Goal: Information Seeking & Learning: Learn about a topic

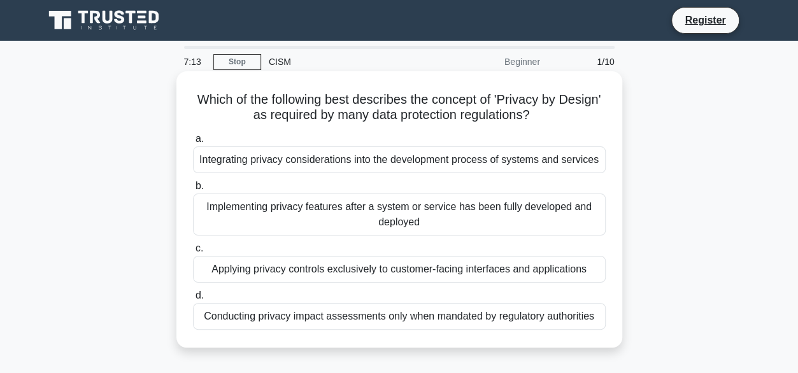
click at [557, 163] on div "Integrating privacy considerations into the development process of systems and …" at bounding box center [399, 160] width 413 height 27
click at [193, 143] on input "a. Integrating privacy considerations into the development process of systems a…" at bounding box center [193, 139] width 0 height 8
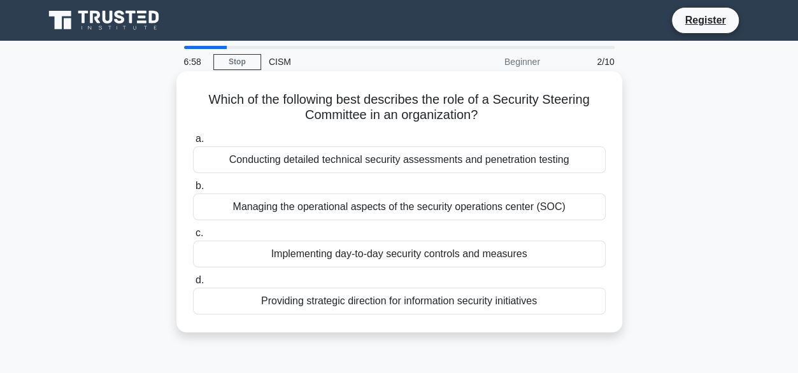
click at [541, 308] on div "Providing strategic direction for information security initiatives" at bounding box center [399, 301] width 413 height 27
click at [193, 285] on input "d. Providing strategic direction for information security initiatives" at bounding box center [193, 280] width 0 height 8
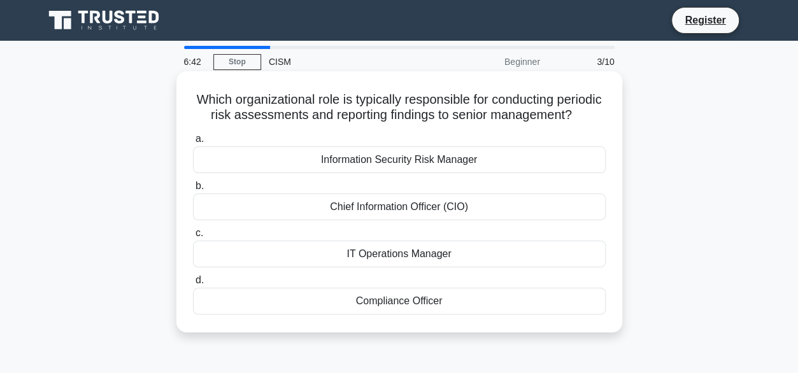
click at [484, 173] on div "Information Security Risk Manager" at bounding box center [399, 160] width 413 height 27
click at [193, 143] on input "a. Information Security Risk Manager" at bounding box center [193, 139] width 0 height 8
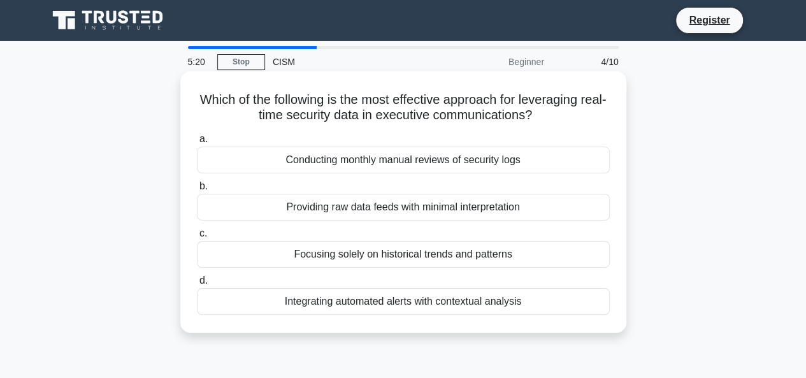
click at [415, 300] on div "Integrating automated alerts with contextual analysis" at bounding box center [403, 301] width 413 height 27
click at [197, 285] on input "d. Integrating automated alerts with contextual analysis" at bounding box center [197, 280] width 0 height 8
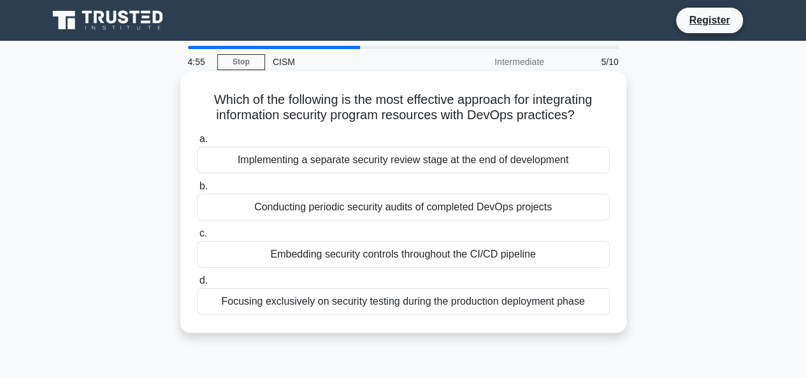
click at [448, 255] on div "Embedding security controls throughout the CI/CD pipeline" at bounding box center [403, 254] width 413 height 27
click at [197, 238] on input "c. Embedding security controls throughout the CI/CD pipeline" at bounding box center [197, 233] width 0 height 8
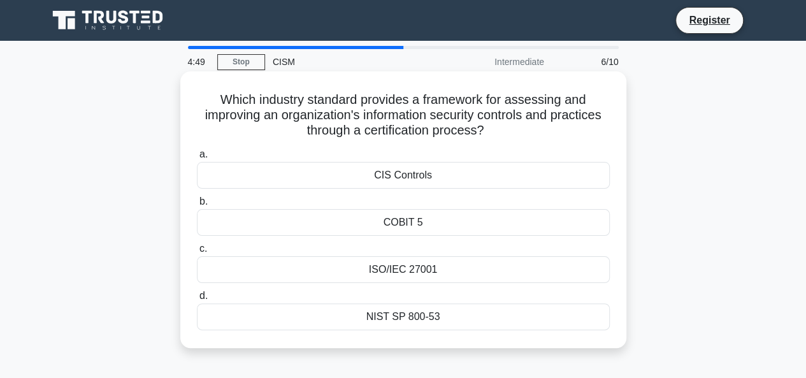
click at [414, 269] on div "ISO/IEC 27001" at bounding box center [403, 269] width 413 height 27
click at [197, 253] on input "c. ISO/IEC 27001" at bounding box center [197, 249] width 0 height 8
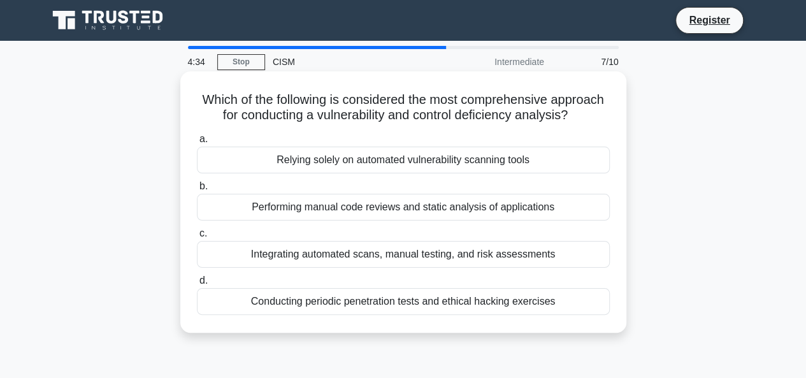
click at [422, 258] on div "Integrating automated scans, manual testing, and risk assessments" at bounding box center [403, 254] width 413 height 27
click at [197, 238] on input "c. Integrating automated scans, manual testing, and risk assessments" at bounding box center [197, 233] width 0 height 8
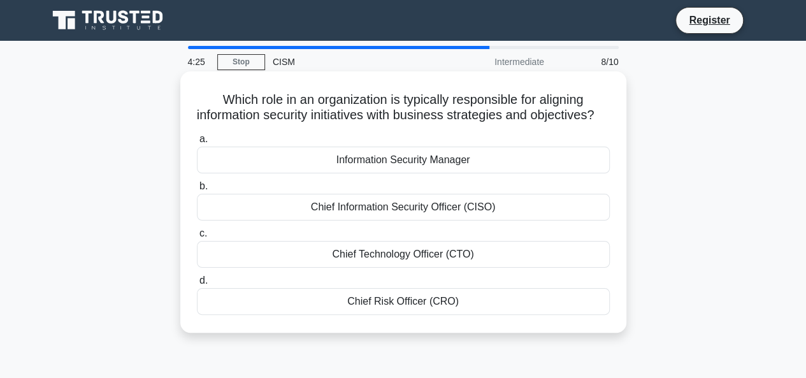
click at [471, 220] on div "Chief Information Security Officer (CISO)" at bounding box center [403, 207] width 413 height 27
click at [197, 190] on input "b. Chief Information Security Officer (CISO)" at bounding box center [197, 186] width 0 height 8
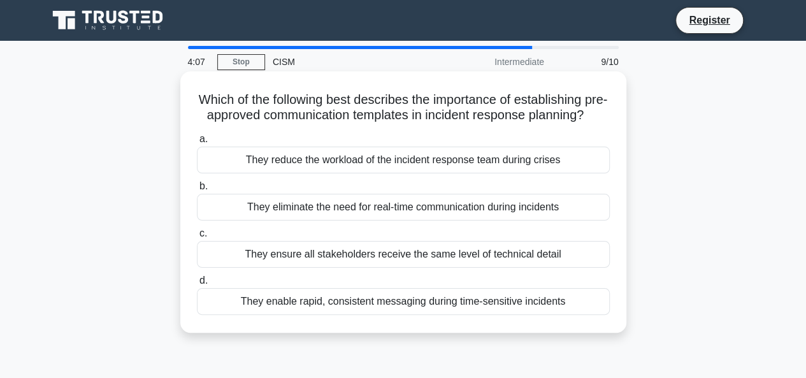
click at [448, 266] on div "They ensure all stakeholders receive the same level of technical detail" at bounding box center [403, 254] width 413 height 27
click at [197, 238] on input "c. They ensure all stakeholders receive the same level of technical detail" at bounding box center [197, 233] width 0 height 8
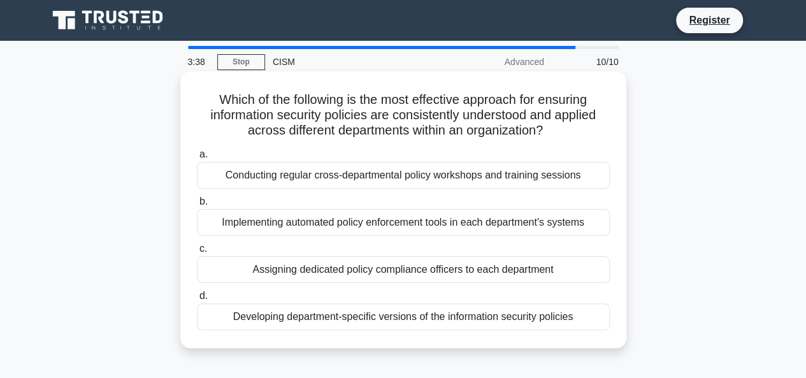
click at [331, 273] on div "Assigning dedicated policy compliance officers to each department" at bounding box center [403, 269] width 413 height 27
click at [197, 253] on input "c. Assigning dedicated policy compliance officers to each department" at bounding box center [197, 249] width 0 height 8
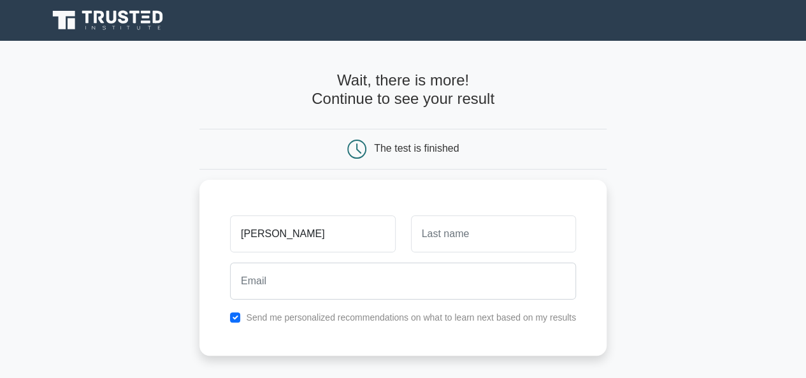
type input "[PERSON_NAME]"
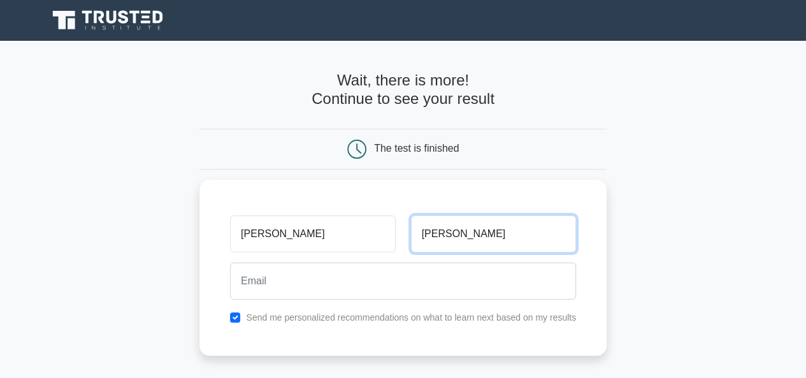
type input "Ray"
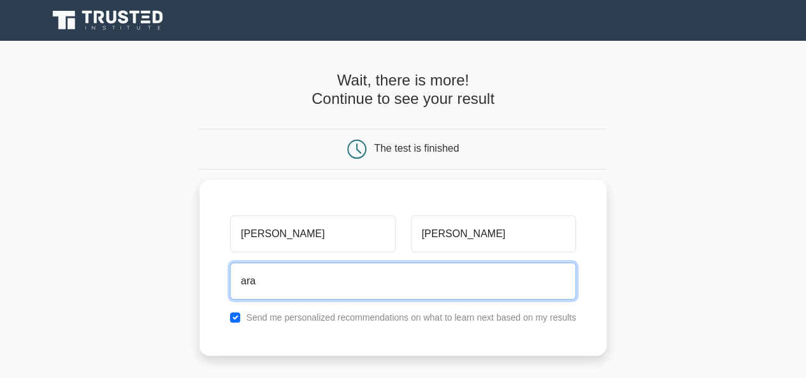
type input "arayzada1@gmail.com"
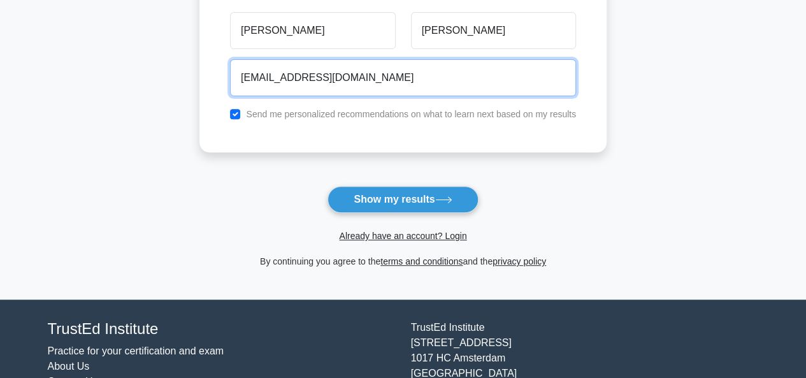
scroll to position [210, 0]
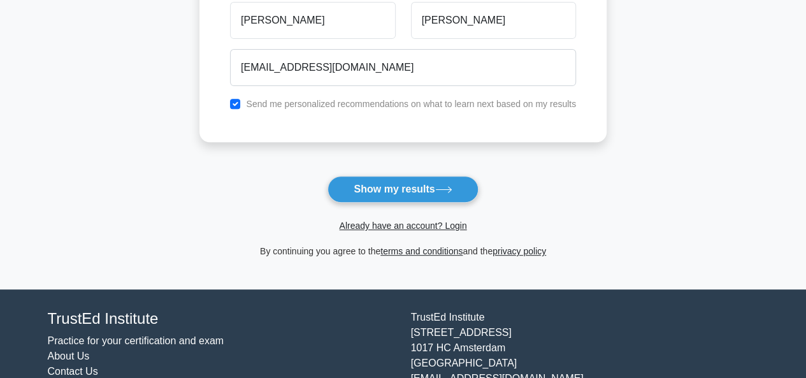
click at [299, 107] on label "Send me personalized recommendations on what to learn next based on my results" at bounding box center [411, 104] width 330 height 10
click at [237, 103] on input "checkbox" at bounding box center [235, 104] width 10 height 10
checkbox input "false"
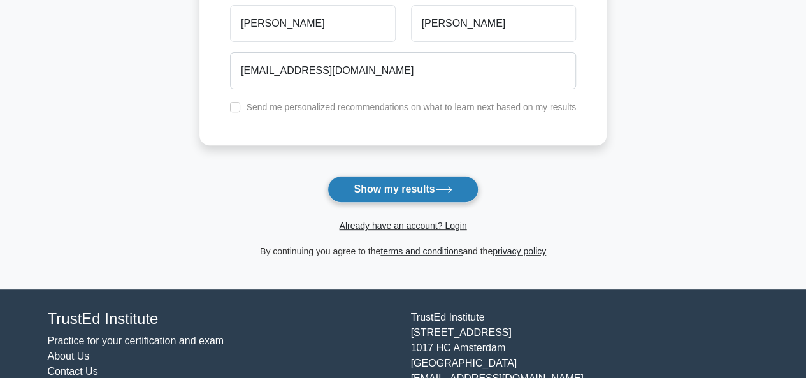
click at [391, 182] on button "Show my results" at bounding box center [402, 189] width 150 height 27
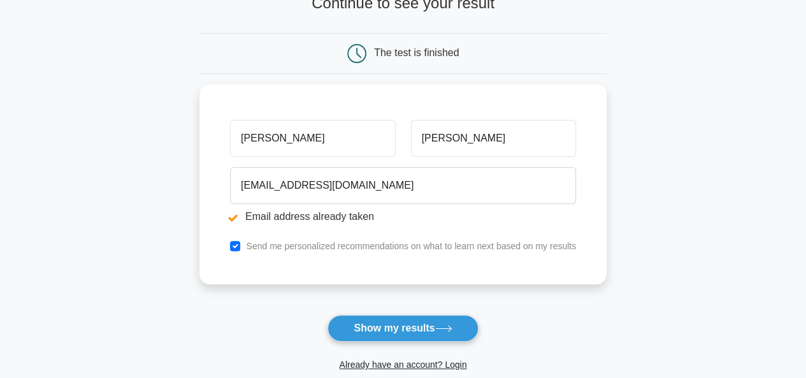
scroll to position [150, 0]
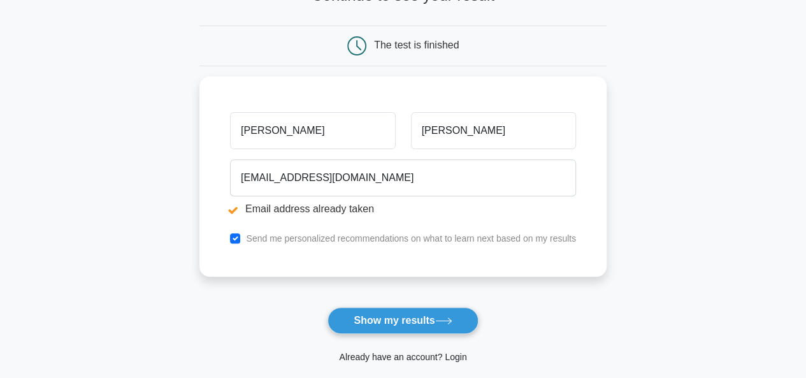
click at [405, 357] on link "Already have an account? Login" at bounding box center [402, 357] width 127 height 10
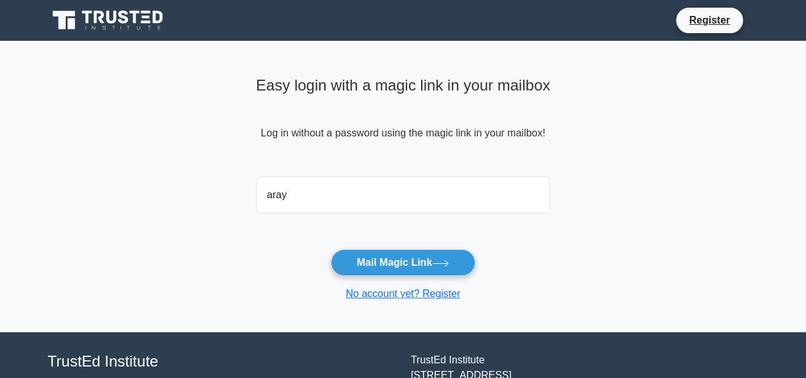
type input "[EMAIL_ADDRESS][DOMAIN_NAME]"
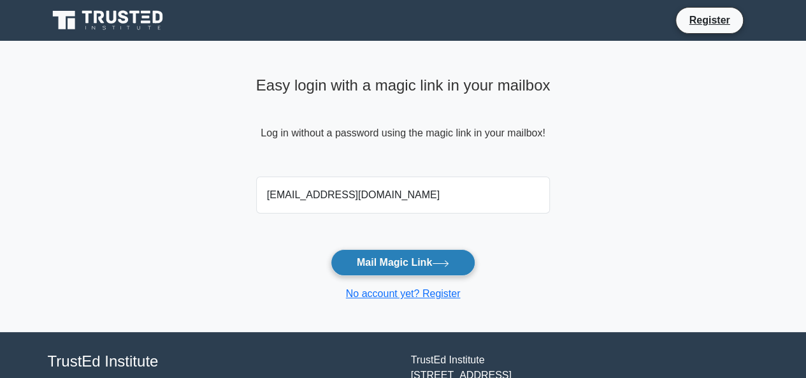
click at [397, 264] on button "Mail Magic Link" at bounding box center [403, 262] width 145 height 27
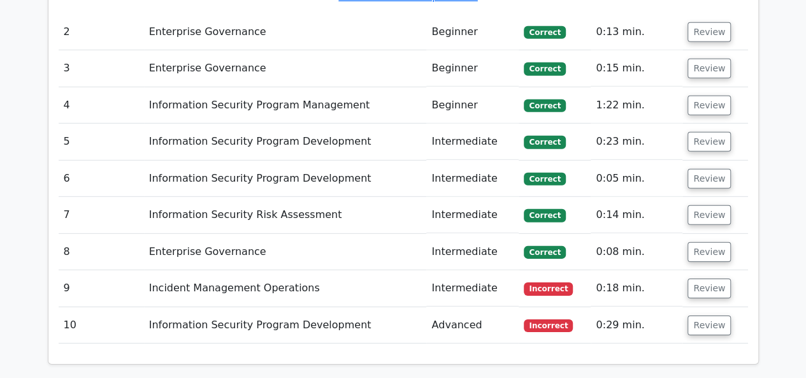
scroll to position [1866, 0]
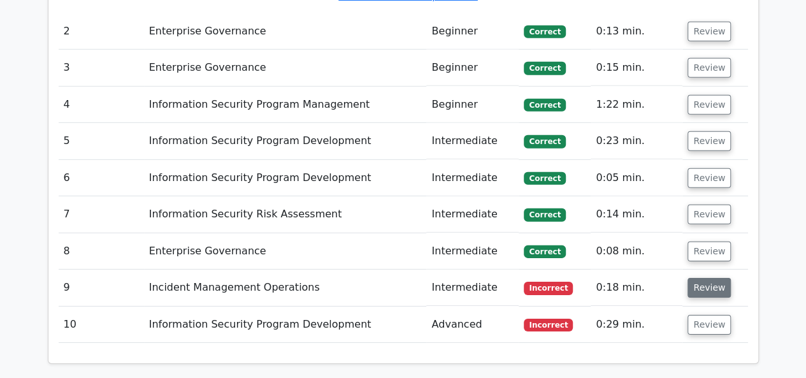
click at [703, 278] on button "Review" at bounding box center [708, 288] width 43 height 20
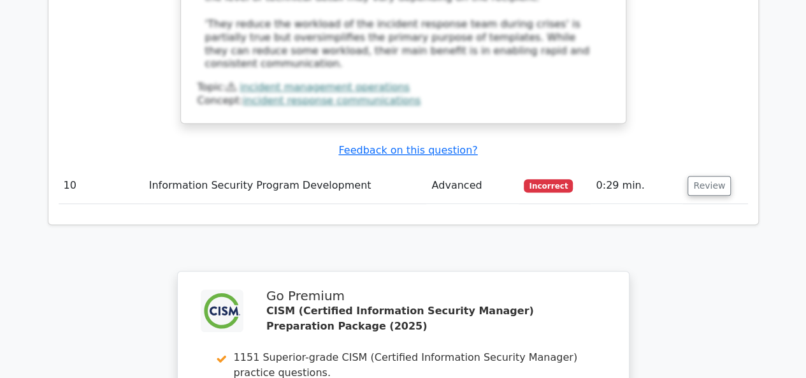
scroll to position [2837, 0]
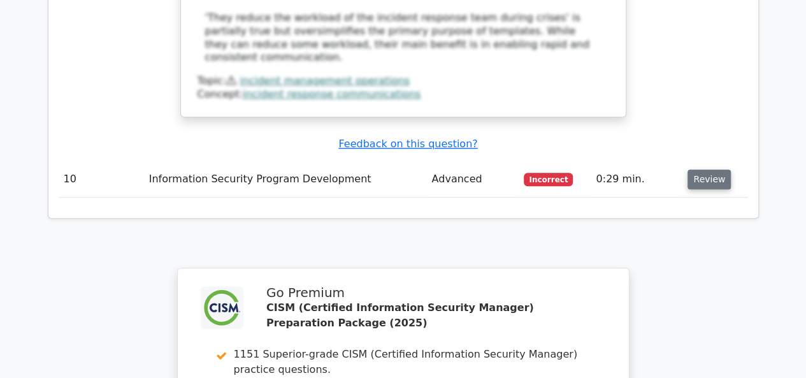
click at [707, 169] on button "Review" at bounding box center [708, 179] width 43 height 20
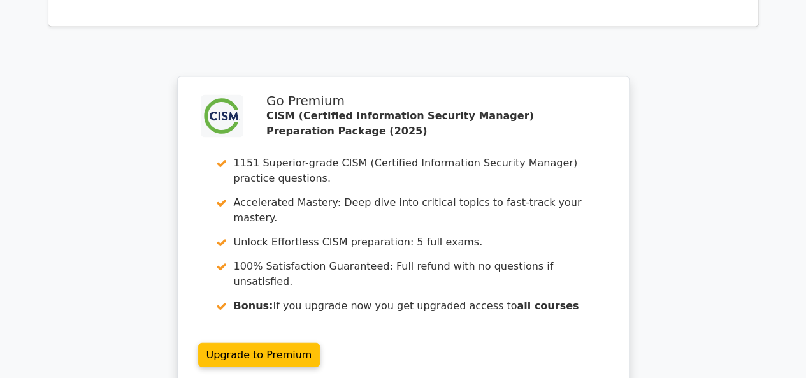
scroll to position [3749, 0]
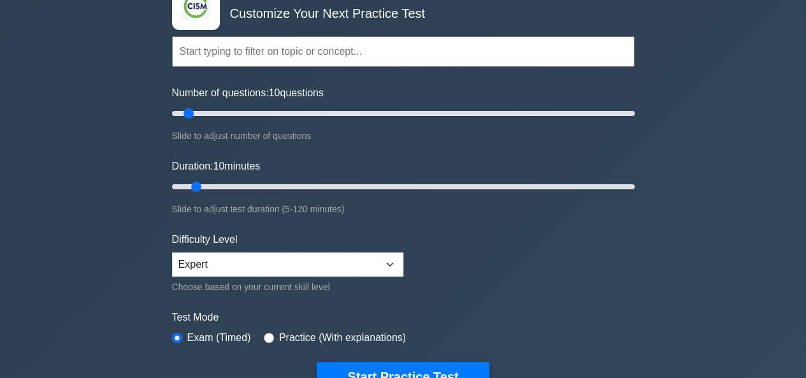
scroll to position [204, 0]
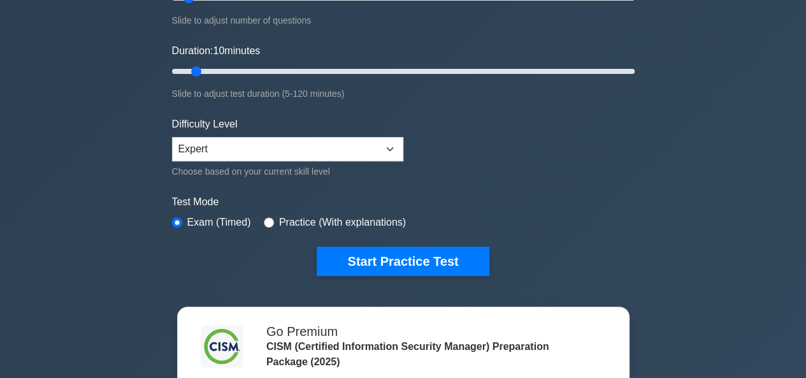
drag, startPoint x: 408, startPoint y: 150, endPoint x: 392, endPoint y: 150, distance: 16.6
click at [392, 150] on form "Topics Enterprise Governance Information Security Strategy Information Security…" at bounding box center [403, 79] width 462 height 394
click at [392, 150] on select "Beginner Intermediate Expert" at bounding box center [287, 149] width 231 height 24
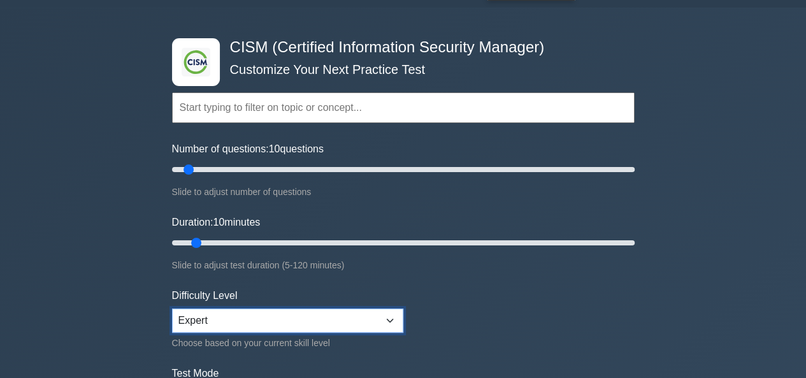
scroll to position [34, 0]
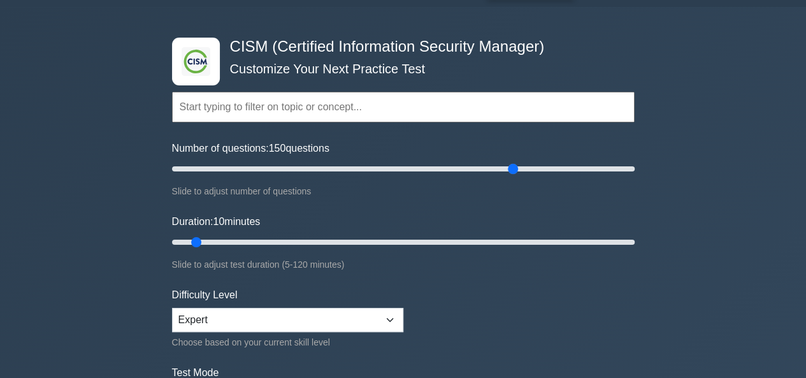
drag, startPoint x: 190, startPoint y: 163, endPoint x: 514, endPoint y: 165, distance: 324.2
type input "150"
click at [514, 165] on input "Number of questions: 150 questions" at bounding box center [403, 168] width 462 height 15
drag, startPoint x: 195, startPoint y: 238, endPoint x: 564, endPoint y: 239, distance: 369.5
click at [564, 239] on input "Duration: 95 minutes" at bounding box center [403, 241] width 462 height 15
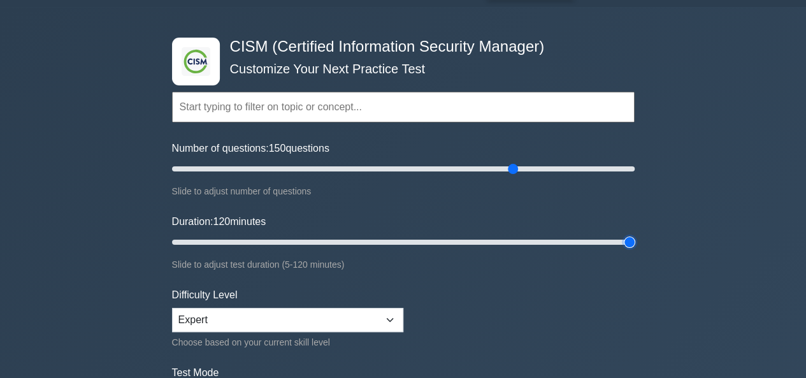
drag, startPoint x: 566, startPoint y: 238, endPoint x: 758, endPoint y: 225, distance: 192.2
type input "120"
click at [634, 234] on input "Duration: 120 minutes" at bounding box center [403, 241] width 462 height 15
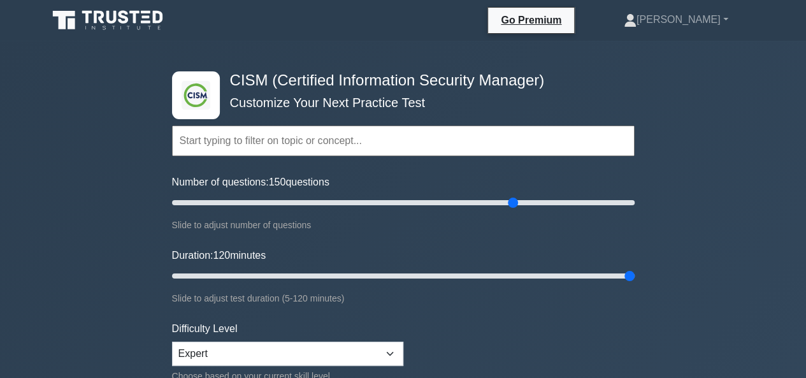
click at [605, 142] on input "text" at bounding box center [403, 140] width 462 height 31
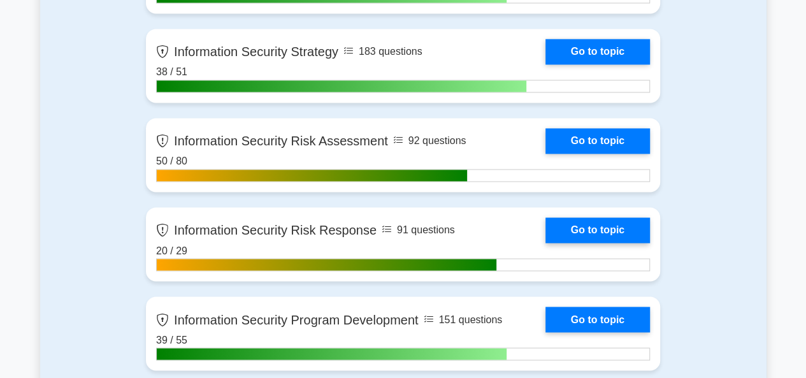
scroll to position [967, 0]
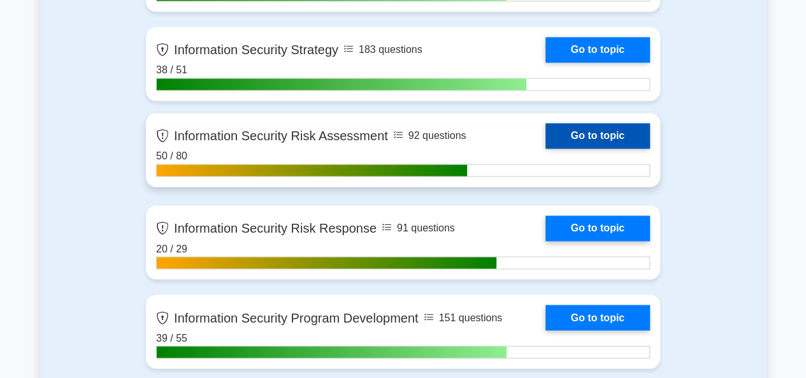
click at [632, 143] on link "Go to topic" at bounding box center [597, 135] width 104 height 25
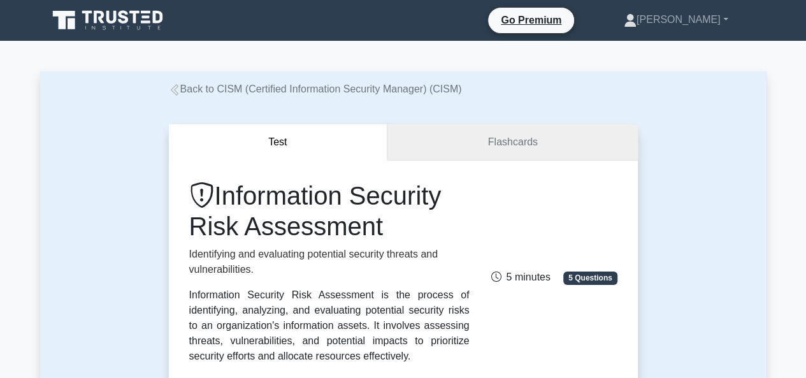
click at [554, 141] on link "Flashcards" at bounding box center [512, 142] width 250 height 36
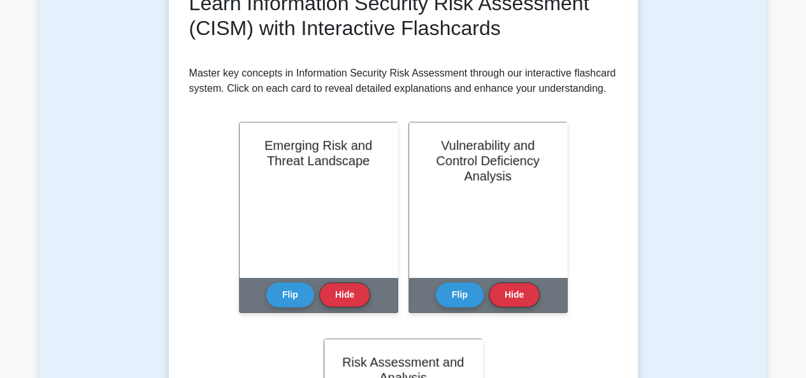
scroll to position [64, 0]
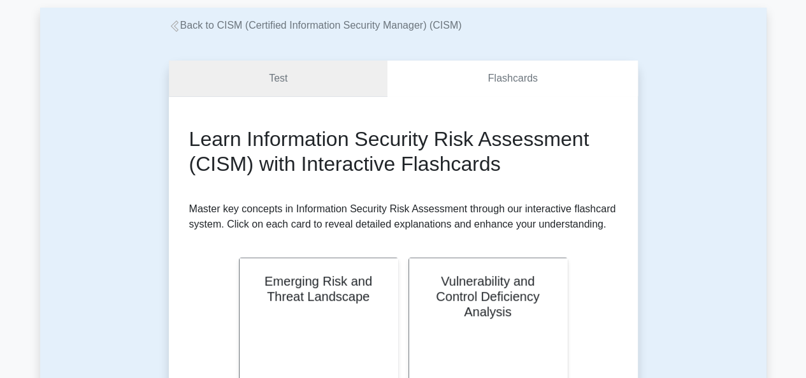
click at [310, 81] on link "Test" at bounding box center [278, 79] width 219 height 36
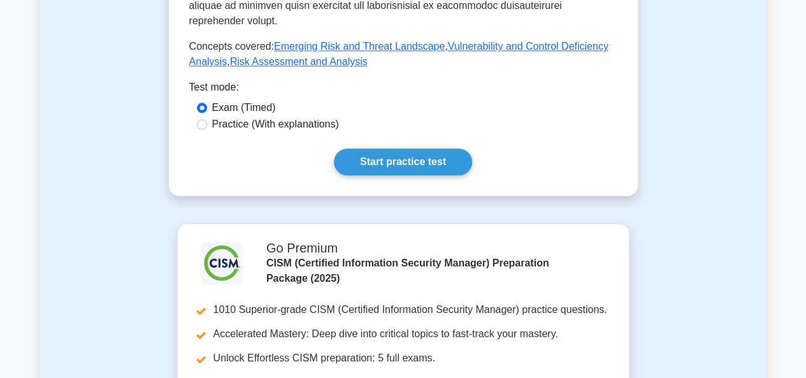
scroll to position [701, 0]
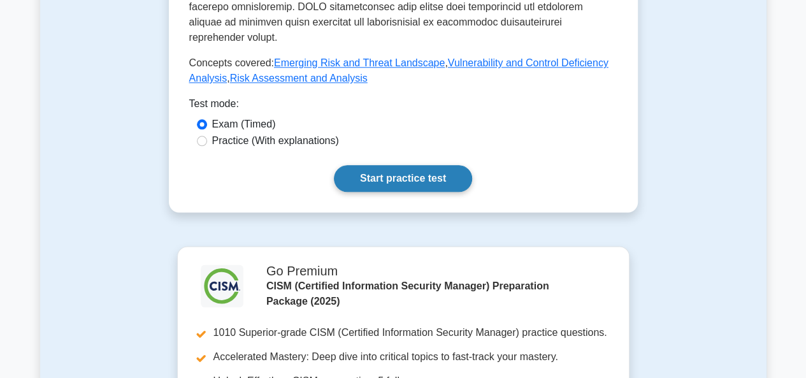
click at [428, 165] on link "Start practice test" at bounding box center [403, 178] width 138 height 27
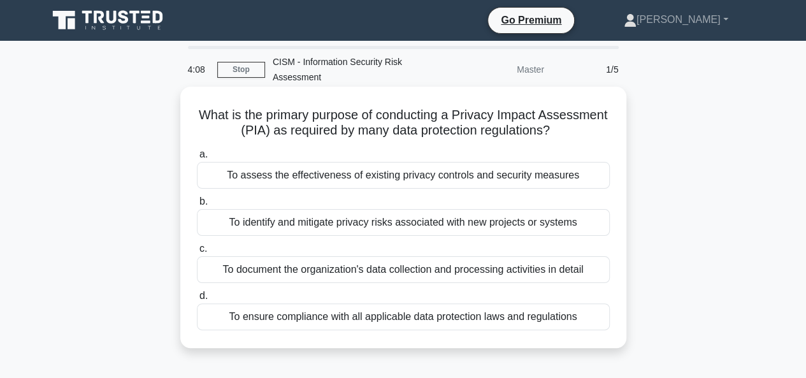
click at [434, 179] on div "To assess the effectiveness of existing privacy controls and security measures" at bounding box center [403, 175] width 413 height 27
click at [197, 159] on input "a. To assess the effectiveness of existing privacy controls and security measur…" at bounding box center [197, 154] width 0 height 8
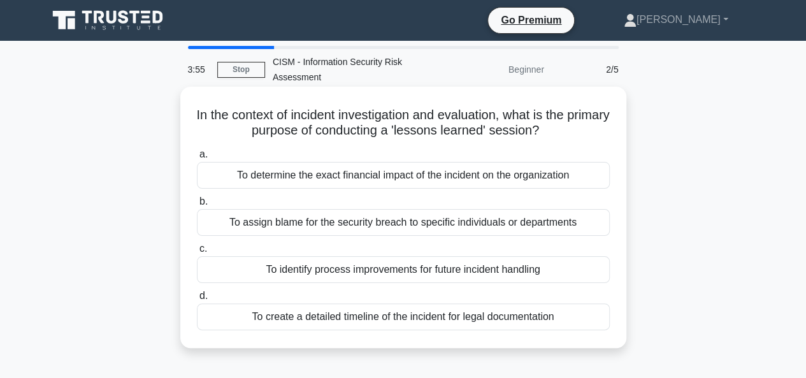
click at [389, 273] on div "To identify process improvements for future incident handling" at bounding box center [403, 269] width 413 height 27
click at [197, 253] on input "c. To identify process improvements for future incident handling" at bounding box center [197, 249] width 0 height 8
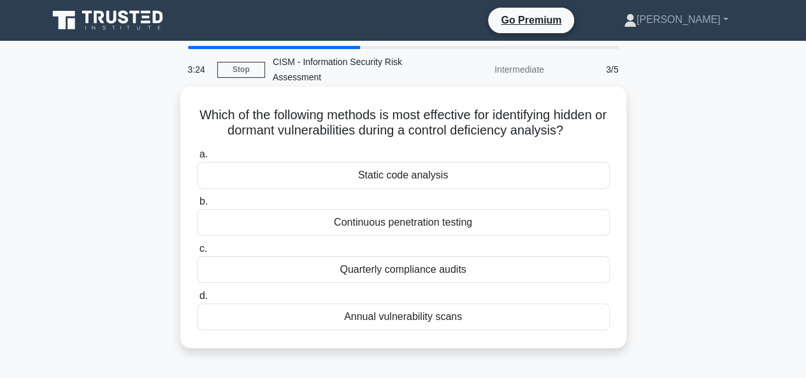
click at [430, 227] on div "Continuous penetration testing" at bounding box center [403, 222] width 413 height 27
click at [197, 206] on input "b. Continuous penetration testing" at bounding box center [197, 201] width 0 height 8
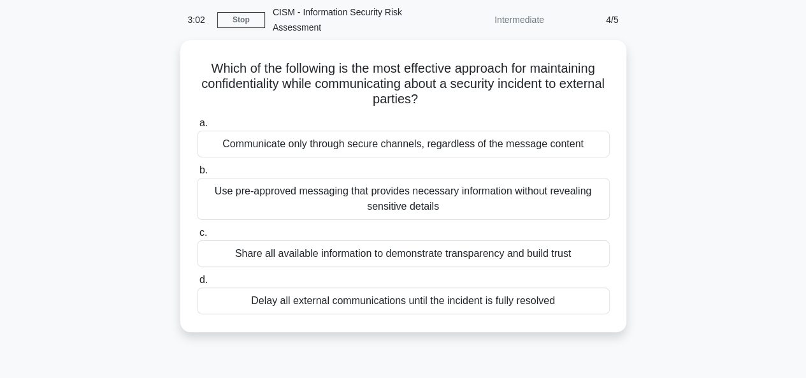
scroll to position [127, 0]
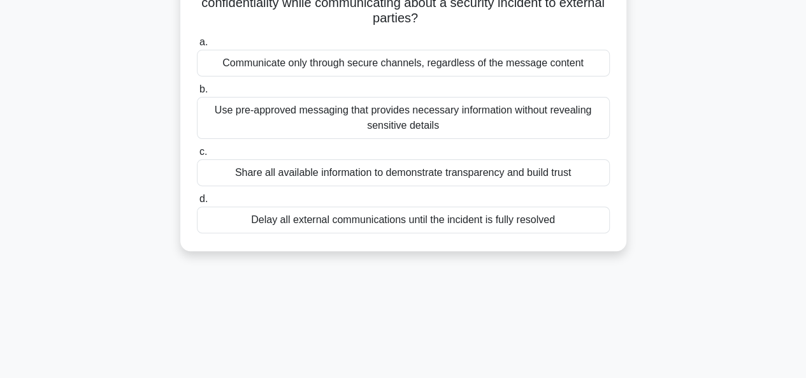
click at [405, 118] on div "Use pre-approved messaging that provides necessary information without revealin…" at bounding box center [403, 118] width 413 height 42
click at [197, 94] on input "b. Use pre-approved messaging that provides necessary information without revea…" at bounding box center [197, 89] width 0 height 8
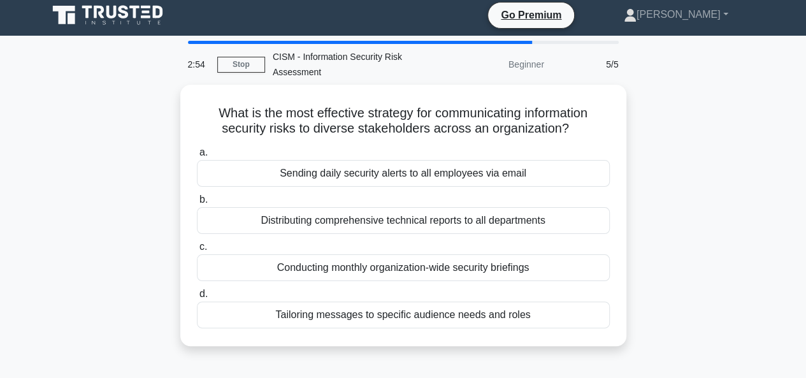
scroll to position [0, 0]
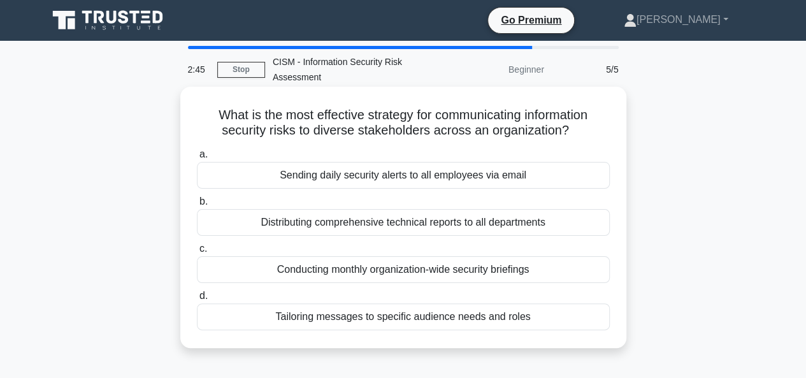
click at [493, 317] on div "Tailoring messages to specific audience needs and roles" at bounding box center [403, 316] width 413 height 27
click at [197, 300] on input "d. Tailoring messages to specific audience needs and roles" at bounding box center [197, 296] width 0 height 8
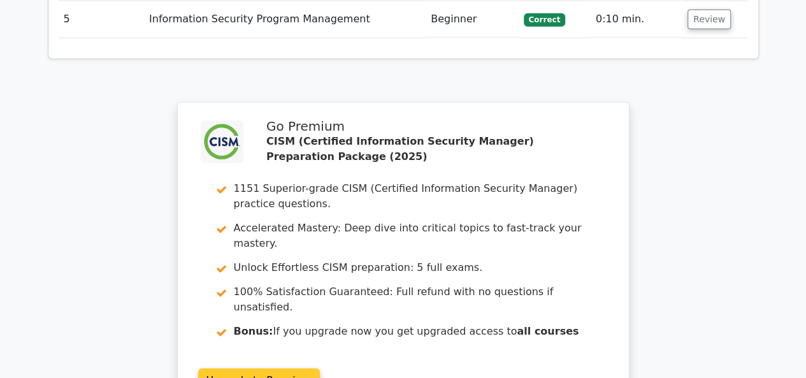
scroll to position [2100, 0]
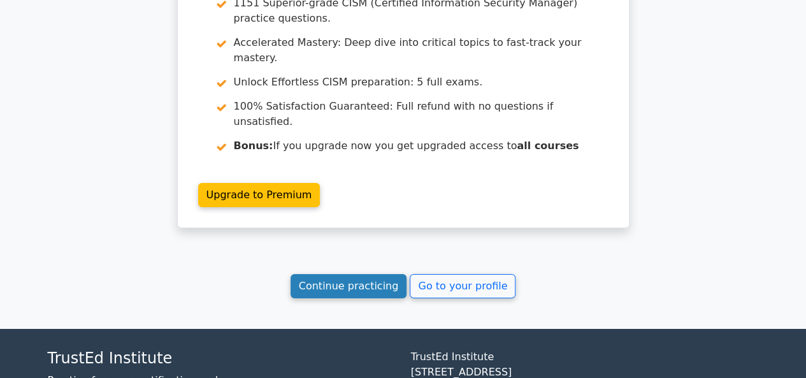
click at [366, 274] on link "Continue practicing" at bounding box center [348, 286] width 117 height 24
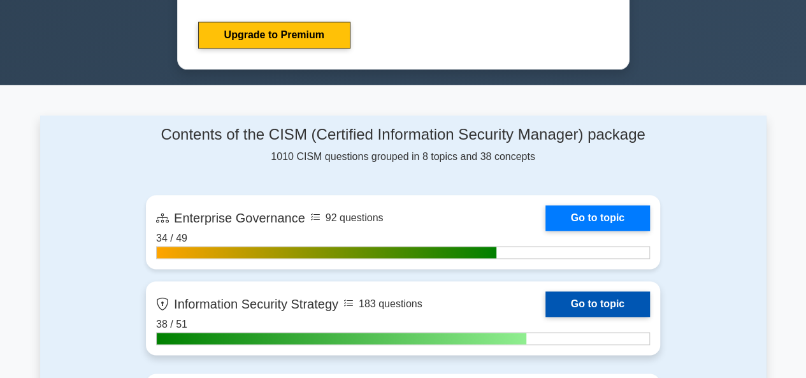
scroll to position [828, 0]
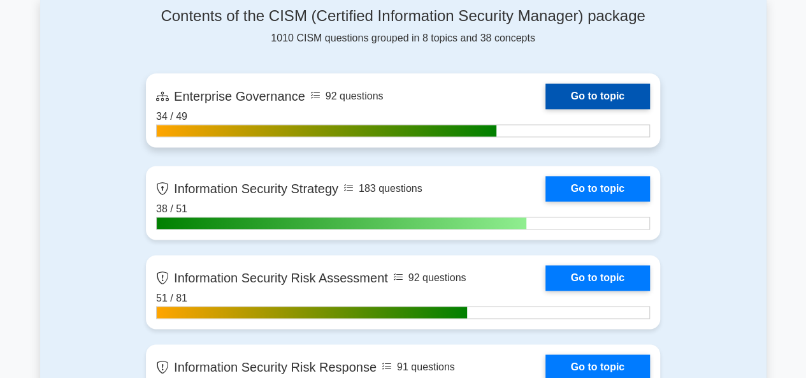
click at [602, 90] on link "Go to topic" at bounding box center [597, 95] width 104 height 25
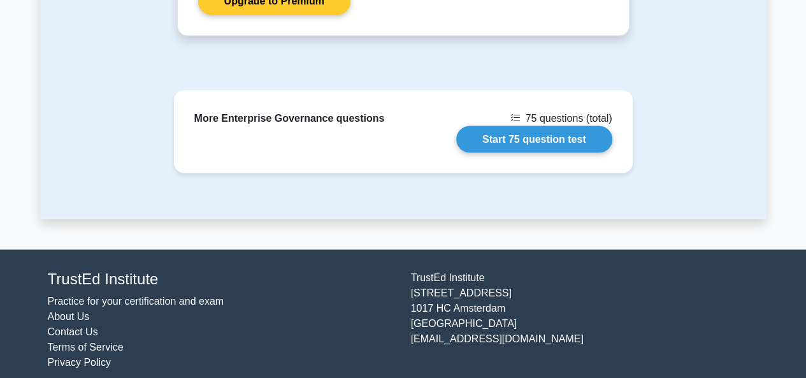
scroll to position [1147, 0]
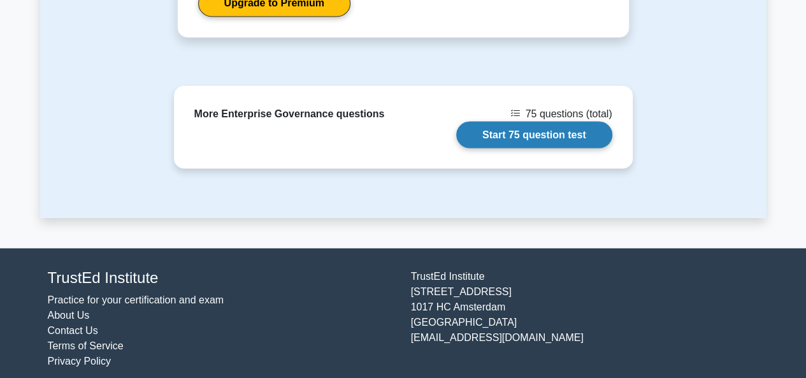
click at [562, 129] on link "Start 75 question test" at bounding box center [534, 134] width 156 height 27
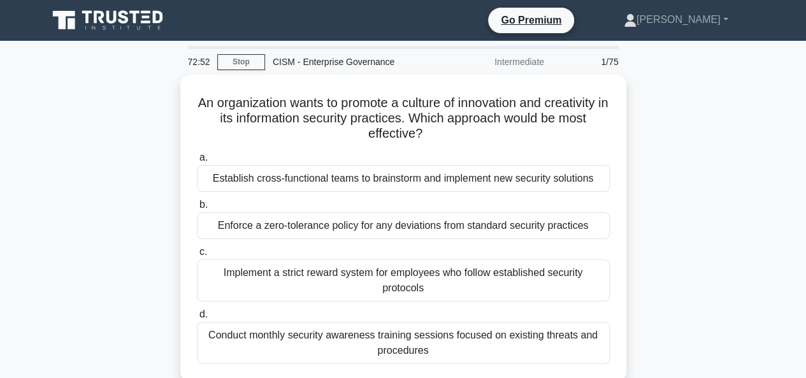
click at [650, 155] on div "An organization wants to promote a culture of innovation and creativity in its …" at bounding box center [403, 236] width 726 height 322
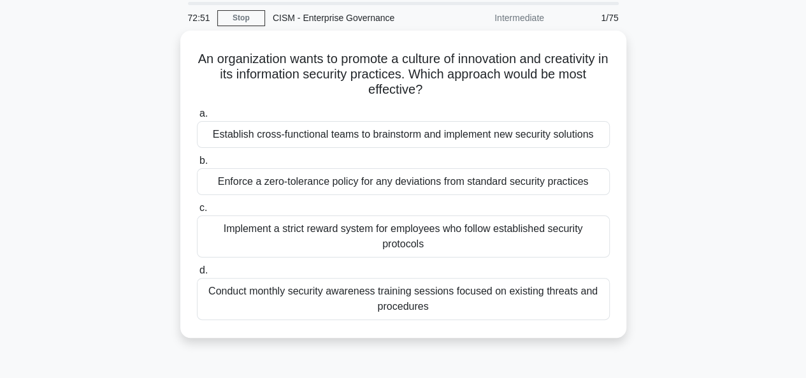
scroll to position [64, 0]
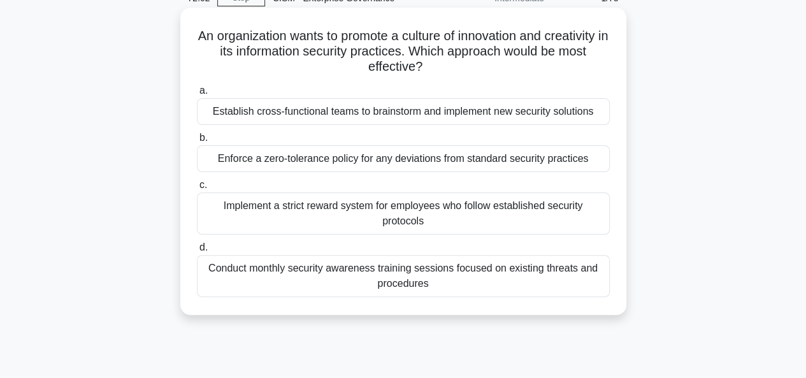
click at [457, 262] on div "Conduct monthly security awareness training sessions focused on existing threat…" at bounding box center [403, 276] width 413 height 42
click at [197, 252] on input "d. Conduct monthly security awareness training sessions focused on existing thr…" at bounding box center [197, 247] width 0 height 8
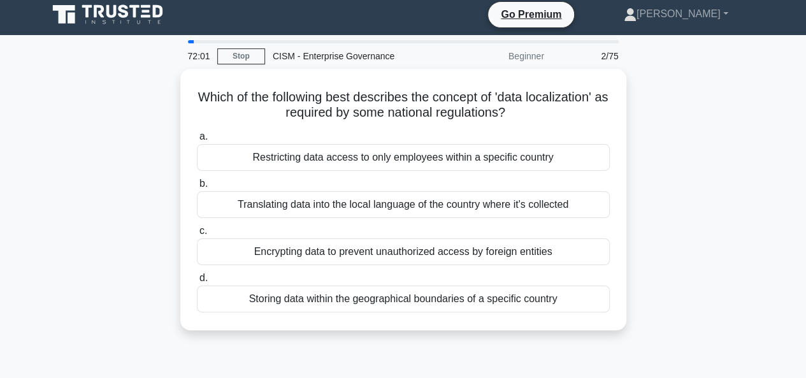
scroll to position [0, 0]
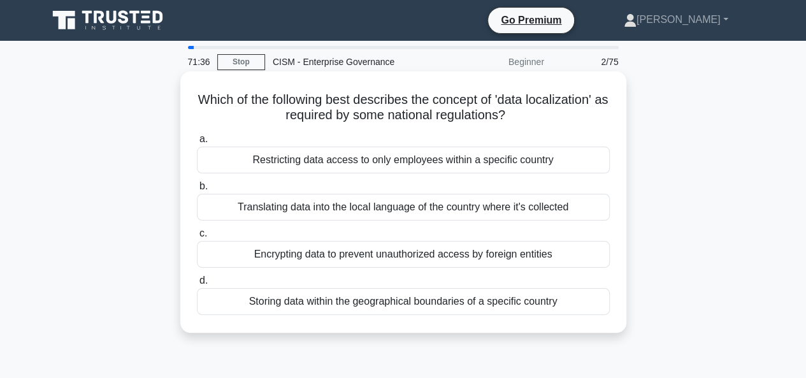
click at [502, 297] on div "Storing data within the geographical boundaries of a specific country" at bounding box center [403, 301] width 413 height 27
click at [197, 285] on input "d. Storing data within the geographical boundaries of a specific country" at bounding box center [197, 280] width 0 height 8
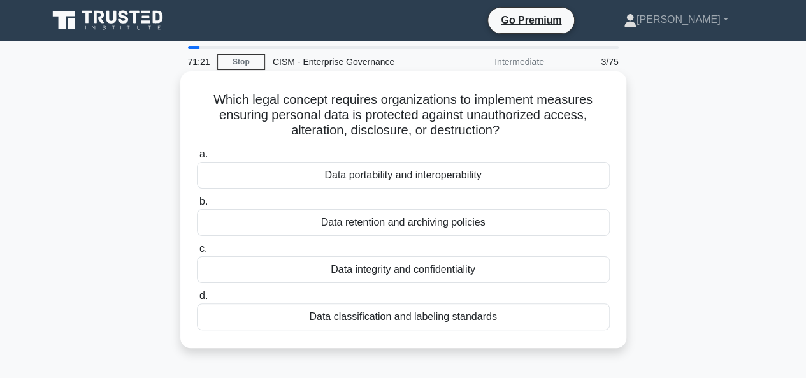
click at [445, 266] on div "Data integrity and confidentiality" at bounding box center [403, 269] width 413 height 27
click at [197, 253] on input "c. Data integrity and confidentiality" at bounding box center [197, 249] width 0 height 8
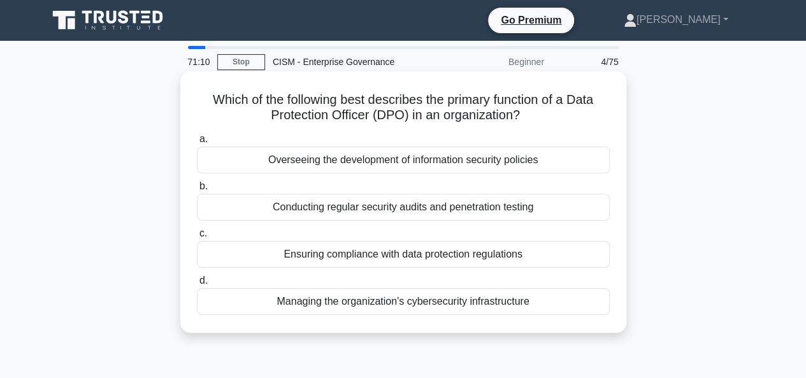
click at [434, 253] on div "Ensuring compliance with data protection regulations" at bounding box center [403, 254] width 413 height 27
click at [197, 238] on input "c. Ensuring compliance with data protection regulations" at bounding box center [197, 233] width 0 height 8
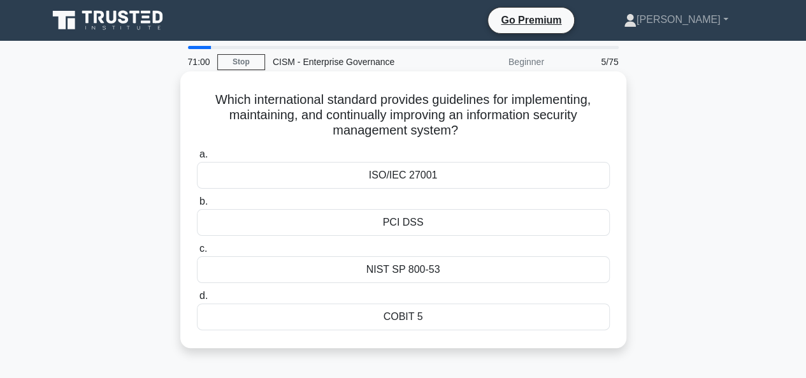
click at [419, 179] on div "ISO/IEC 27001" at bounding box center [403, 175] width 413 height 27
click at [197, 159] on input "a. ISO/IEC 27001" at bounding box center [197, 154] width 0 height 8
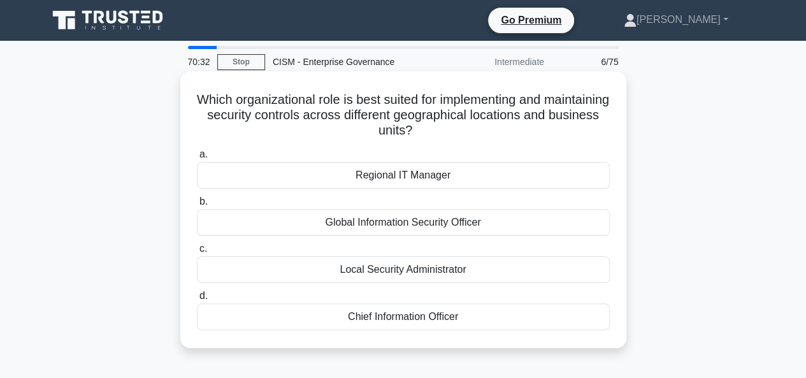
click at [454, 220] on div "Global Information Security Officer" at bounding box center [403, 222] width 413 height 27
click at [197, 206] on input "b. Global Information Security Officer" at bounding box center [197, 201] width 0 height 8
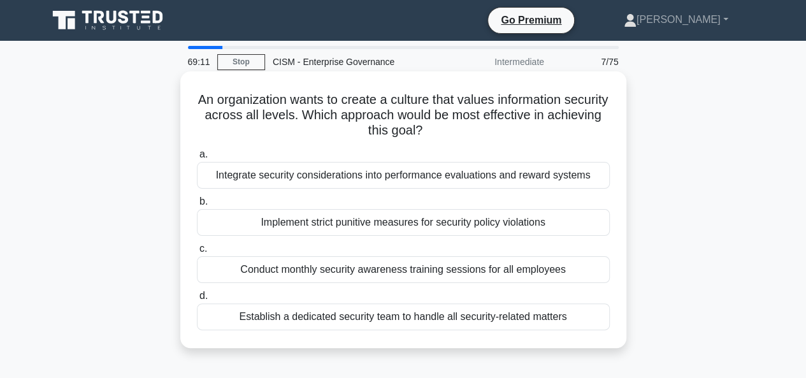
click at [385, 271] on div "Conduct monthly security awareness training sessions for all employees" at bounding box center [403, 269] width 413 height 27
click at [197, 253] on input "c. Conduct monthly security awareness training sessions for all employees" at bounding box center [197, 249] width 0 height 8
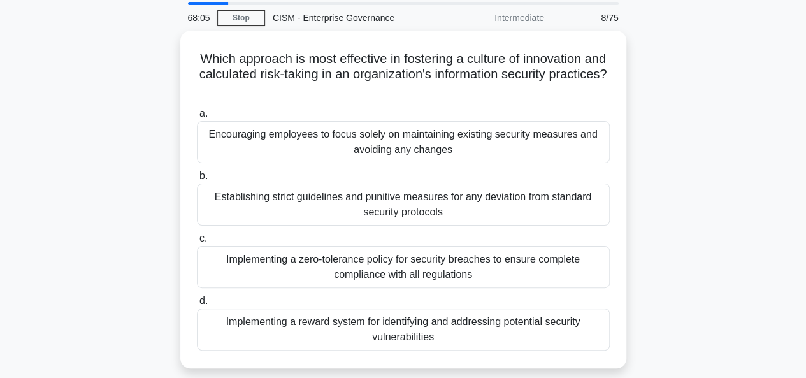
scroll to position [64, 0]
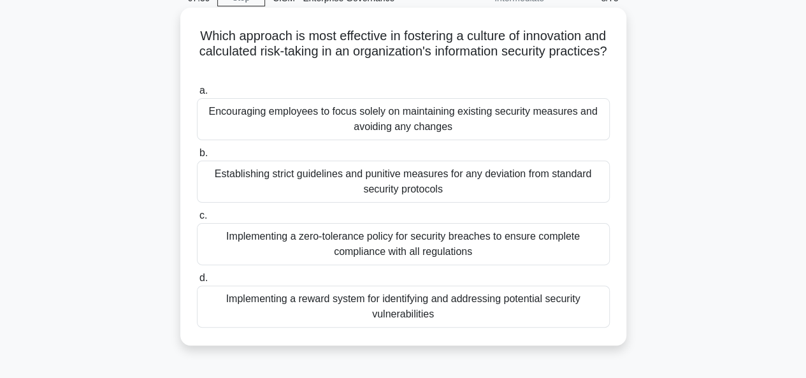
drag, startPoint x: 443, startPoint y: 51, endPoint x: 553, endPoint y: 75, distance: 112.8
click at [553, 75] on h5 "Which approach is most effective in fostering a culture of innovation and calcu…" at bounding box center [403, 51] width 415 height 47
drag, startPoint x: 442, startPoint y: 132, endPoint x: 212, endPoint y: 105, distance: 231.6
click at [212, 105] on div "Encouraging employees to focus solely on maintaining existing security measures…" at bounding box center [403, 119] width 413 height 42
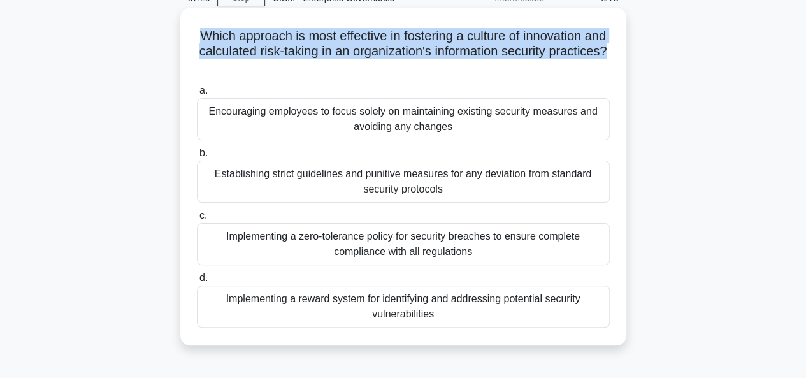
drag, startPoint x: 419, startPoint y: 67, endPoint x: 197, endPoint y: 39, distance: 223.4
click at [197, 39] on h5 "Which approach is most effective in fostering a culture of innovation and calcu…" at bounding box center [403, 51] width 415 height 47
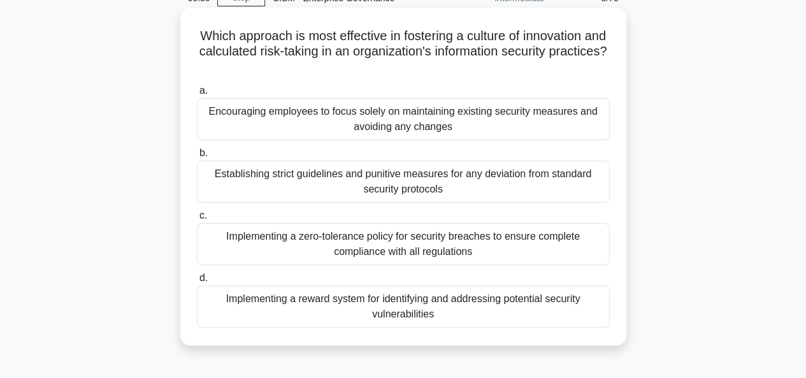
click at [477, 305] on div "Implementing a reward system for identifying and addressing potential security …" at bounding box center [403, 306] width 413 height 42
click at [197, 282] on input "d. Implementing a reward system for identifying and addressing potential securi…" at bounding box center [197, 278] width 0 height 8
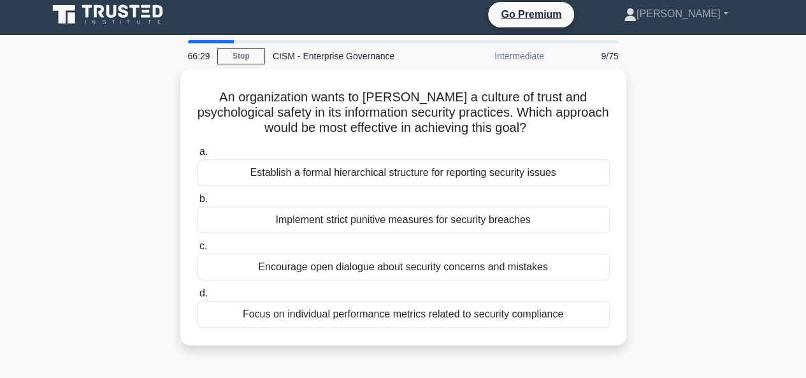
scroll to position [0, 0]
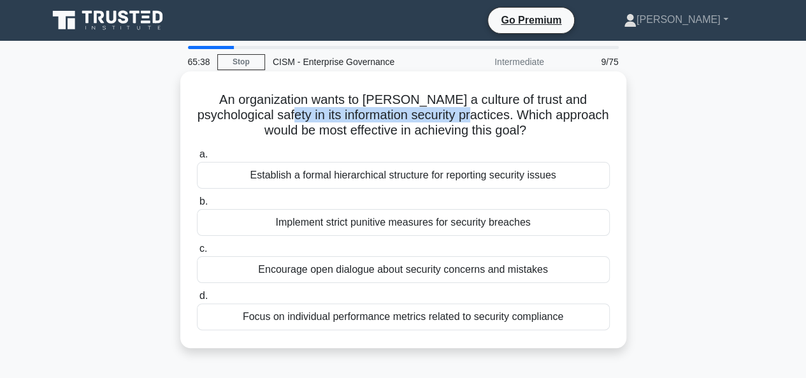
drag, startPoint x: 254, startPoint y: 118, endPoint x: 445, endPoint y: 119, distance: 190.5
click at [445, 119] on h5 "An organization wants to foster a culture of trust and psychological safety in …" at bounding box center [403, 115] width 415 height 47
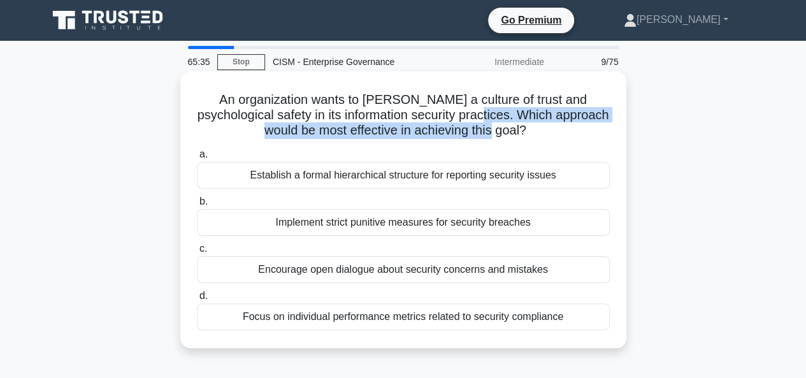
drag, startPoint x: 452, startPoint y: 117, endPoint x: 506, endPoint y: 129, distance: 55.6
click at [506, 129] on h5 "An organization wants to foster a culture of trust and psychological safety in …" at bounding box center [403, 115] width 415 height 47
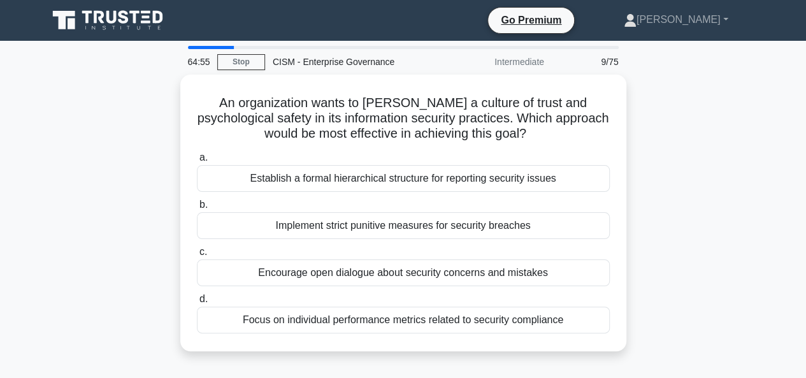
click at [657, 164] on div "An organization wants to foster a culture of trust and psychological safety in …" at bounding box center [403, 221] width 726 height 292
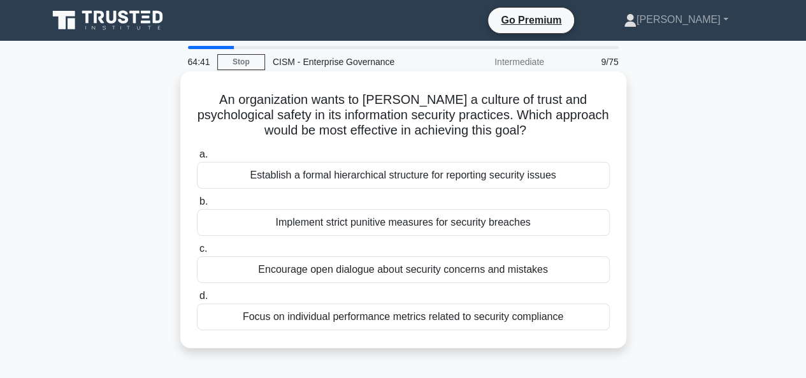
click at [476, 273] on div "Encourage open dialogue about security concerns and mistakes" at bounding box center [403, 269] width 413 height 27
click at [197, 253] on input "c. Encourage open dialogue about security concerns and mistakes" at bounding box center [197, 249] width 0 height 8
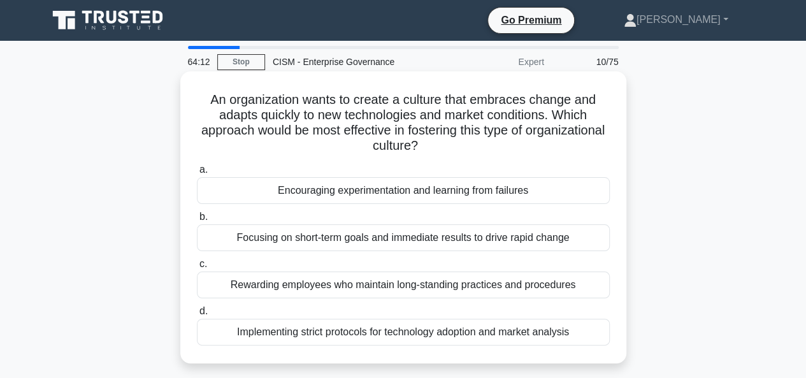
click at [517, 194] on div "Encouraging experimentation and learning from failures" at bounding box center [403, 190] width 413 height 27
click at [197, 174] on input "a. Encouraging experimentation and learning from failures" at bounding box center [197, 170] width 0 height 8
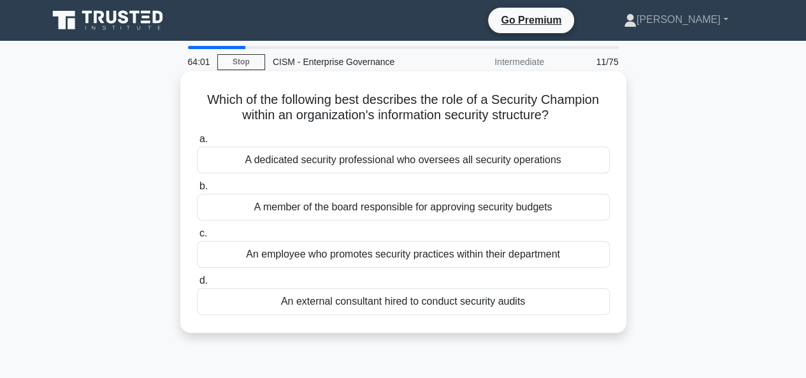
drag, startPoint x: 533, startPoint y: 241, endPoint x: 526, endPoint y: 252, distance: 12.0
click at [526, 252] on div "An employee who promotes security practices within their department" at bounding box center [403, 254] width 413 height 27
click at [197, 238] on input "c. An employee who promotes security practices within their department" at bounding box center [197, 233] width 0 height 8
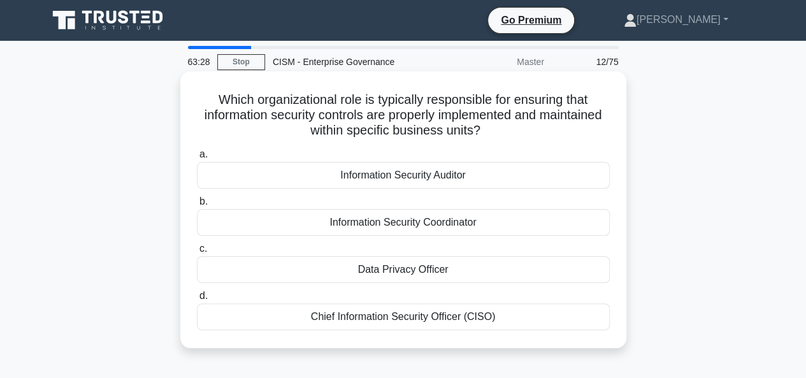
click at [443, 314] on div "Chief Information Security Officer (CISO)" at bounding box center [403, 316] width 413 height 27
click at [197, 300] on input "d. Chief Information Security Officer (CISO)" at bounding box center [197, 296] width 0 height 8
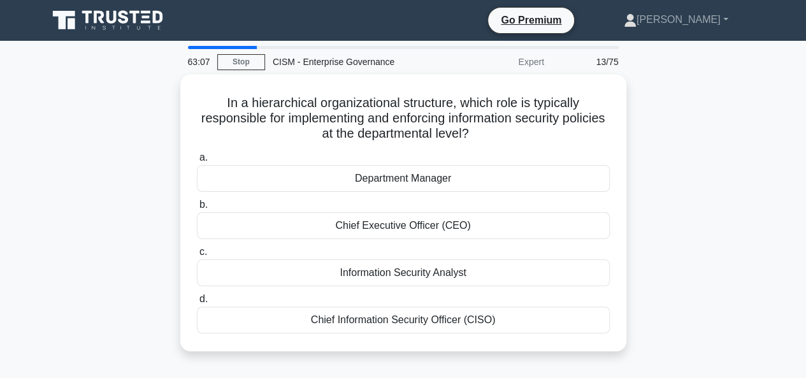
drag, startPoint x: 431, startPoint y: 177, endPoint x: 653, endPoint y: 187, distance: 222.6
drag, startPoint x: 653, startPoint y: 187, endPoint x: 647, endPoint y: 178, distance: 11.1
click at [647, 178] on div "In a hierarchical organizational structure, which role is typically responsible…" at bounding box center [403, 221] width 726 height 292
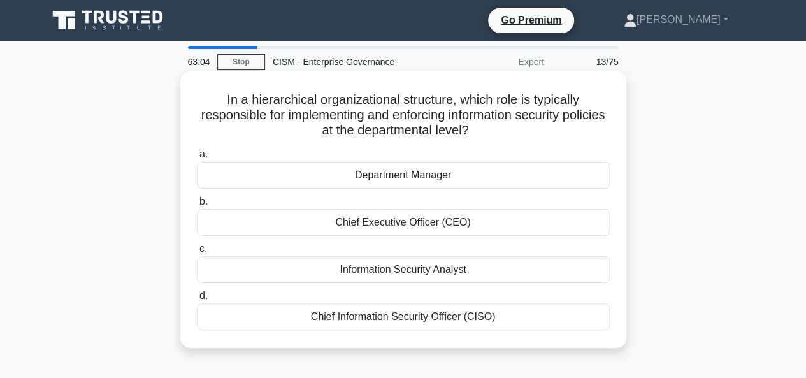
click at [488, 312] on div "Chief Information Security Officer (CISO)" at bounding box center [403, 316] width 413 height 27
click at [197, 300] on input "d. Chief Information Security Officer (CISO)" at bounding box center [197, 296] width 0 height 8
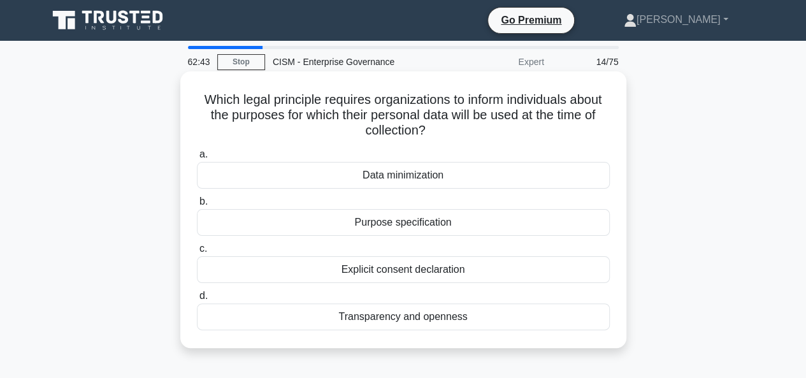
click at [459, 217] on div "Purpose specification" at bounding box center [403, 222] width 413 height 27
click at [197, 206] on input "b. Purpose specification" at bounding box center [197, 201] width 0 height 8
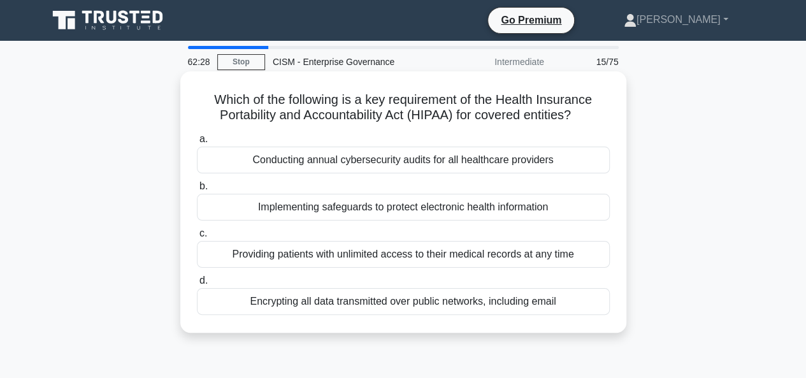
click at [476, 208] on div "Implementing safeguards to protect electronic health information" at bounding box center [403, 207] width 413 height 27
click at [197, 190] on input "b. Implementing safeguards to protect electronic health information" at bounding box center [197, 186] width 0 height 8
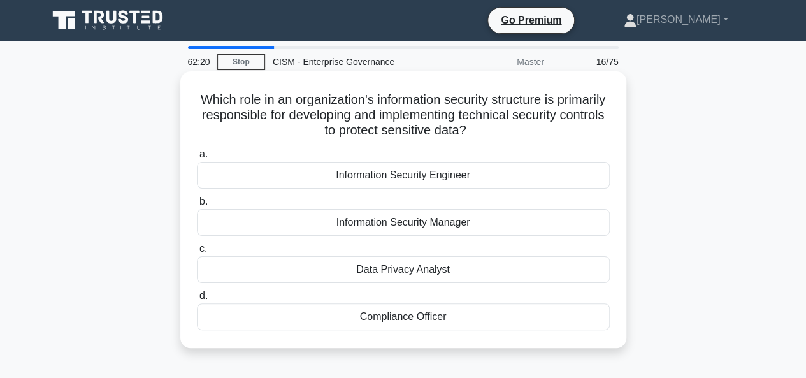
click at [432, 226] on div "Information Security Manager" at bounding box center [403, 222] width 413 height 27
click at [197, 206] on input "b. Information Security Manager" at bounding box center [197, 201] width 0 height 8
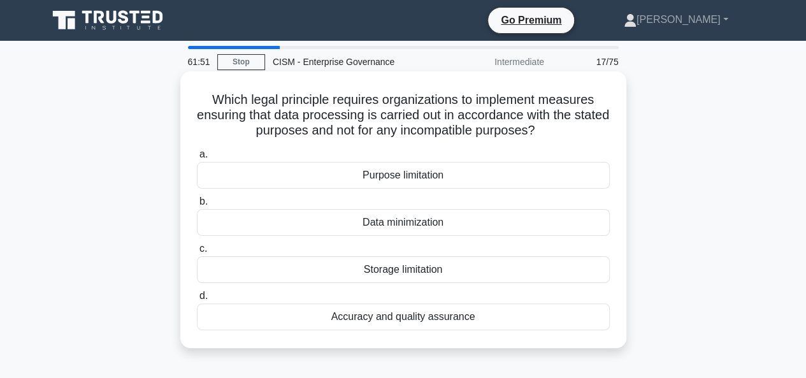
click at [422, 177] on div "Purpose limitation" at bounding box center [403, 175] width 413 height 27
click at [197, 159] on input "a. Purpose limitation" at bounding box center [197, 154] width 0 height 8
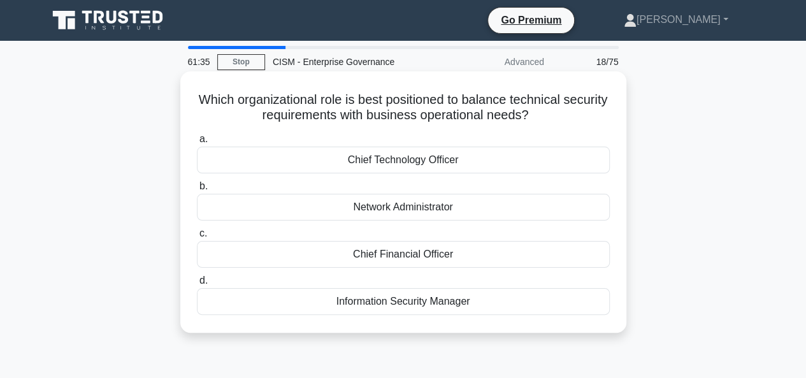
click at [441, 158] on div "Chief Technology Officer" at bounding box center [403, 160] width 413 height 27
click at [197, 143] on input "a. Chief Technology Officer" at bounding box center [197, 139] width 0 height 8
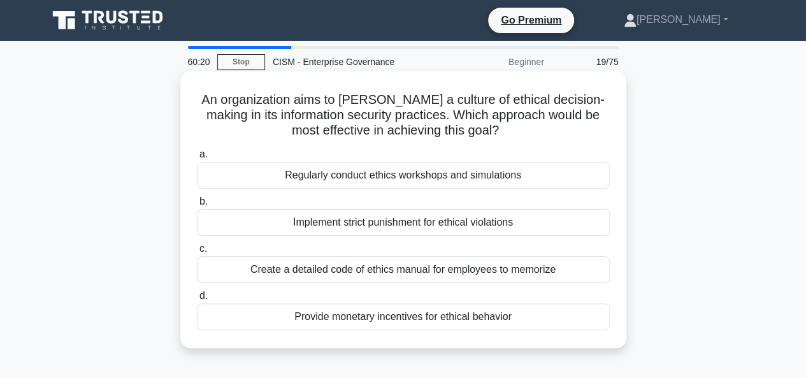
click at [499, 176] on div "Regularly conduct ethics workshops and simulations" at bounding box center [403, 175] width 413 height 27
click at [197, 159] on input "a. Regularly conduct ethics workshops and simulations" at bounding box center [197, 154] width 0 height 8
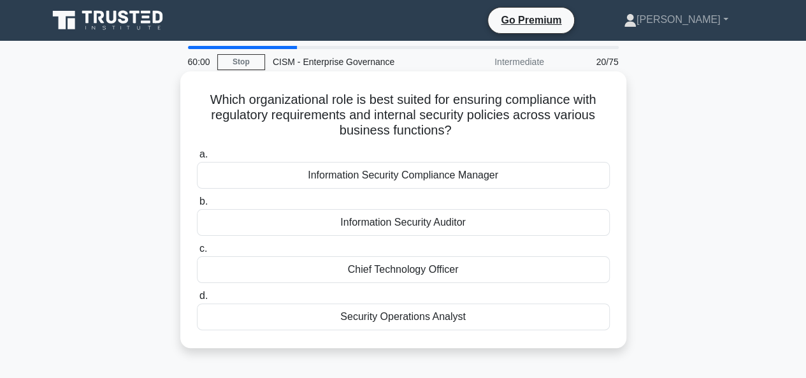
click at [431, 174] on div "Information Security Compliance Manager" at bounding box center [403, 175] width 413 height 27
click at [197, 159] on input "a. Information Security Compliance Manager" at bounding box center [197, 154] width 0 height 8
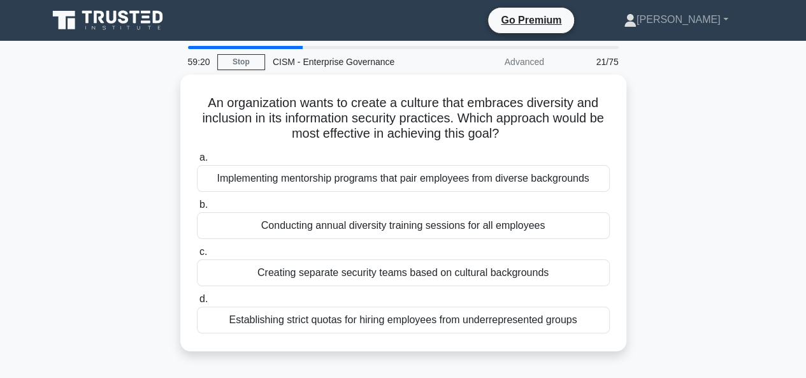
click at [710, 178] on div "An organization wants to create a culture that embraces diversity and inclusion…" at bounding box center [403, 221] width 726 height 292
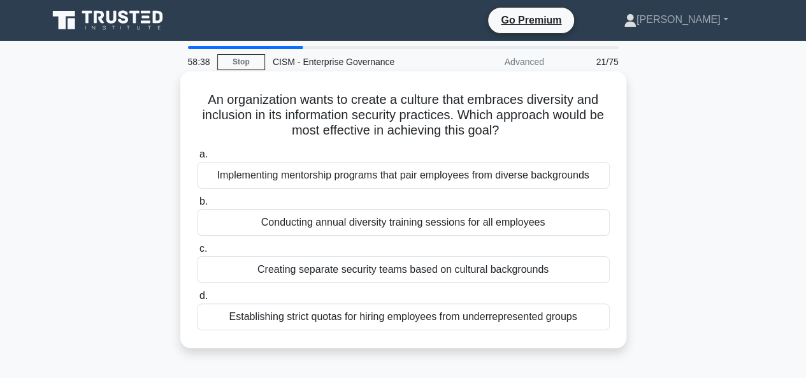
click at [487, 222] on div "Conducting annual diversity training sessions for all employees" at bounding box center [403, 222] width 413 height 27
click at [197, 206] on input "b. Conducting annual diversity training sessions for all employees" at bounding box center [197, 201] width 0 height 8
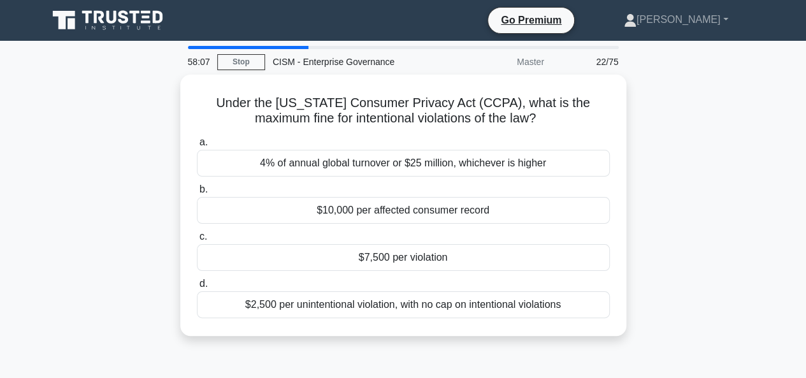
drag, startPoint x: 385, startPoint y: 208, endPoint x: 655, endPoint y: 208, distance: 269.5
click at [655, 208] on div "Under the California Consumer Privacy Act (CCPA), what is the maximum fine for …" at bounding box center [403, 213] width 726 height 276
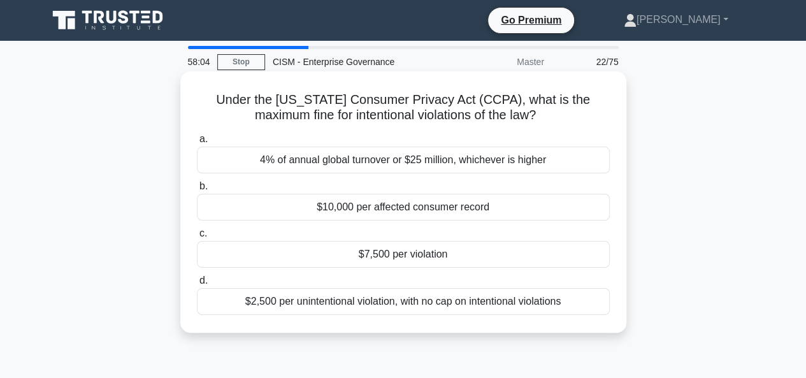
click at [366, 213] on div "$10,000 per affected consumer record" at bounding box center [403, 207] width 413 height 27
click at [197, 190] on input "b. $10,000 per affected consumer record" at bounding box center [197, 186] width 0 height 8
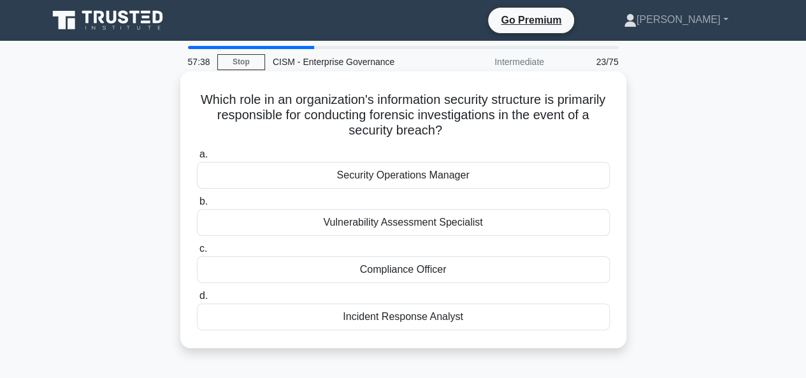
click at [450, 177] on div "Security Operations Manager" at bounding box center [403, 175] width 413 height 27
click at [197, 159] on input "a. Security Operations Manager" at bounding box center [197, 154] width 0 height 8
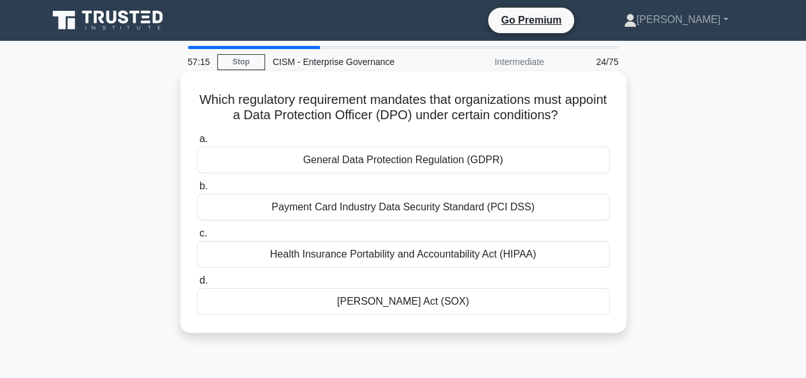
click at [476, 159] on div "General Data Protection Regulation (GDPR)" at bounding box center [403, 160] width 413 height 27
click at [197, 143] on input "a. General Data Protection Regulation (GDPR)" at bounding box center [197, 139] width 0 height 8
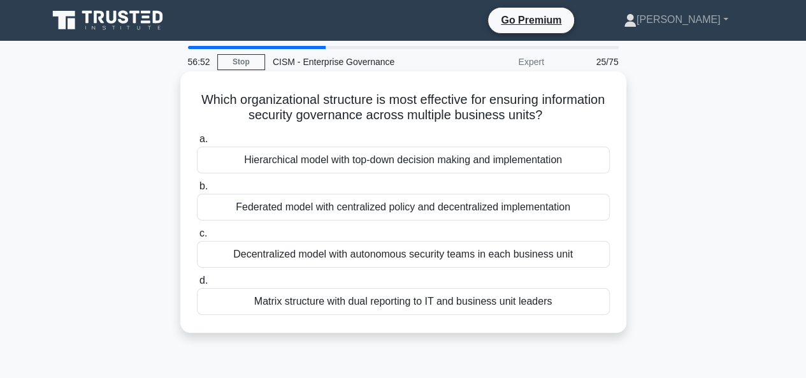
click at [450, 157] on div "Hierarchical model with top-down decision making and implementation" at bounding box center [403, 160] width 413 height 27
click at [197, 143] on input "a. Hierarchical model with top-down decision making and implementation" at bounding box center [197, 139] width 0 height 8
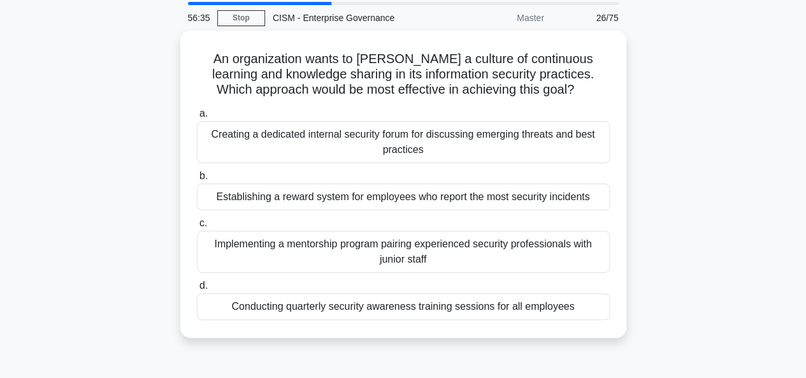
scroll to position [64, 0]
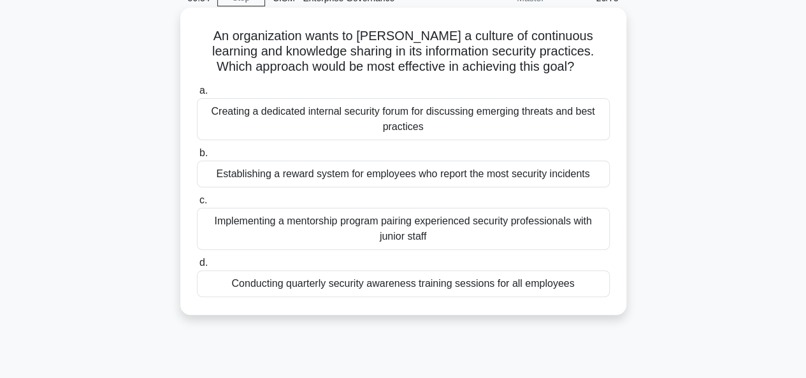
click at [445, 283] on div "Conducting quarterly security awareness training sessions for all employees" at bounding box center [403, 283] width 413 height 27
click at [197, 267] on input "d. Conducting quarterly security awareness training sessions for all employees" at bounding box center [197, 263] width 0 height 8
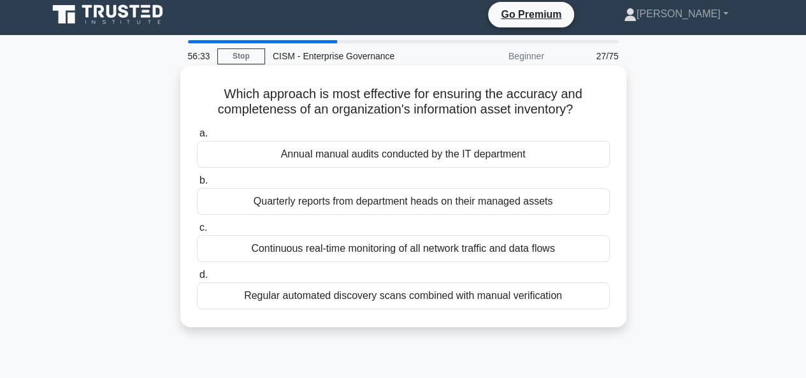
scroll to position [0, 0]
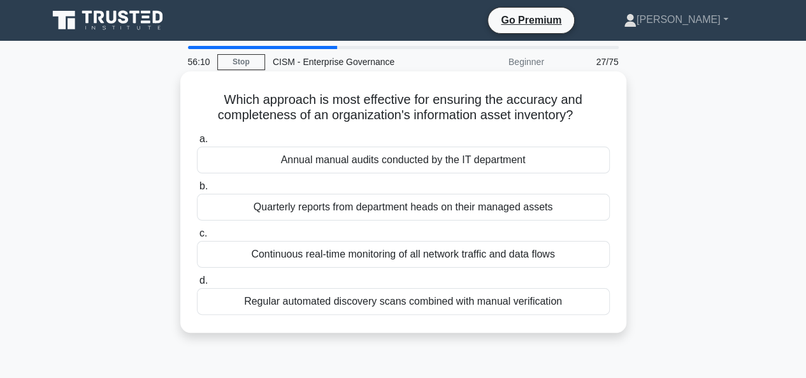
click at [343, 303] on div "Regular automated discovery scans combined with manual verification" at bounding box center [403, 301] width 413 height 27
click at [197, 285] on input "d. Regular automated discovery scans combined with manual verification" at bounding box center [197, 280] width 0 height 8
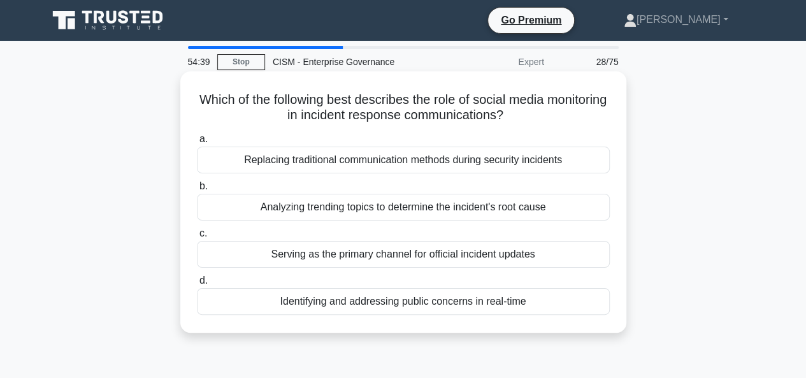
click at [352, 213] on div "Analyzing trending topics to determine the incident's root cause" at bounding box center [403, 207] width 413 height 27
click at [197, 190] on input "b. Analyzing trending topics to determine the incident's root cause" at bounding box center [197, 186] width 0 height 8
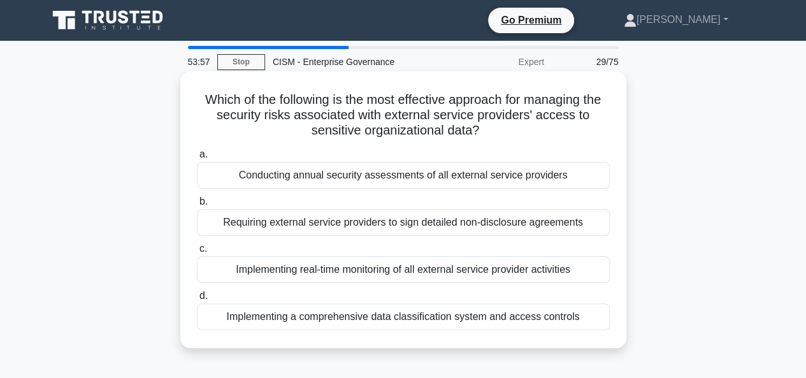
click at [379, 274] on div "Implementing real-time monitoring of all external service provider activities" at bounding box center [403, 269] width 413 height 27
click at [197, 253] on input "c. Implementing real-time monitoring of all external service provider activities" at bounding box center [197, 249] width 0 height 8
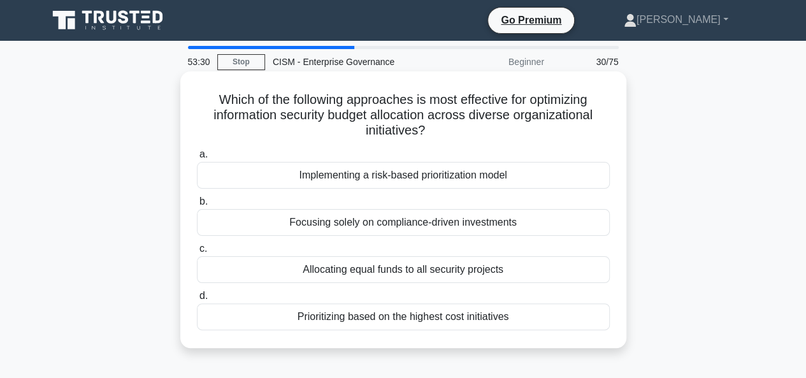
click at [505, 179] on div "Implementing a risk-based prioritization model" at bounding box center [403, 175] width 413 height 27
click at [197, 159] on input "a. Implementing a risk-based prioritization model" at bounding box center [197, 154] width 0 height 8
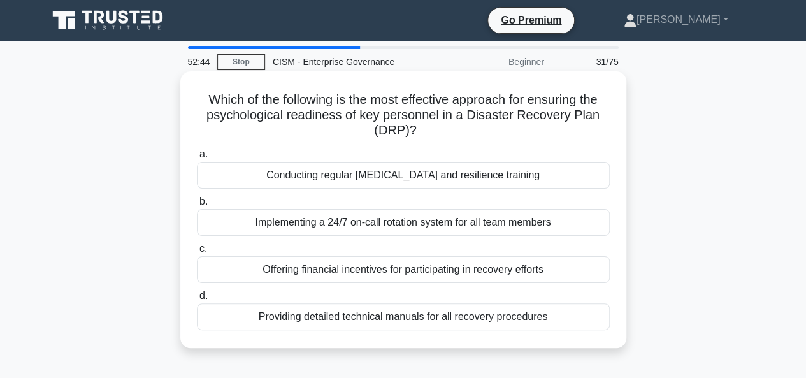
click at [513, 174] on div "Conducting regular stress management and resilience training" at bounding box center [403, 175] width 413 height 27
click at [197, 159] on input "a. Conducting regular stress management and resilience training" at bounding box center [197, 154] width 0 height 8
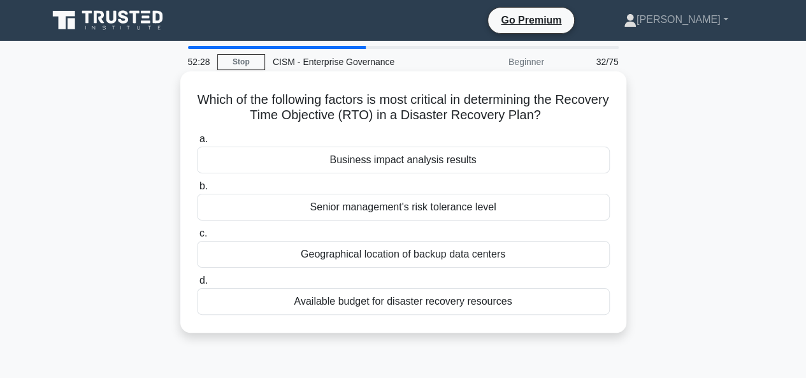
click at [431, 157] on div "Business impact analysis results" at bounding box center [403, 160] width 413 height 27
click at [197, 143] on input "a. Business impact analysis results" at bounding box center [197, 139] width 0 height 8
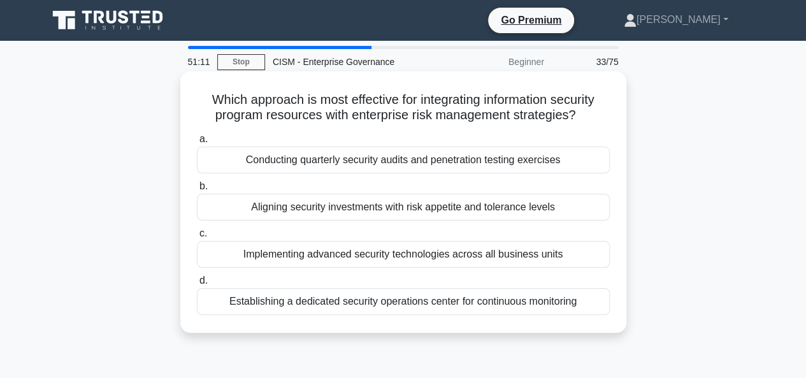
click at [461, 205] on div "Aligning security investments with risk appetite and tolerance levels" at bounding box center [403, 207] width 413 height 27
click at [197, 190] on input "b. Aligning security investments with risk appetite and tolerance levels" at bounding box center [197, 186] width 0 height 8
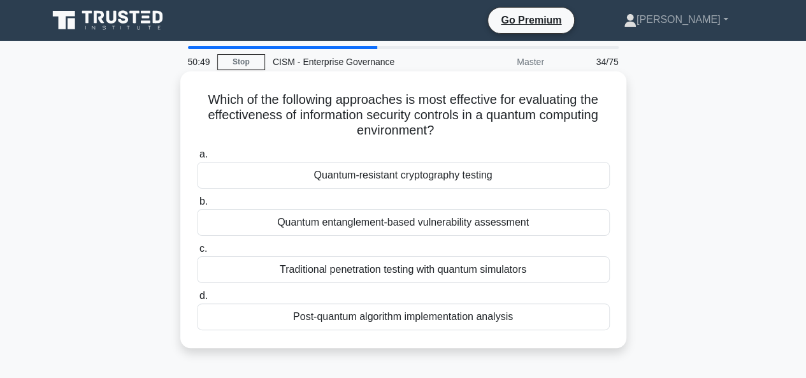
click at [431, 176] on div "Quantum-resistant cryptography testing" at bounding box center [403, 175] width 413 height 27
click at [197, 159] on input "a. Quantum-resistant cryptography testing" at bounding box center [197, 154] width 0 height 8
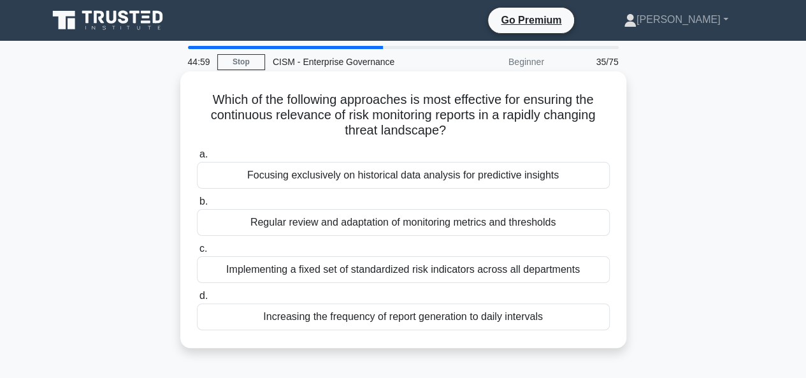
click at [547, 317] on div "Increasing the frequency of report generation to daily intervals" at bounding box center [403, 316] width 413 height 27
click at [197, 300] on input "d. Increasing the frequency of report generation to daily intervals" at bounding box center [197, 296] width 0 height 8
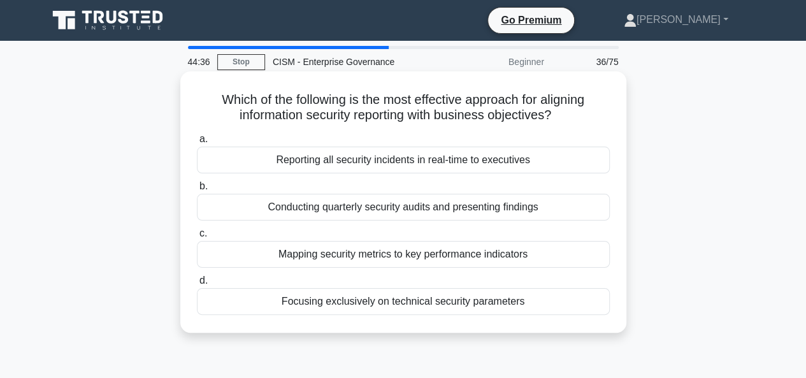
click at [499, 260] on div "Mapping security metrics to key performance indicators" at bounding box center [403, 254] width 413 height 27
click at [197, 238] on input "c. Mapping security metrics to key performance indicators" at bounding box center [197, 233] width 0 height 8
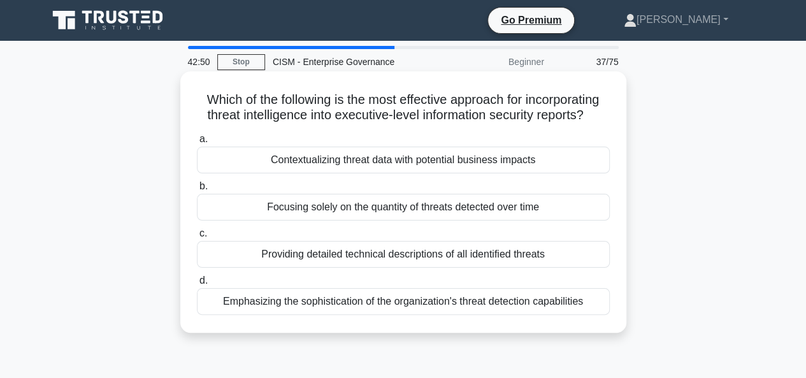
click at [543, 162] on div "Contextualizing threat data with potential business impacts" at bounding box center [403, 160] width 413 height 27
click at [197, 143] on input "a. Contextualizing threat data with potential business impacts" at bounding box center [197, 139] width 0 height 8
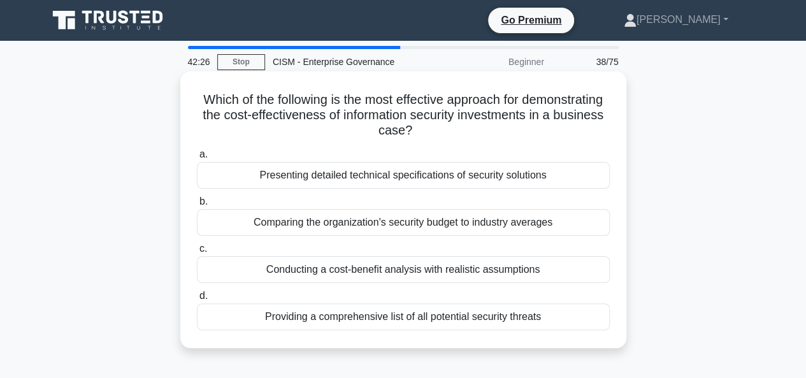
click at [424, 267] on div "Conducting a cost-benefit analysis with realistic assumptions" at bounding box center [403, 269] width 413 height 27
click at [197, 253] on input "c. Conducting a cost-benefit analysis with realistic assumptions" at bounding box center [197, 249] width 0 height 8
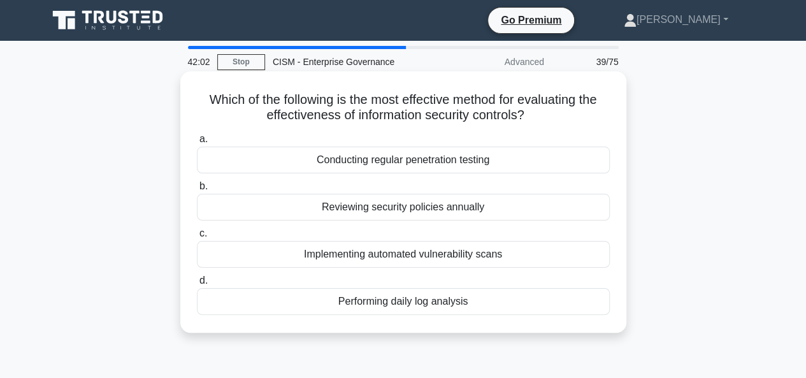
click at [407, 161] on div "Conducting regular penetration testing" at bounding box center [403, 160] width 413 height 27
click at [197, 143] on input "a. Conducting regular penetration testing" at bounding box center [197, 139] width 0 height 8
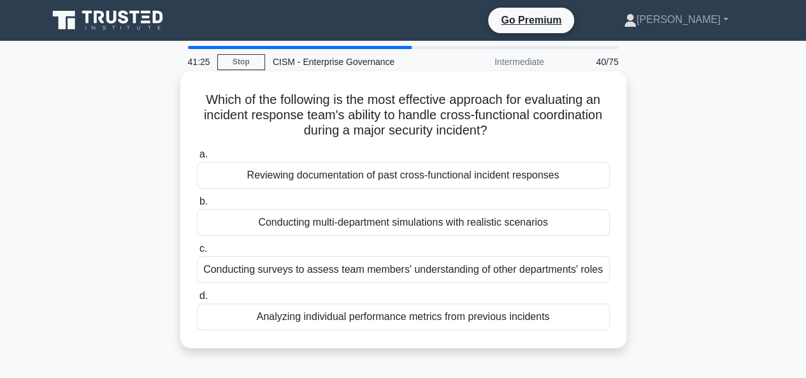
click at [534, 220] on div "Conducting multi-department simulations with realistic scenarios" at bounding box center [403, 222] width 413 height 27
click at [197, 206] on input "b. Conducting multi-department simulations with realistic scenarios" at bounding box center [197, 201] width 0 height 8
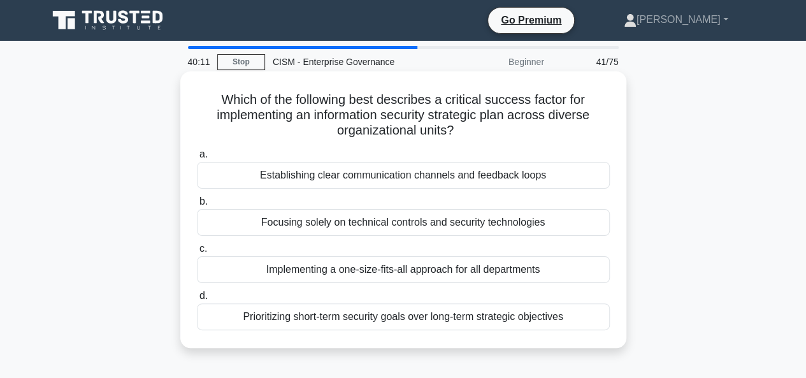
click at [415, 267] on div "Implementing a one-size-fits-all approach for all departments" at bounding box center [403, 269] width 413 height 27
click at [197, 253] on input "c. Implementing a one-size-fits-all approach for all departments" at bounding box center [197, 249] width 0 height 8
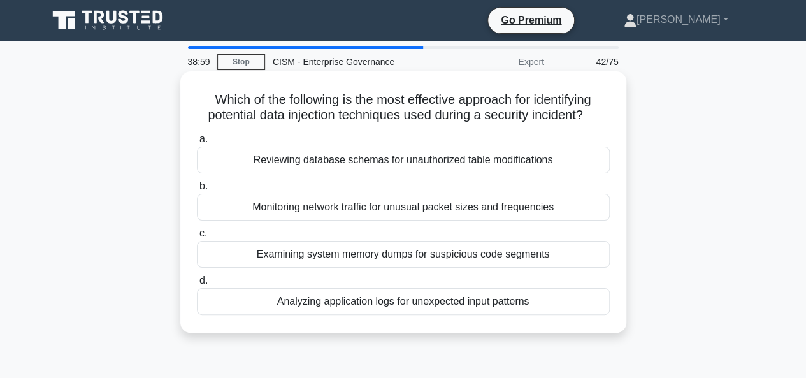
click at [298, 166] on div "Reviewing database schemas for unauthorized table modifications" at bounding box center [403, 160] width 413 height 27
click at [197, 143] on input "a. Reviewing database schemas for unauthorized table modifications" at bounding box center [197, 139] width 0 height 8
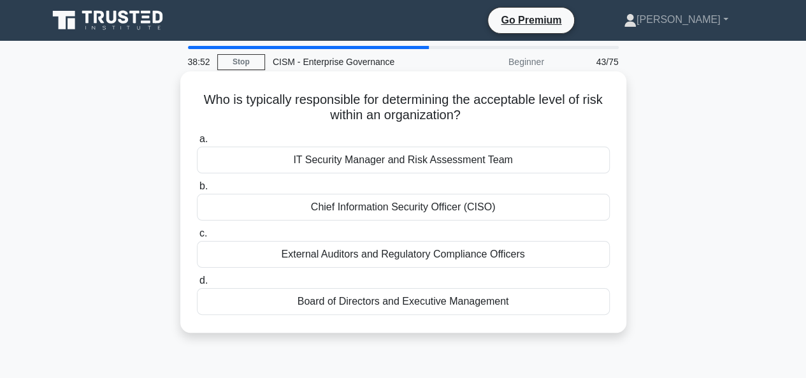
click at [427, 301] on div "Board of Directors and Executive Management" at bounding box center [403, 301] width 413 height 27
click at [197, 285] on input "d. Board of Directors and Executive Management" at bounding box center [197, 280] width 0 height 8
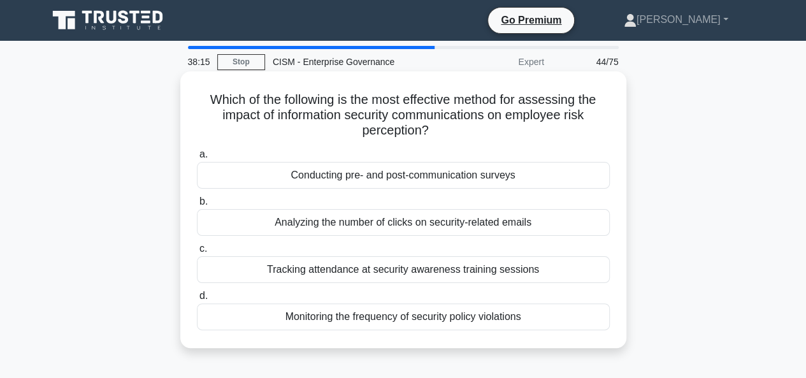
click at [467, 315] on div "Monitoring the frequency of security policy violations" at bounding box center [403, 316] width 413 height 27
click at [197, 300] on input "d. Monitoring the frequency of security policy violations" at bounding box center [197, 296] width 0 height 8
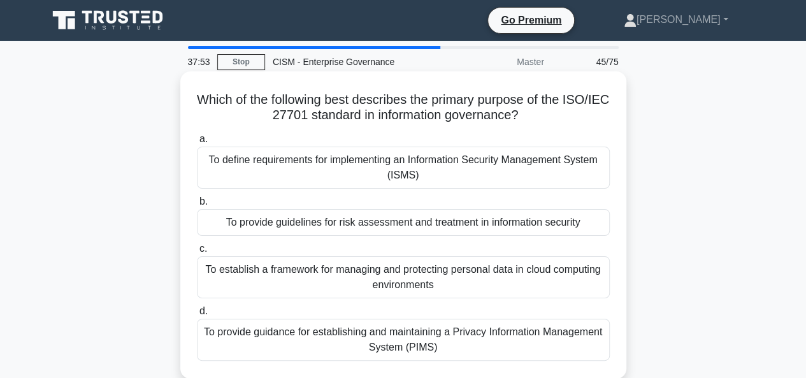
click at [463, 333] on div "To provide guidance for establishing and maintaining a Privacy Information Mana…" at bounding box center [403, 340] width 413 height 42
click at [197, 315] on input "d. To provide guidance for establishing and maintaining a Privacy Information M…" at bounding box center [197, 311] width 0 height 8
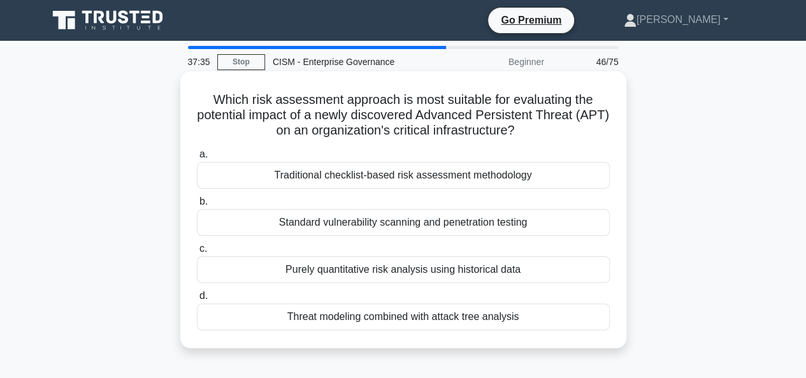
click at [456, 320] on div "Threat modeling combined with attack tree analysis" at bounding box center [403, 316] width 413 height 27
click at [197, 300] on input "d. Threat modeling combined with attack tree analysis" at bounding box center [197, 296] width 0 height 8
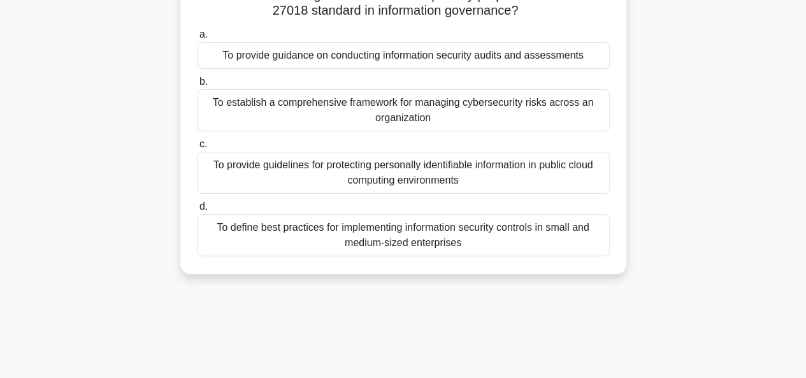
scroll to position [64, 0]
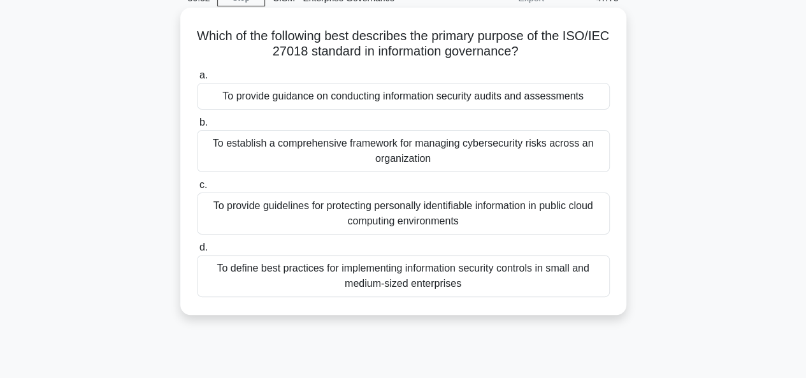
click at [470, 208] on div "To provide guidelines for protecting personally identifiable information in pub…" at bounding box center [403, 213] width 413 height 42
click at [197, 189] on input "c. To provide guidelines for protecting personally identifiable information in …" at bounding box center [197, 185] width 0 height 8
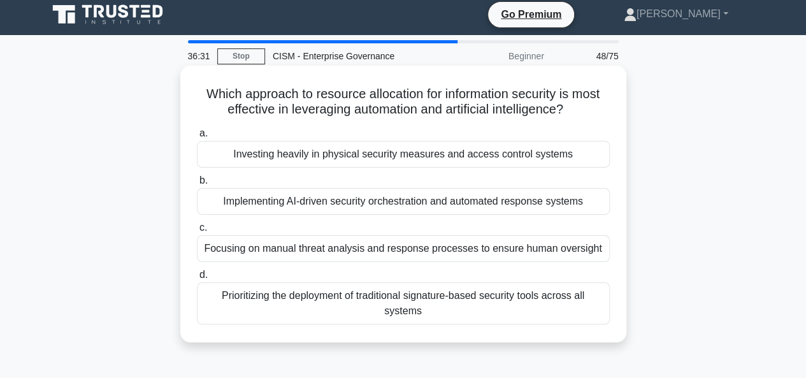
scroll to position [0, 0]
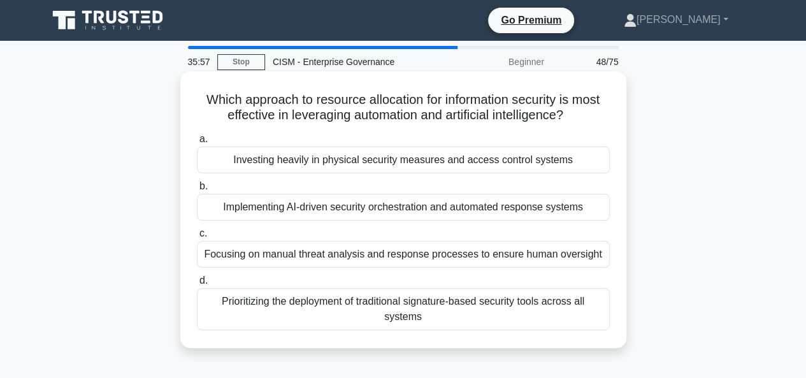
click at [503, 206] on div "Implementing AI-driven security orchestration and automated response systems" at bounding box center [403, 207] width 413 height 27
click at [197, 190] on input "b. Implementing AI-driven security orchestration and automated response systems" at bounding box center [197, 186] width 0 height 8
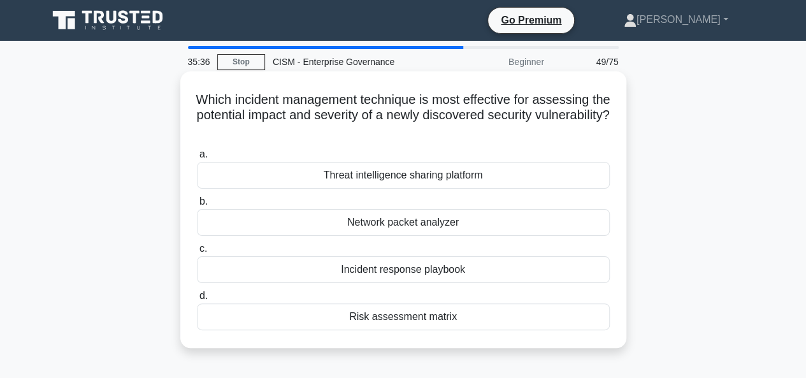
click at [415, 176] on div "Threat intelligence sharing platform" at bounding box center [403, 175] width 413 height 27
click at [197, 159] on input "a. Threat intelligence sharing platform" at bounding box center [197, 154] width 0 height 8
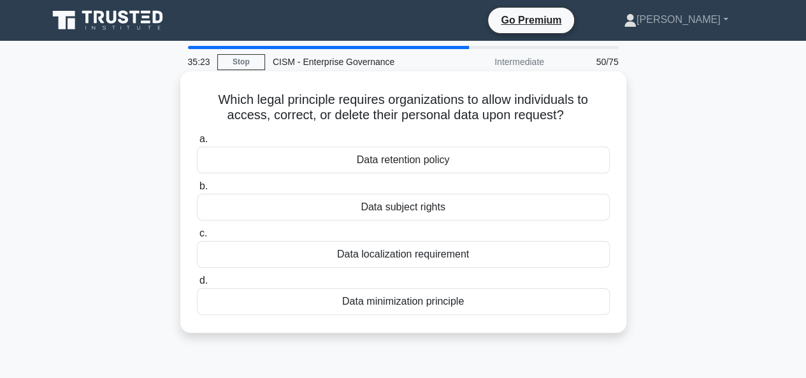
click at [424, 210] on div "Data subject rights" at bounding box center [403, 207] width 413 height 27
click at [197, 190] on input "b. Data subject rights" at bounding box center [197, 186] width 0 height 8
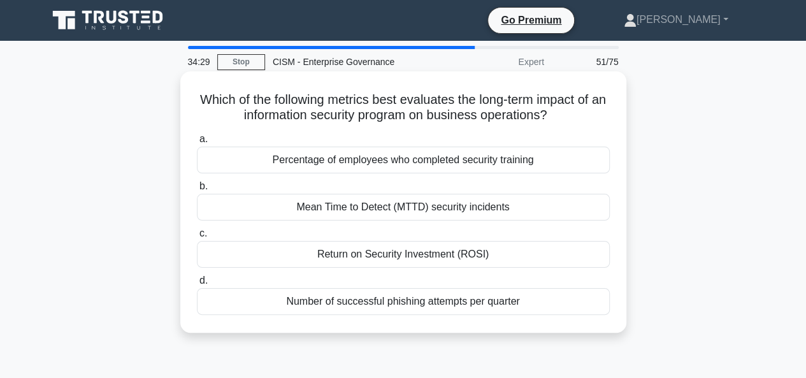
click at [475, 211] on div "Mean Time to Detect (MTTD) security incidents" at bounding box center [403, 207] width 413 height 27
click at [197, 190] on input "b. Mean Time to Detect (MTTD) security incidents" at bounding box center [197, 186] width 0 height 8
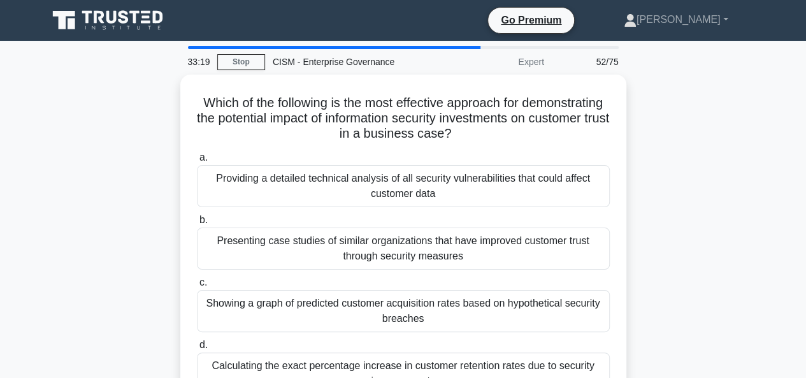
click at [720, 173] on div "Which of the following is the most effective approach for demonstrating the pot…" at bounding box center [403, 251] width 726 height 353
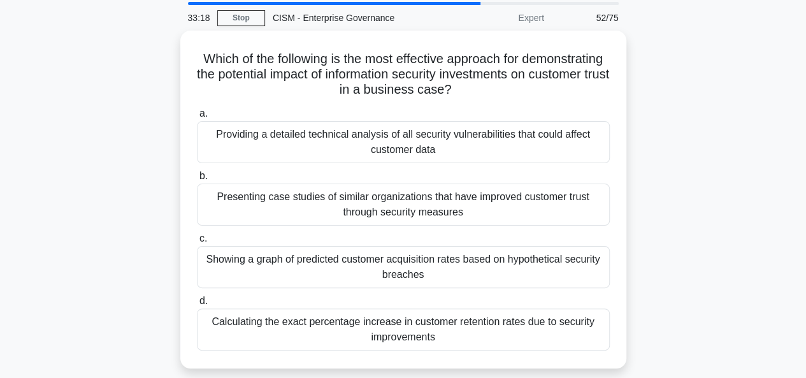
scroll to position [64, 0]
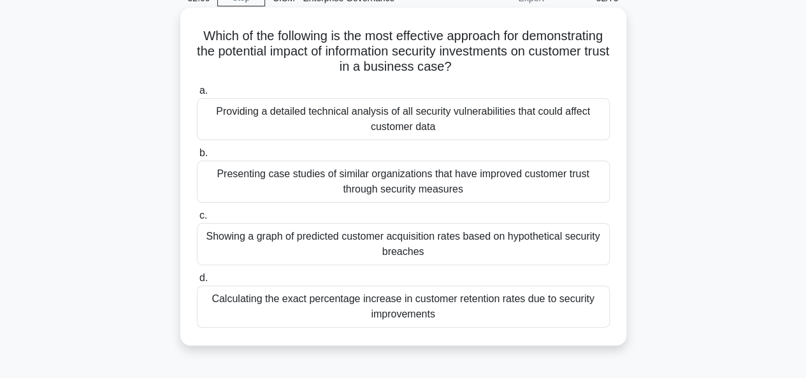
click at [382, 184] on div "Presenting case studies of similar organizations that have improved customer tr…" at bounding box center [403, 182] width 413 height 42
click at [197, 157] on input "b. Presenting case studies of similar organizations that have improved customer…" at bounding box center [197, 153] width 0 height 8
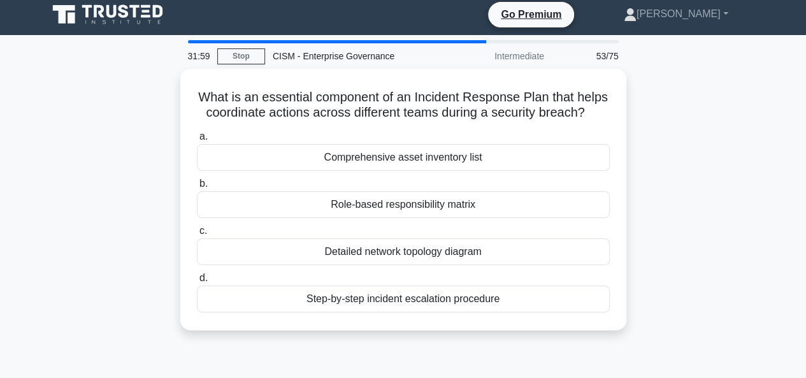
scroll to position [0, 0]
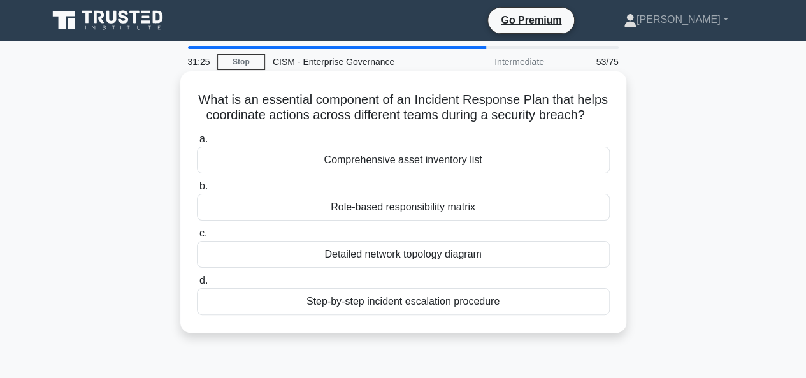
click at [440, 211] on div "Role-based responsibility matrix" at bounding box center [403, 207] width 413 height 27
click at [197, 190] on input "b. Role-based responsibility matrix" at bounding box center [197, 186] width 0 height 8
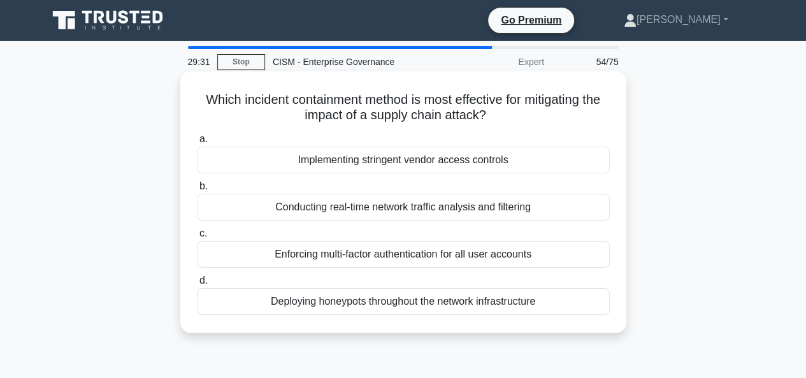
click at [484, 160] on div "Implementing stringent vendor access controls" at bounding box center [403, 160] width 413 height 27
click at [197, 143] on input "a. Implementing stringent vendor access controls" at bounding box center [197, 139] width 0 height 8
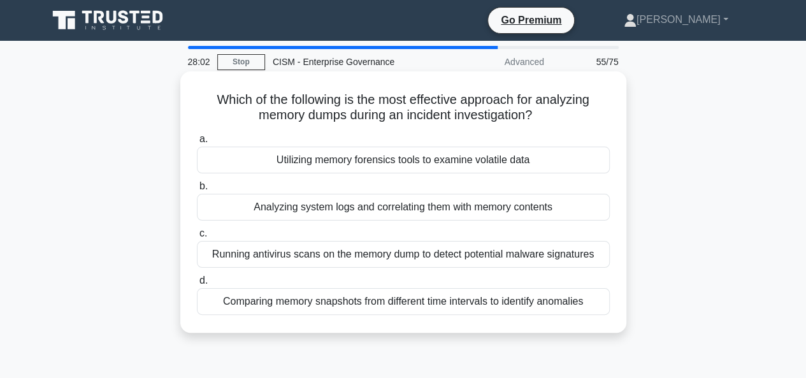
click at [508, 206] on div "Analyzing system logs and correlating them with memory contents" at bounding box center [403, 207] width 413 height 27
click at [197, 190] on input "b. Analyzing system logs and correlating them with memory contents" at bounding box center [197, 186] width 0 height 8
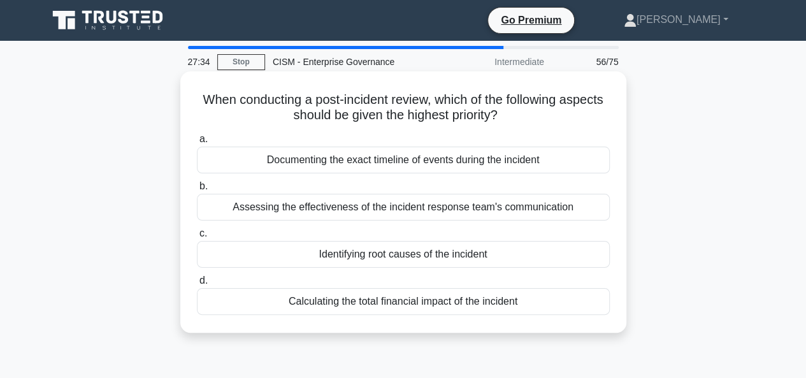
click at [415, 164] on div "Documenting the exact timeline of events during the incident" at bounding box center [403, 160] width 413 height 27
click at [197, 143] on input "a. Documenting the exact timeline of events during the incident" at bounding box center [197, 139] width 0 height 8
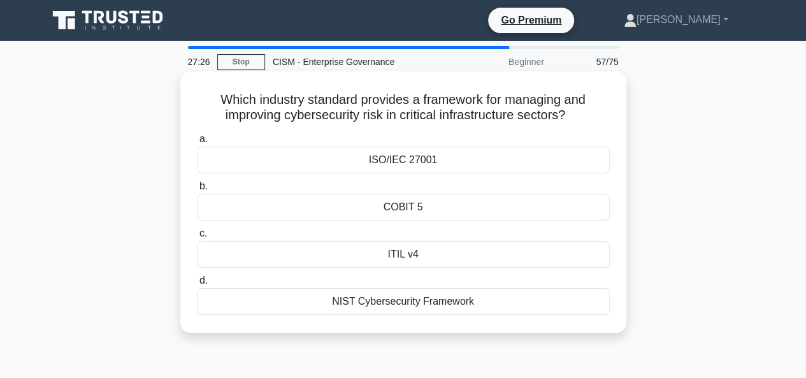
click at [409, 296] on div "NIST Cybersecurity Framework" at bounding box center [403, 301] width 413 height 27
click at [197, 285] on input "d. NIST Cybersecurity Framework" at bounding box center [197, 280] width 0 height 8
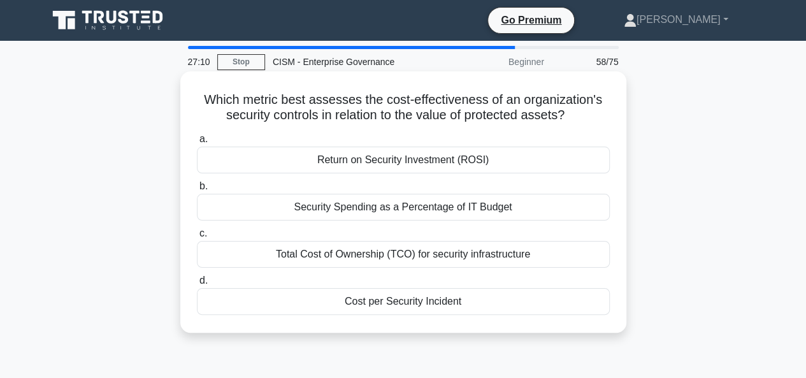
click at [390, 257] on div "Total Cost of Ownership (TCO) for security infrastructure" at bounding box center [403, 254] width 413 height 27
click at [197, 238] on input "c. Total Cost of Ownership (TCO) for security infrastructure" at bounding box center [197, 233] width 0 height 8
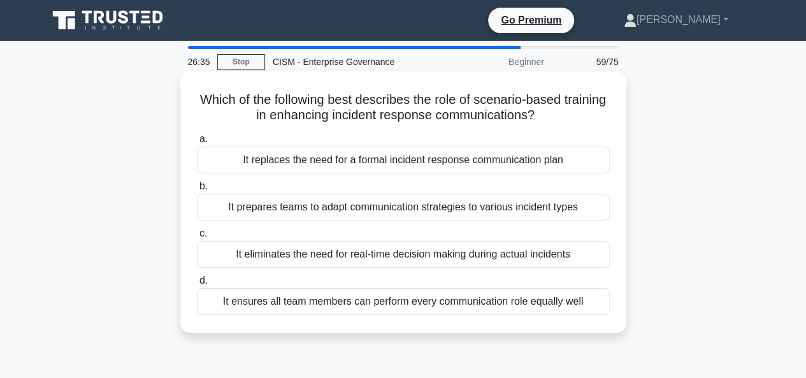
click at [433, 210] on div "It prepares teams to adapt communication strategies to various incident types" at bounding box center [403, 207] width 413 height 27
click at [197, 190] on input "b. It prepares teams to adapt communication strategies to various incident types" at bounding box center [197, 186] width 0 height 8
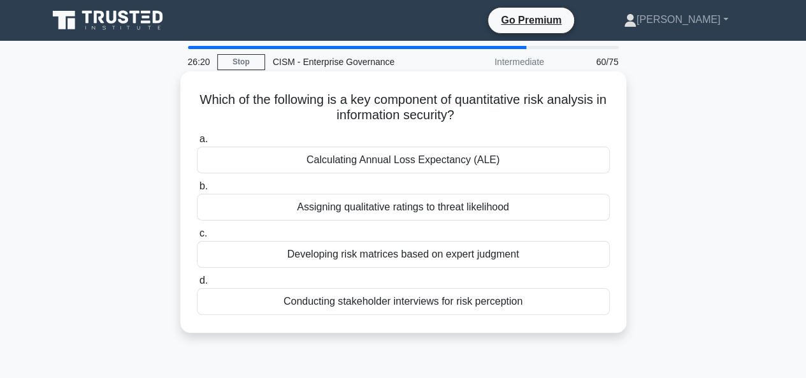
click at [452, 162] on div "Calculating Annual Loss Expectancy (ALE)" at bounding box center [403, 160] width 413 height 27
click at [197, 143] on input "a. Calculating Annual Loss Expectancy (ALE)" at bounding box center [197, 139] width 0 height 8
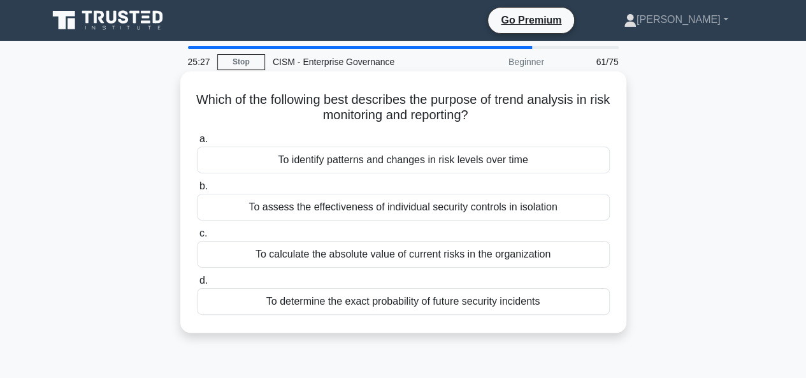
click at [497, 149] on div "To identify patterns and changes in risk levels over time" at bounding box center [403, 160] width 413 height 27
click at [197, 143] on input "a. To identify patterns and changes in risk levels over time" at bounding box center [197, 139] width 0 height 8
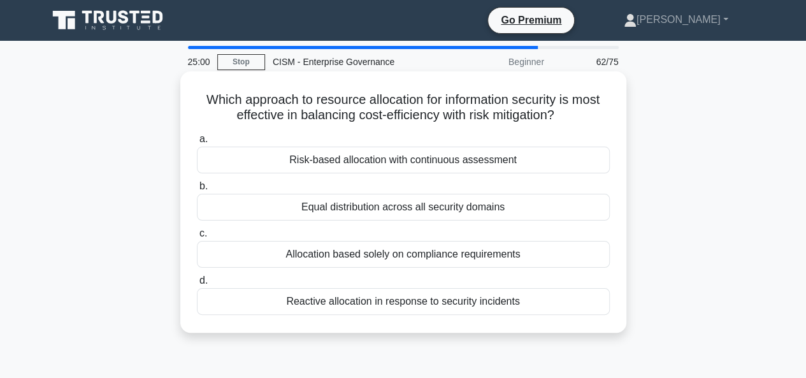
click at [462, 160] on div "Risk-based allocation with continuous assessment" at bounding box center [403, 160] width 413 height 27
click at [197, 143] on input "a. Risk-based allocation with continuous assessment" at bounding box center [197, 139] width 0 height 8
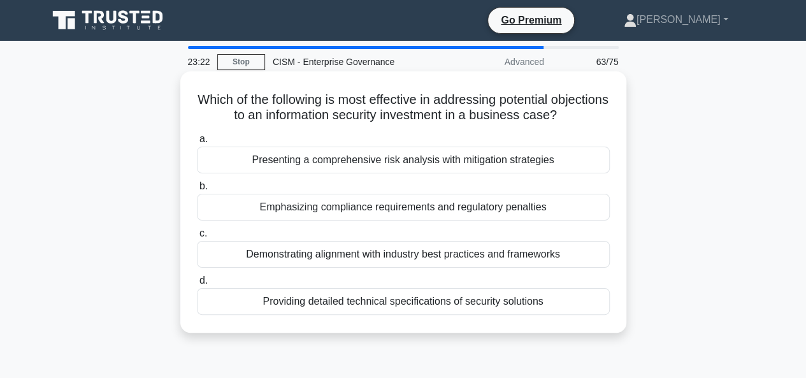
click at [519, 159] on div "Presenting a comprehensive risk analysis with mitigation strategies" at bounding box center [403, 160] width 413 height 27
click at [197, 143] on input "a. Presenting a comprehensive risk analysis with mitigation strategies" at bounding box center [197, 139] width 0 height 8
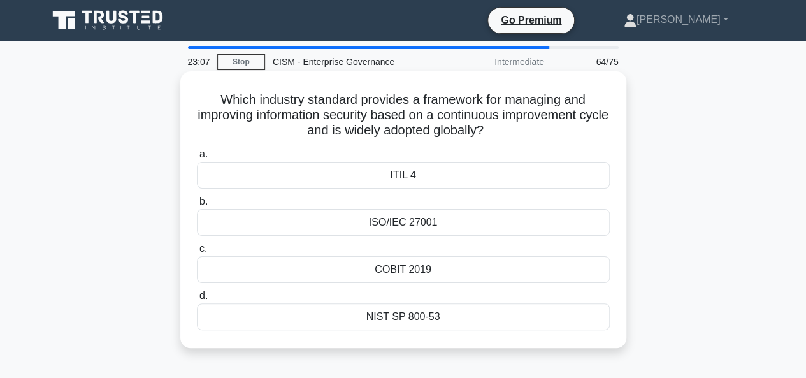
click at [417, 267] on div "COBIT 2019" at bounding box center [403, 269] width 413 height 27
click at [197, 253] on input "c. COBIT 2019" at bounding box center [197, 249] width 0 height 8
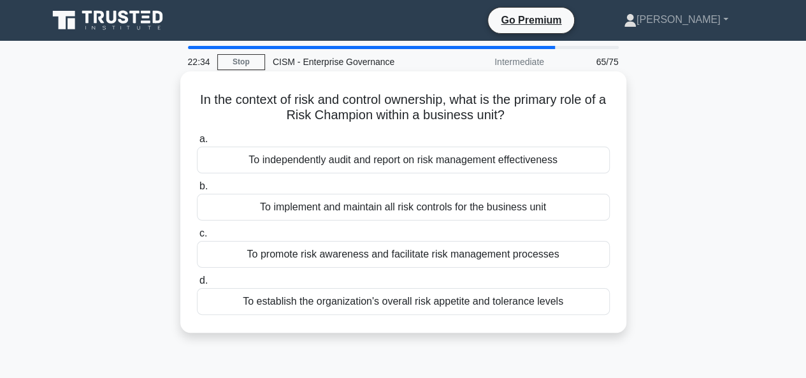
click at [451, 248] on div "To promote risk awareness and facilitate risk management processes" at bounding box center [403, 254] width 413 height 27
click at [197, 238] on input "c. To promote risk awareness and facilitate risk management processes" at bounding box center [197, 233] width 0 height 8
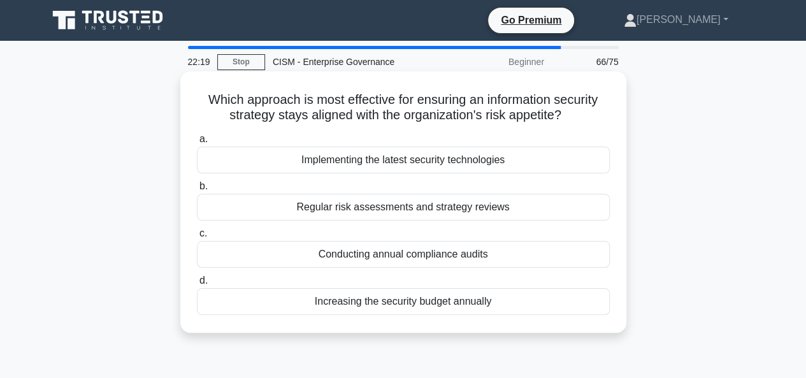
click at [505, 205] on div "Regular risk assessments and strategy reviews" at bounding box center [403, 207] width 413 height 27
click at [197, 190] on input "b. Regular risk assessments and strategy reviews" at bounding box center [197, 186] width 0 height 8
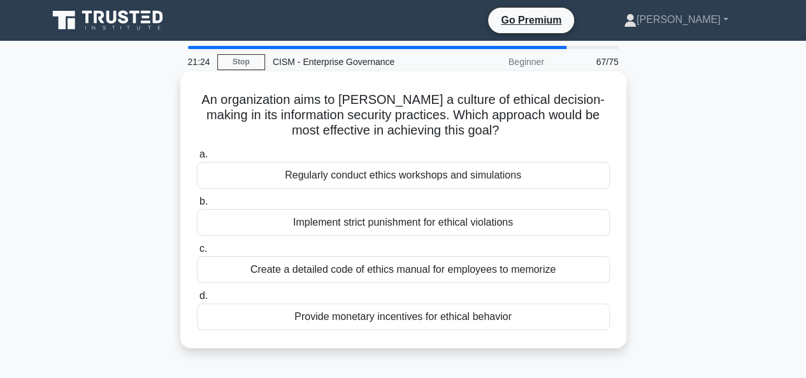
click at [526, 190] on div "a. Regularly conduct ethics workshops and simulations b. Implement strict punis…" at bounding box center [403, 238] width 428 height 189
click at [516, 183] on div "Regularly conduct ethics workshops and simulations" at bounding box center [403, 175] width 413 height 27
click at [197, 159] on input "a. Regularly conduct ethics workshops and simulations" at bounding box center [197, 154] width 0 height 8
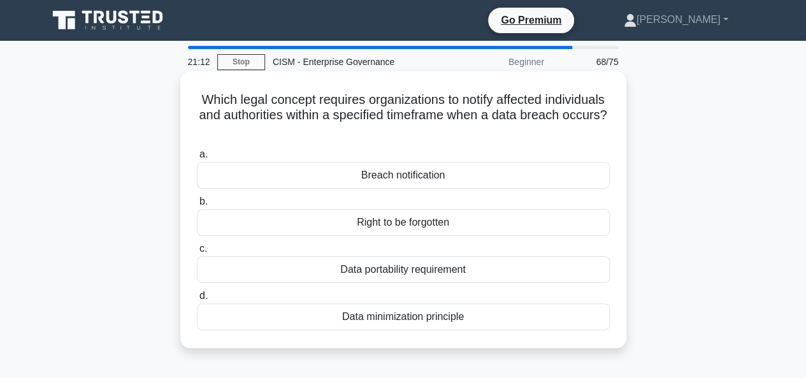
click at [456, 175] on div "Breach notification" at bounding box center [403, 175] width 413 height 27
click at [197, 159] on input "a. Breach notification" at bounding box center [197, 154] width 0 height 8
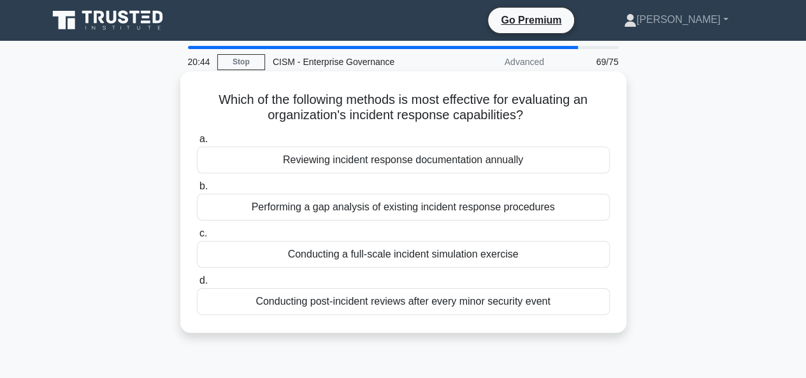
click at [310, 242] on div "Conducting a full-scale incident simulation exercise" at bounding box center [403, 254] width 413 height 27
click at [197, 238] on input "c. Conducting a full-scale incident simulation exercise" at bounding box center [197, 233] width 0 height 8
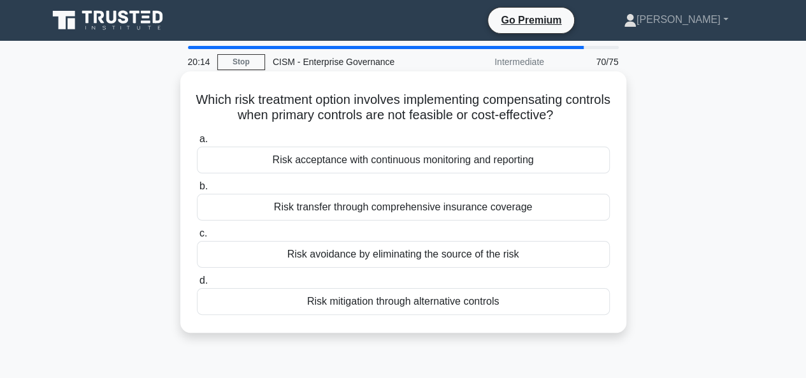
click at [468, 306] on div "Risk mitigation through alternative controls" at bounding box center [403, 301] width 413 height 27
click at [197, 285] on input "d. Risk mitigation through alternative controls" at bounding box center [197, 280] width 0 height 8
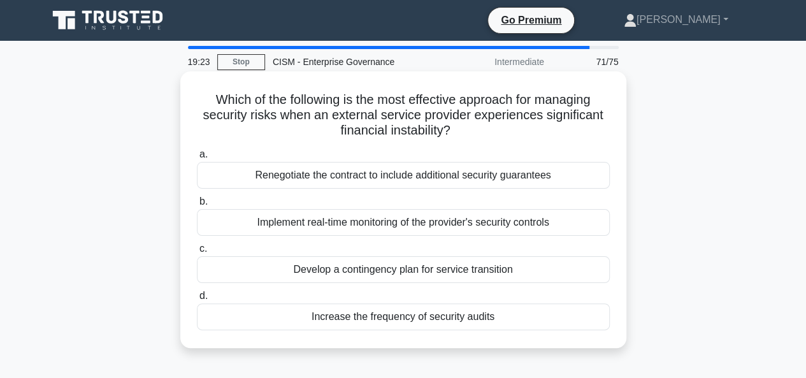
click at [399, 271] on div "Develop a contingency plan for service transition" at bounding box center [403, 269] width 413 height 27
click at [197, 253] on input "c. Develop a contingency plan for service transition" at bounding box center [197, 249] width 0 height 8
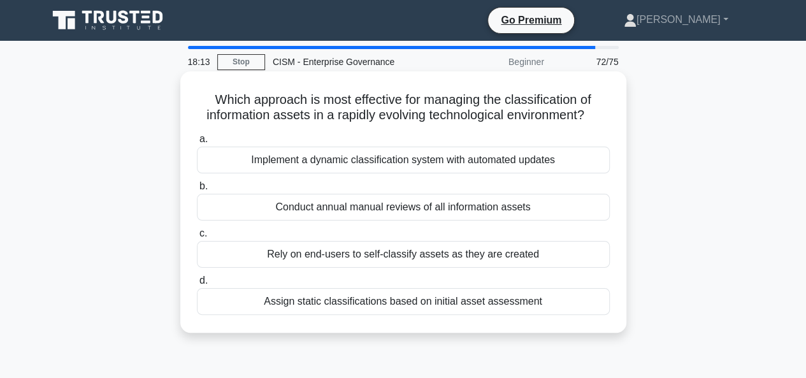
click at [485, 157] on div "Implement a dynamic classification system with automated updates" at bounding box center [403, 160] width 413 height 27
click at [197, 143] on input "a. Implement a dynamic classification system with automated updates" at bounding box center [197, 139] width 0 height 8
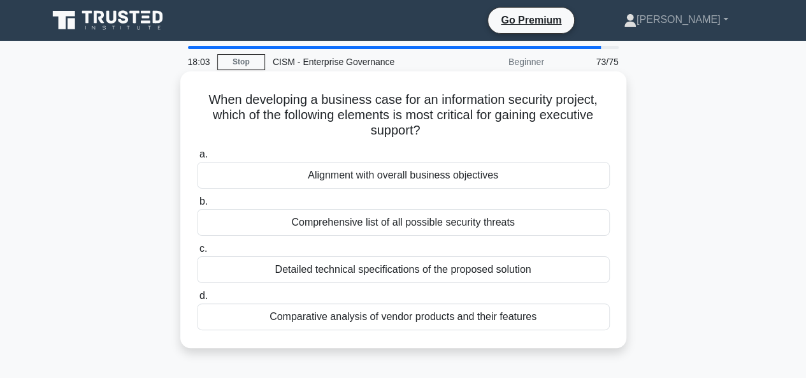
click at [441, 180] on div "Alignment with overall business objectives" at bounding box center [403, 175] width 413 height 27
click at [197, 159] on input "a. Alignment with overall business objectives" at bounding box center [197, 154] width 0 height 8
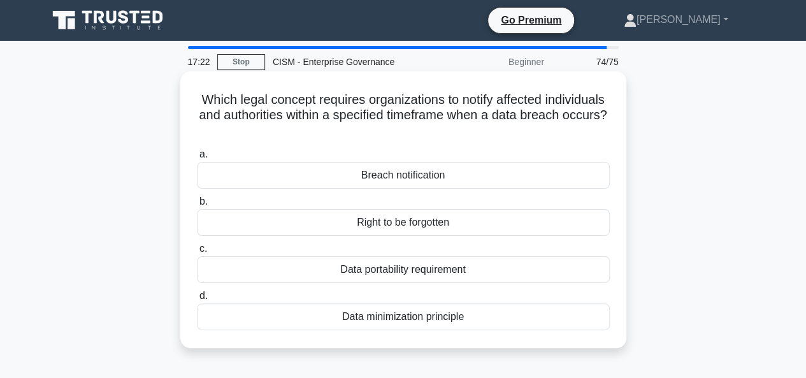
click at [415, 173] on div "Breach notification" at bounding box center [403, 175] width 413 height 27
click at [197, 159] on input "a. Breach notification" at bounding box center [197, 154] width 0 height 8
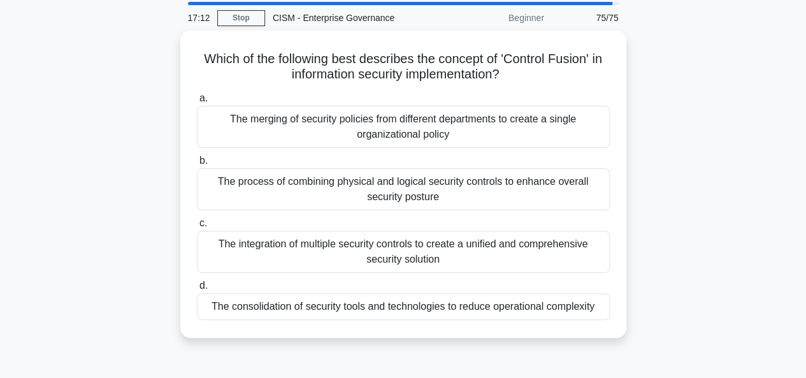
scroll to position [64, 0]
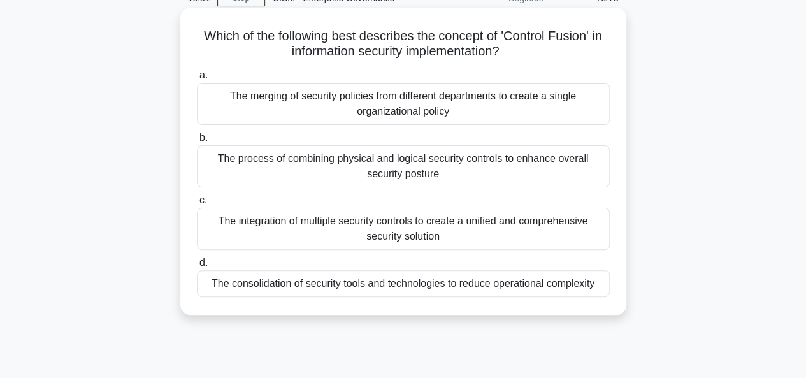
click at [497, 226] on div "The integration of multiple security controls to create a unified and comprehen…" at bounding box center [403, 229] width 413 height 42
click at [197, 204] on input "c. The integration of multiple security controls to create a unified and compre…" at bounding box center [197, 200] width 0 height 8
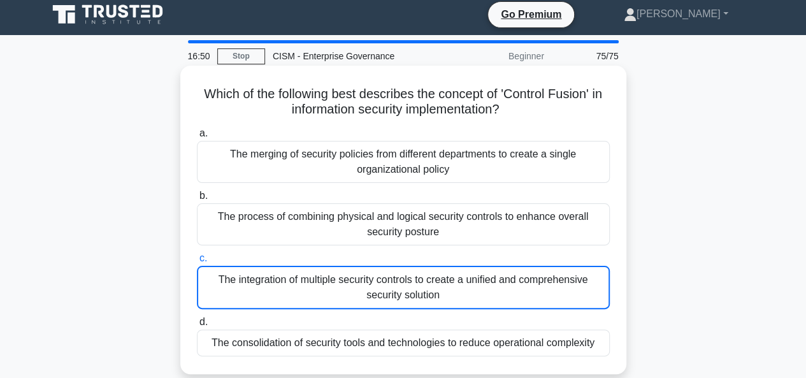
scroll to position [0, 0]
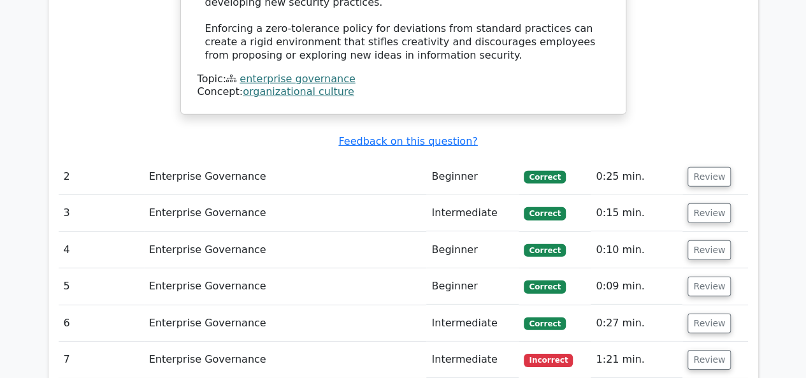
scroll to position [1847, 0]
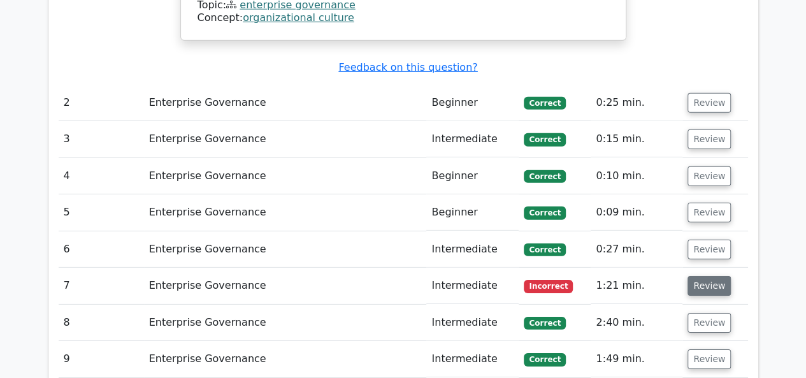
click at [690, 276] on button "Review" at bounding box center [708, 286] width 43 height 20
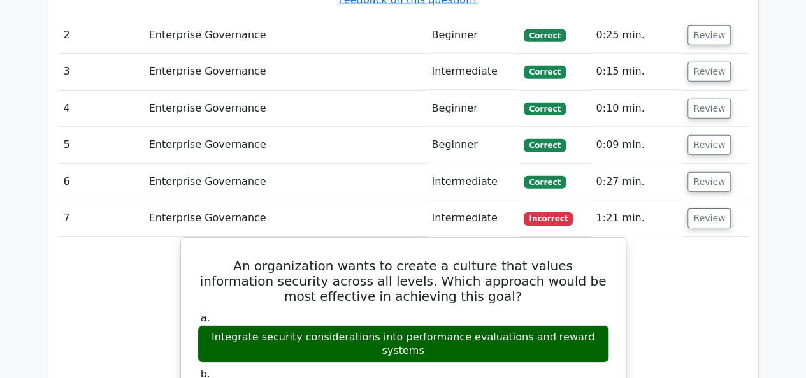
scroll to position [1911, 0]
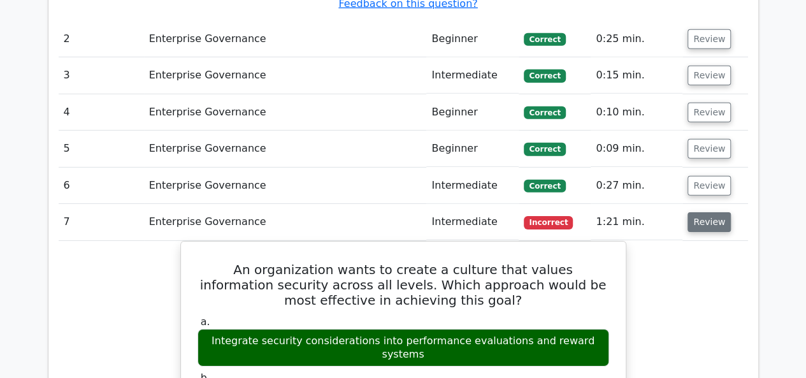
click at [703, 212] on button "Review" at bounding box center [708, 222] width 43 height 20
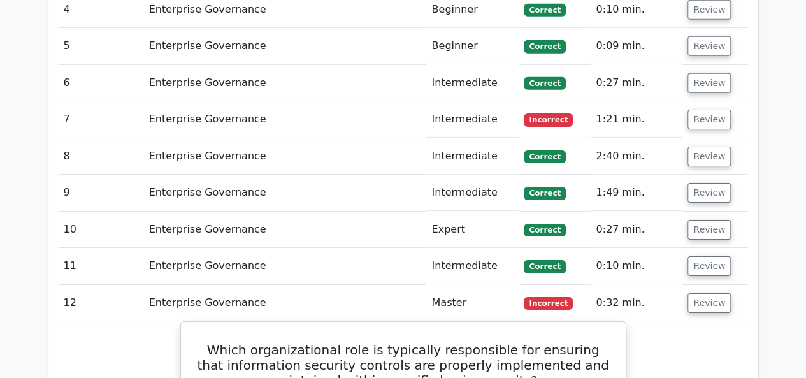
scroll to position [2166, 0]
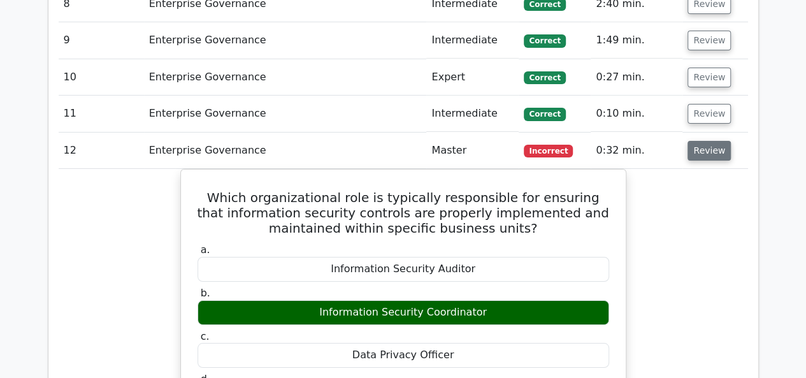
click at [710, 141] on button "Review" at bounding box center [708, 151] width 43 height 20
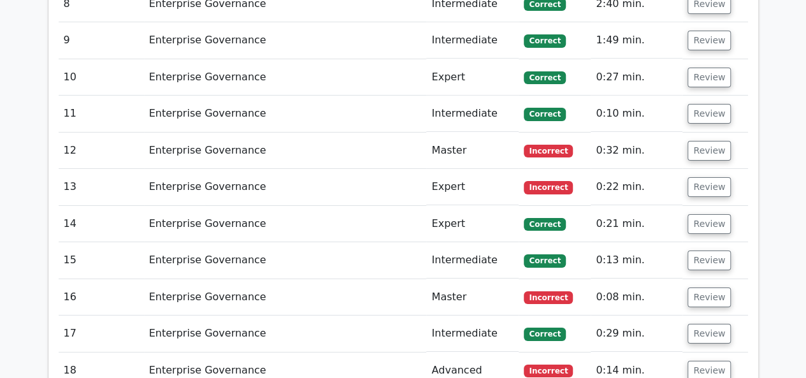
click at [710, 169] on td "Review" at bounding box center [714, 187] width 65 height 36
click at [704, 177] on button "Review" at bounding box center [708, 187] width 43 height 20
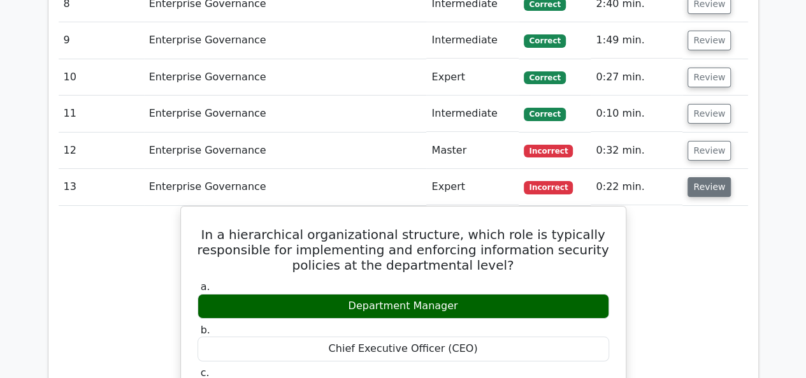
click at [701, 177] on button "Review" at bounding box center [708, 187] width 43 height 20
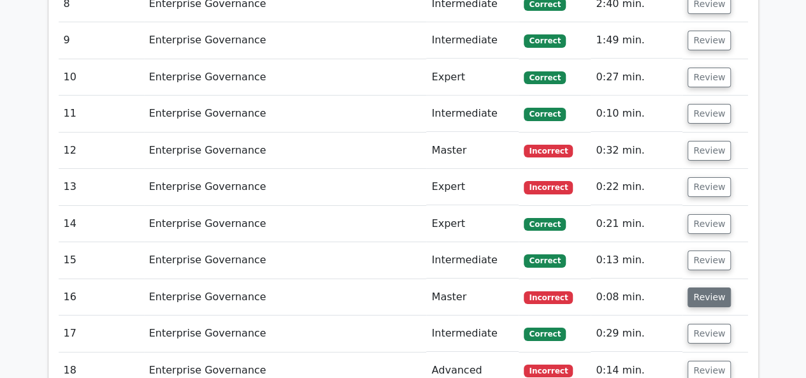
click at [705, 287] on button "Review" at bounding box center [708, 297] width 43 height 20
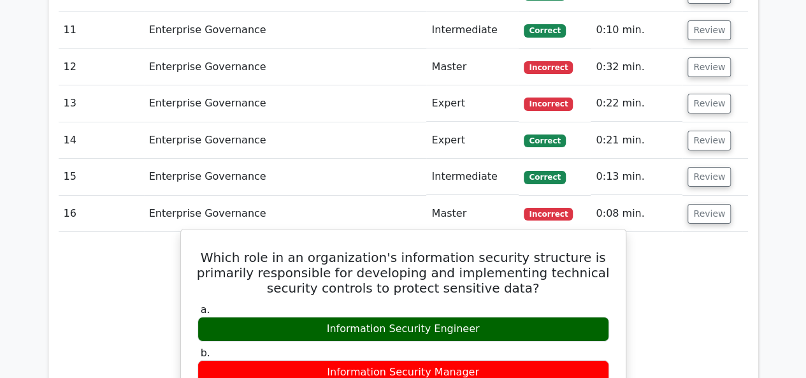
scroll to position [2357, 0]
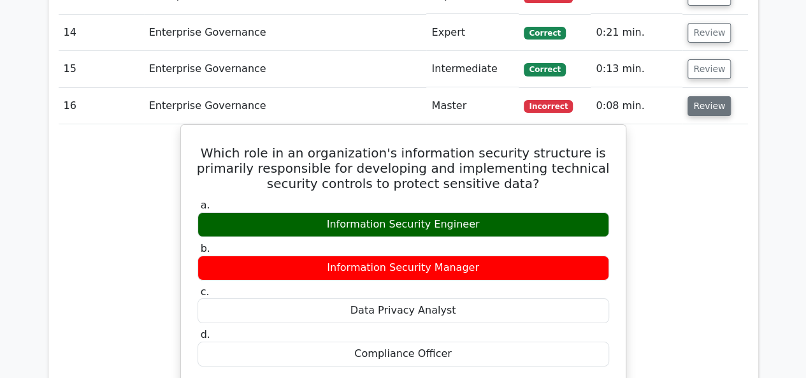
click at [705, 96] on button "Review" at bounding box center [708, 106] width 43 height 20
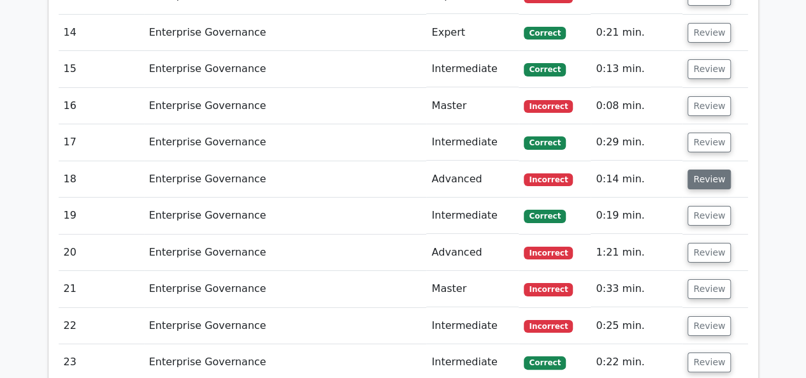
click at [703, 169] on button "Review" at bounding box center [708, 179] width 43 height 20
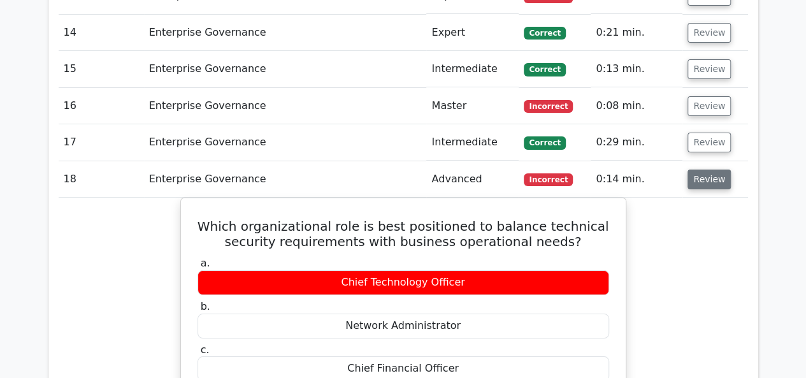
click at [703, 169] on button "Review" at bounding box center [708, 179] width 43 height 20
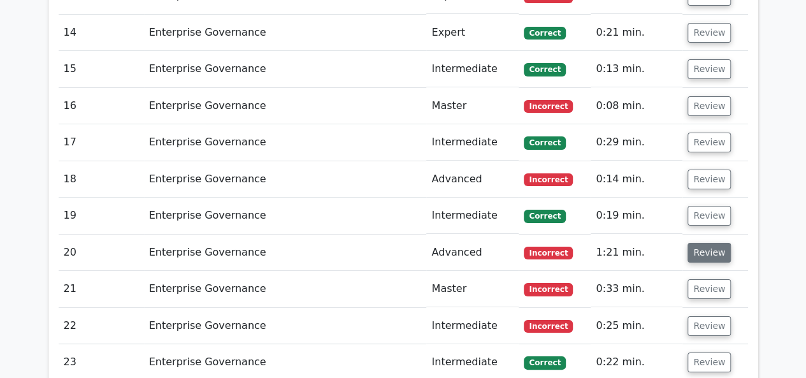
click at [705, 243] on button "Review" at bounding box center [708, 253] width 43 height 20
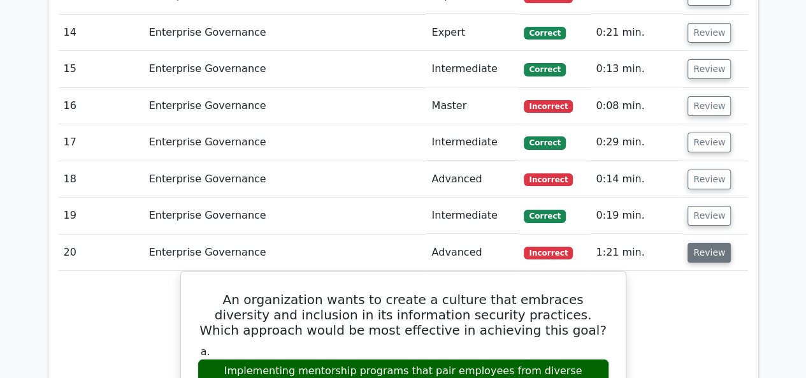
click at [695, 243] on button "Review" at bounding box center [708, 253] width 43 height 20
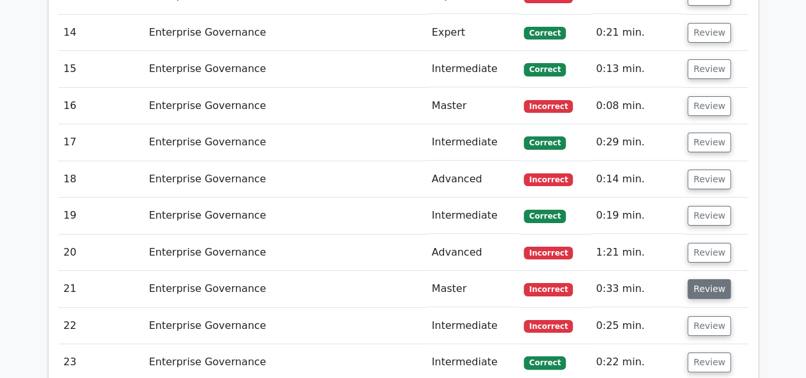
click at [700, 279] on button "Review" at bounding box center [708, 289] width 43 height 20
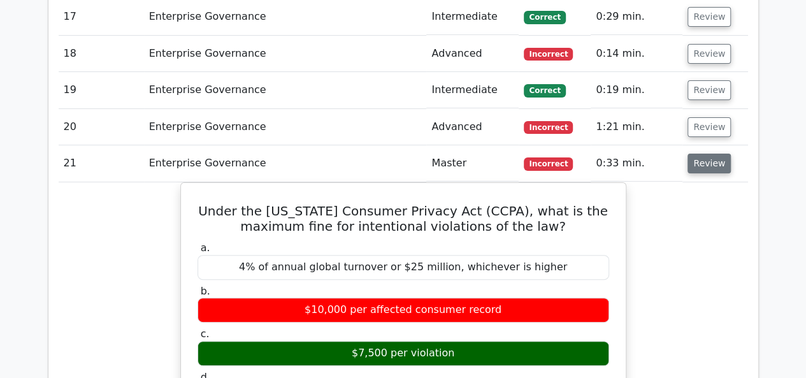
scroll to position [2484, 0]
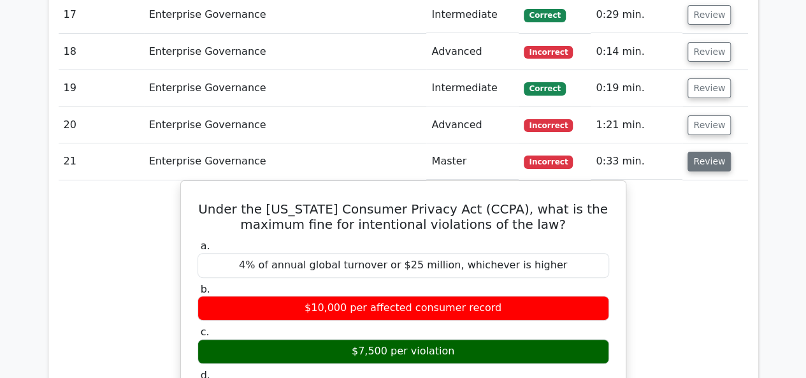
click at [713, 152] on button "Review" at bounding box center [708, 162] width 43 height 20
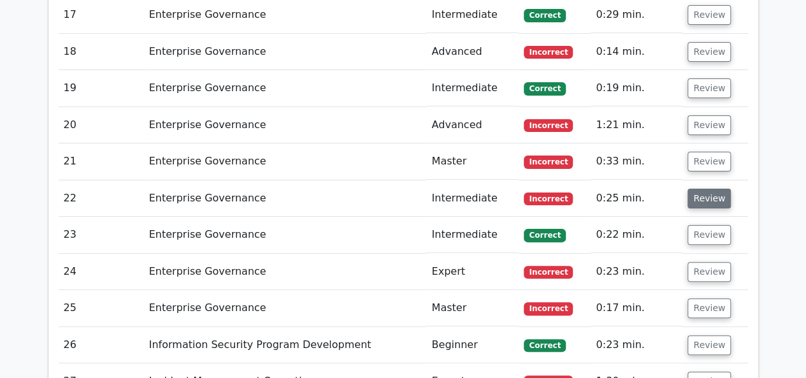
click at [706, 189] on button "Review" at bounding box center [708, 199] width 43 height 20
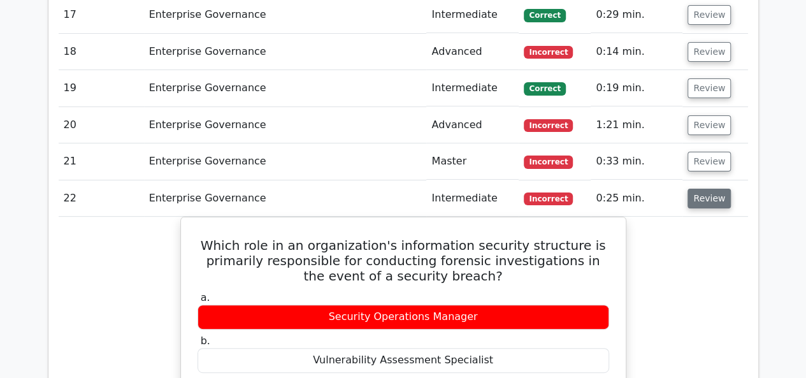
click at [706, 189] on button "Review" at bounding box center [708, 199] width 43 height 20
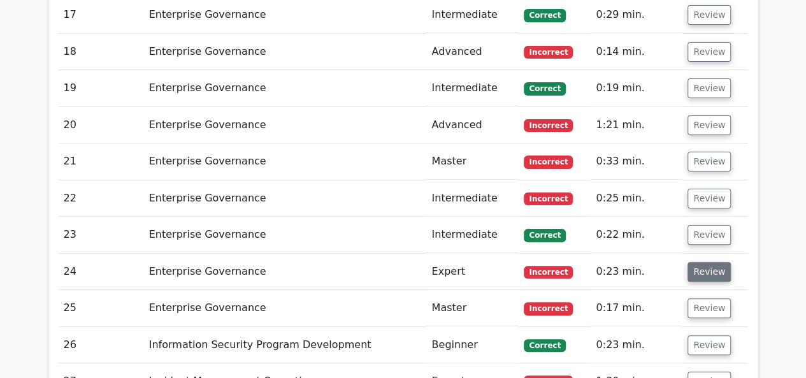
click at [706, 262] on button "Review" at bounding box center [708, 272] width 43 height 20
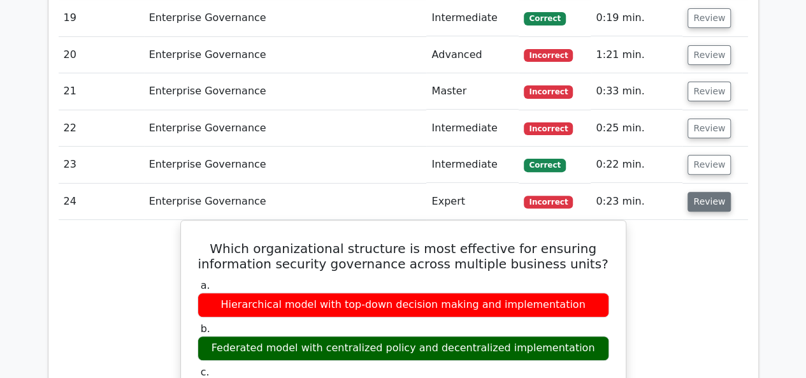
scroll to position [2612, 0]
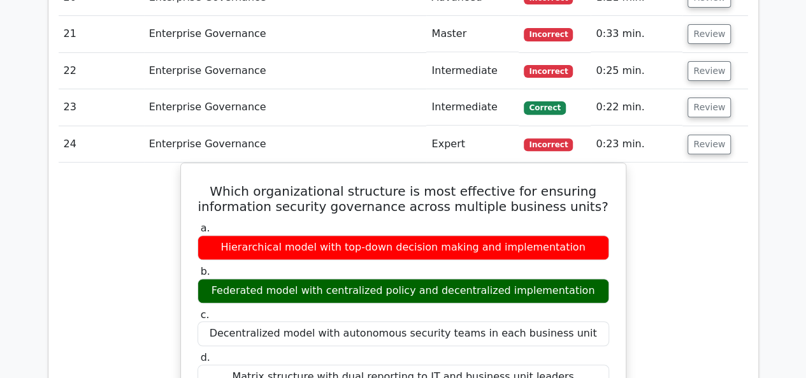
click at [705, 126] on td "Review" at bounding box center [714, 144] width 65 height 36
click at [701, 134] on button "Review" at bounding box center [708, 144] width 43 height 20
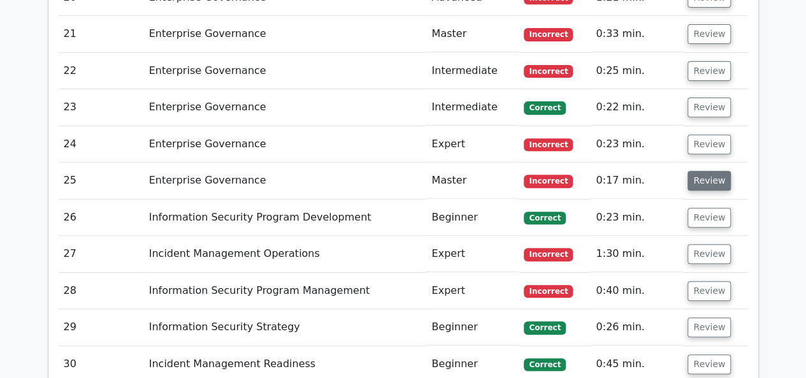
click at [715, 171] on button "Review" at bounding box center [708, 181] width 43 height 20
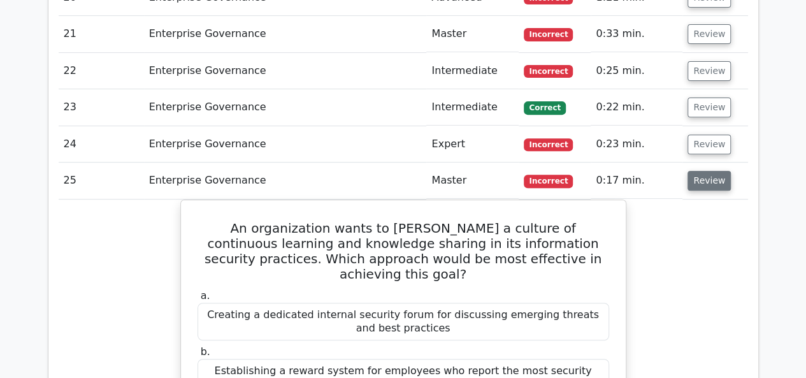
click at [697, 171] on button "Review" at bounding box center [708, 181] width 43 height 20
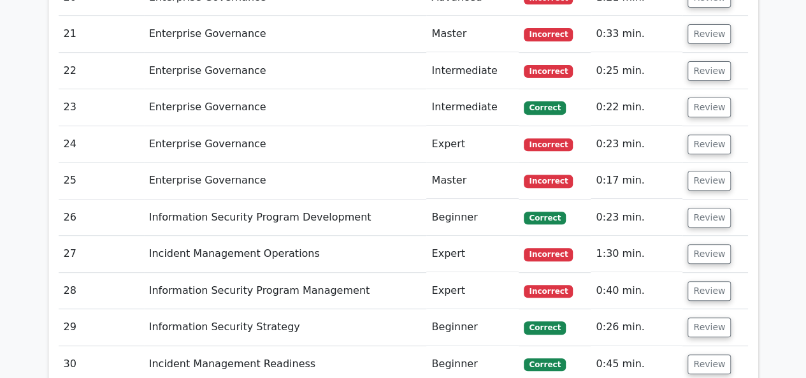
click at [711, 236] on td "Review" at bounding box center [714, 254] width 65 height 36
click at [710, 244] on button "Review" at bounding box center [708, 254] width 43 height 20
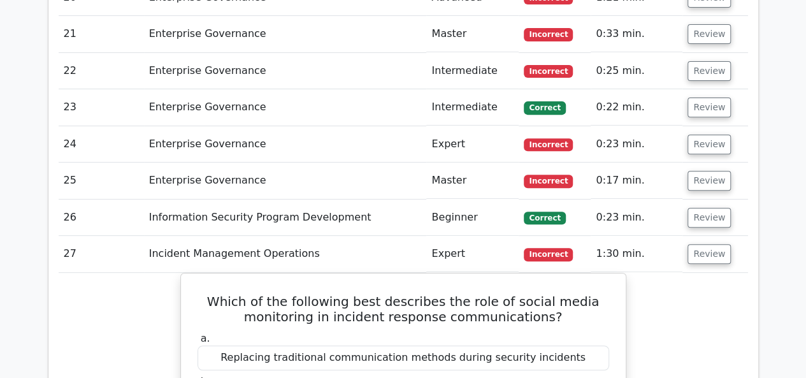
click at [709, 244] on button "Review" at bounding box center [708, 254] width 43 height 20
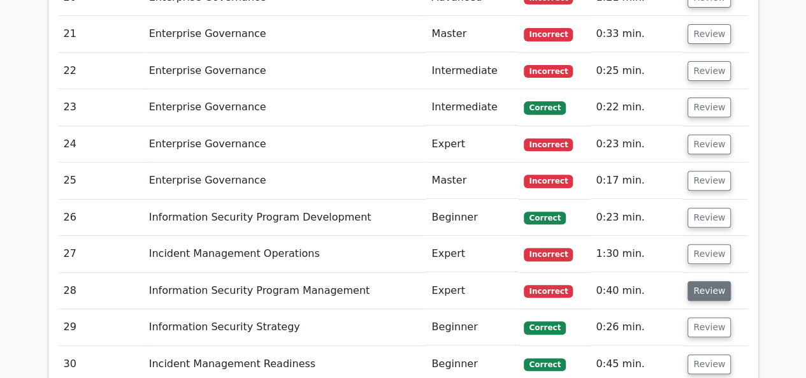
click at [713, 281] on button "Review" at bounding box center [708, 291] width 43 height 20
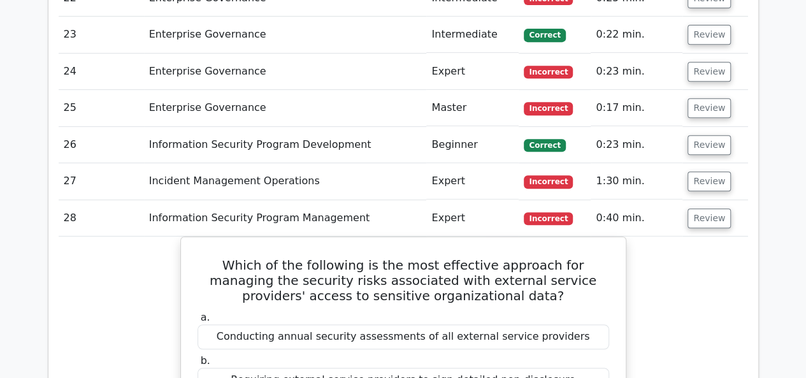
scroll to position [2803, 0]
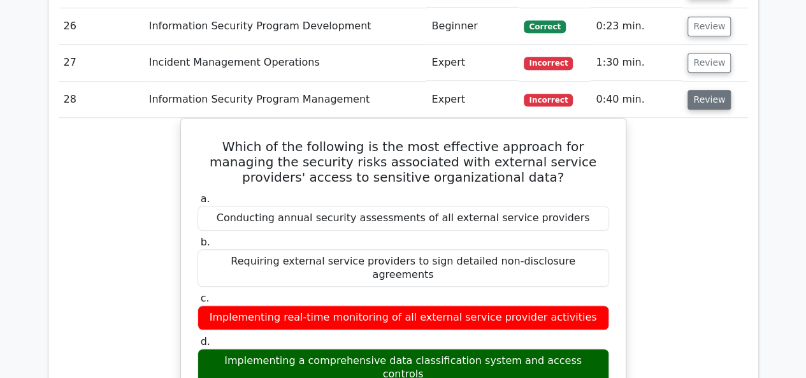
click at [712, 90] on button "Review" at bounding box center [708, 100] width 43 height 20
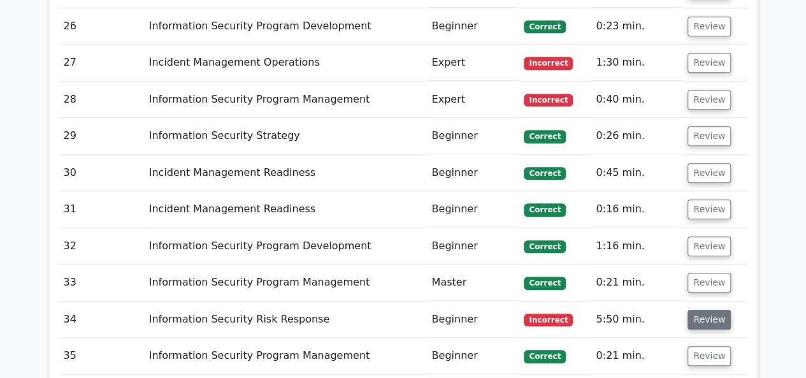
click at [712, 310] on button "Review" at bounding box center [708, 320] width 43 height 20
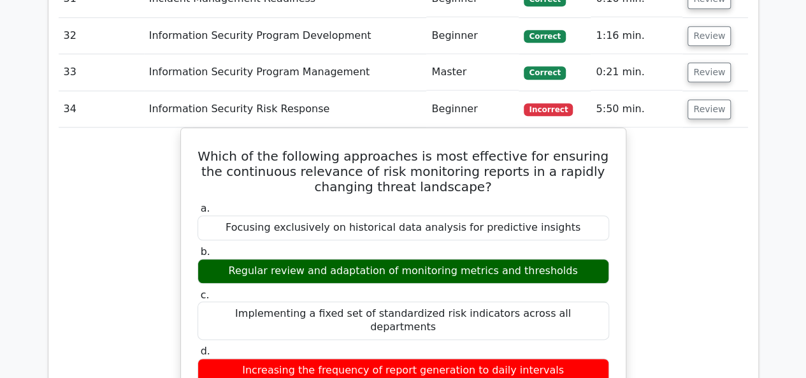
scroll to position [2994, 0]
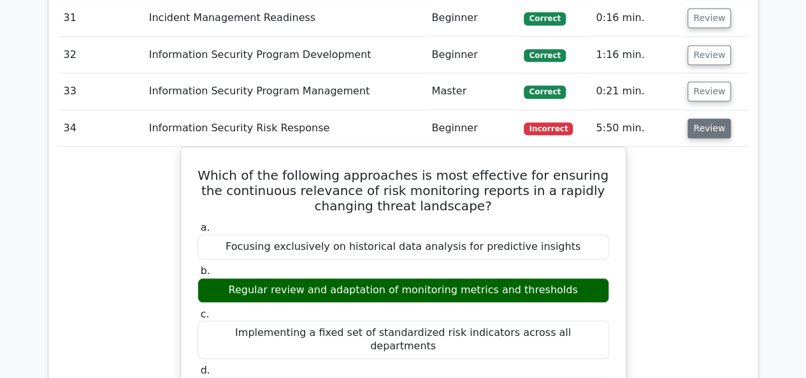
click at [716, 118] on button "Review" at bounding box center [708, 128] width 43 height 20
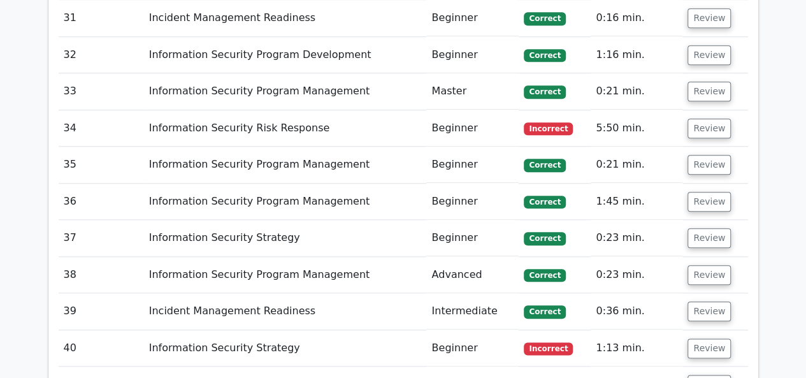
click at [691, 330] on td "Review" at bounding box center [714, 348] width 65 height 36
click at [696, 338] on button "Review" at bounding box center [708, 348] width 43 height 20
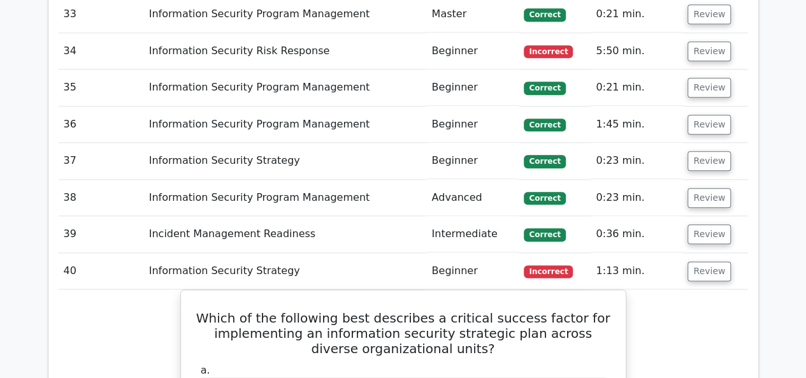
scroll to position [3185, 0]
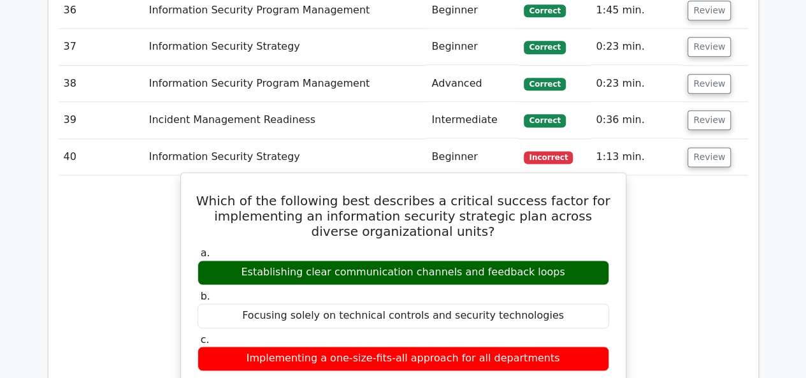
drag, startPoint x: 330, startPoint y: 174, endPoint x: 384, endPoint y: 171, distance: 54.2
click at [384, 260] on div "Establishing clear communication channels and feedback loops" at bounding box center [403, 272] width 412 height 25
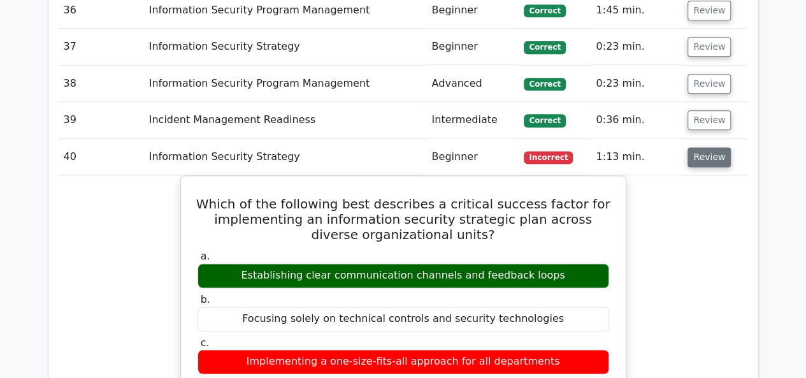
click at [712, 147] on button "Review" at bounding box center [708, 157] width 43 height 20
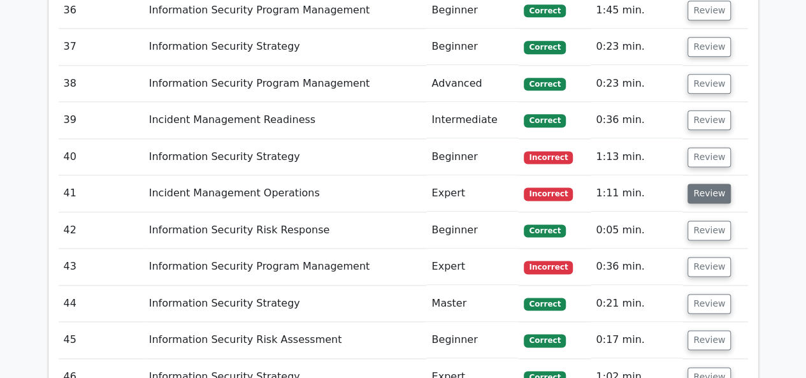
click at [711, 183] on button "Review" at bounding box center [708, 193] width 43 height 20
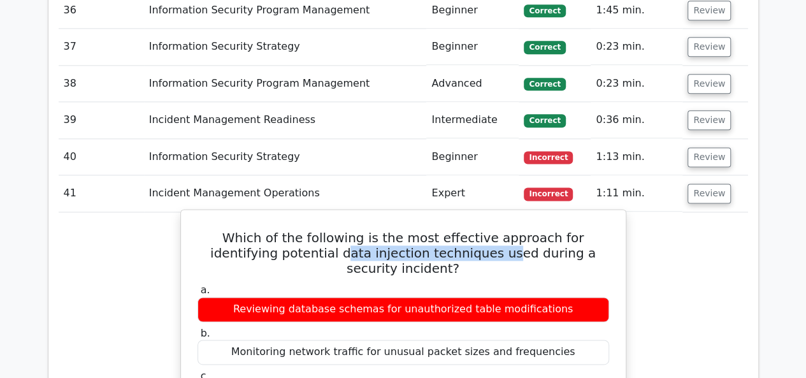
drag, startPoint x: 269, startPoint y: 152, endPoint x: 427, endPoint y: 159, distance: 158.1
click at [427, 230] on h5 "Which of the following is the most effective approach for identifying potential…" at bounding box center [403, 253] width 414 height 46
drag, startPoint x: 364, startPoint y: 187, endPoint x: 564, endPoint y: 185, distance: 200.0
click at [564, 297] on div "Reviewing database schemas for unauthorized table modifications" at bounding box center [403, 309] width 412 height 25
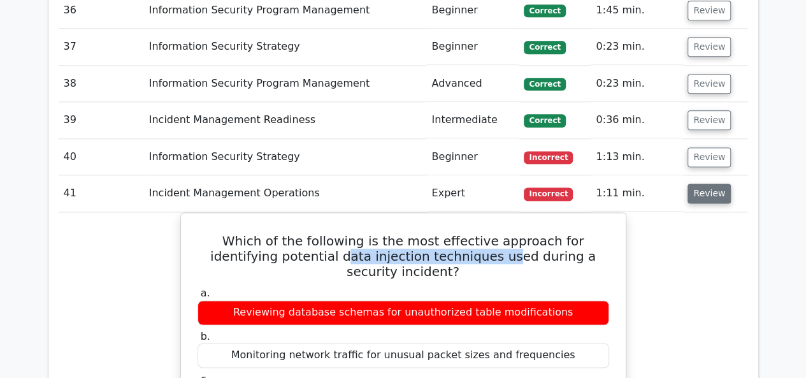
click at [693, 183] on button "Review" at bounding box center [708, 193] width 43 height 20
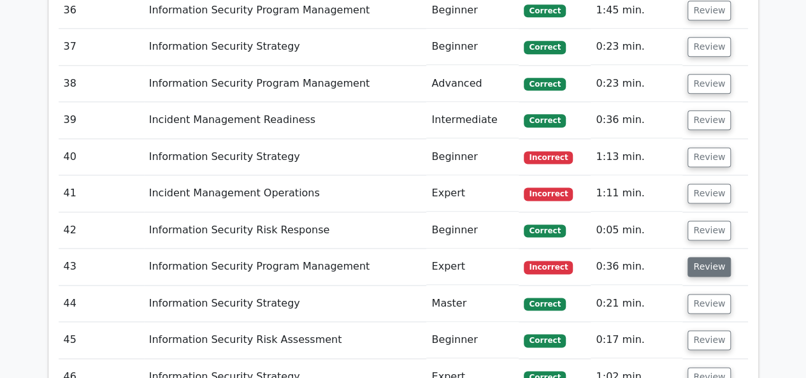
click at [698, 257] on button "Review" at bounding box center [708, 267] width 43 height 20
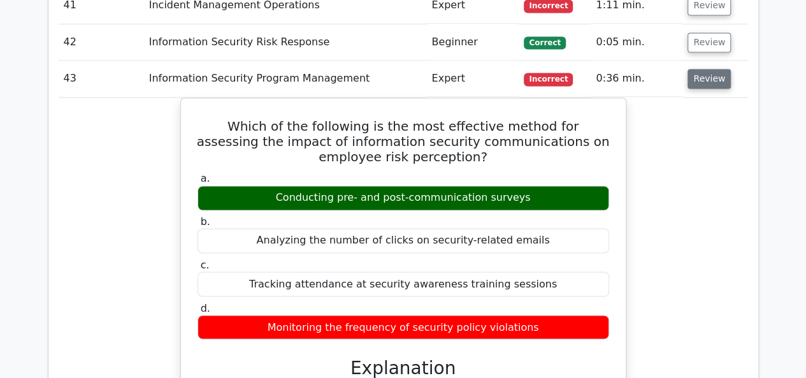
scroll to position [3312, 0]
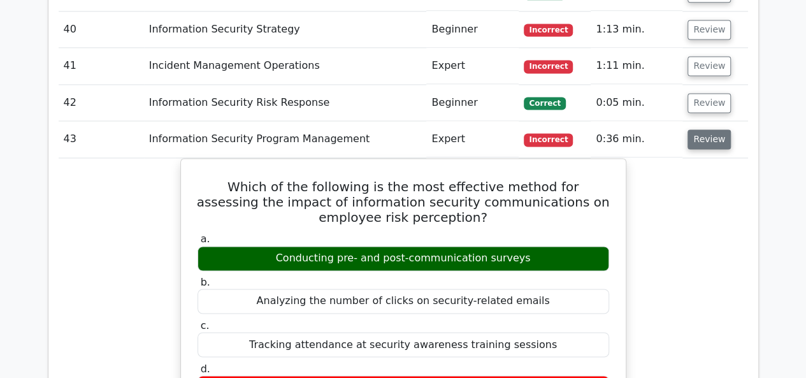
click at [722, 129] on button "Review" at bounding box center [708, 139] width 43 height 20
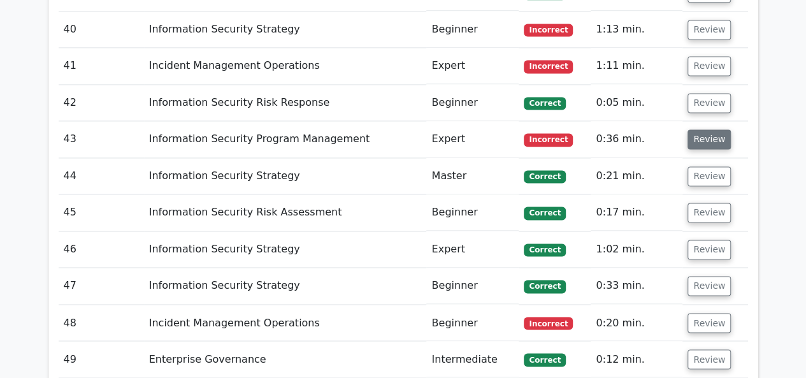
click at [707, 129] on button "Review" at bounding box center [708, 139] width 43 height 20
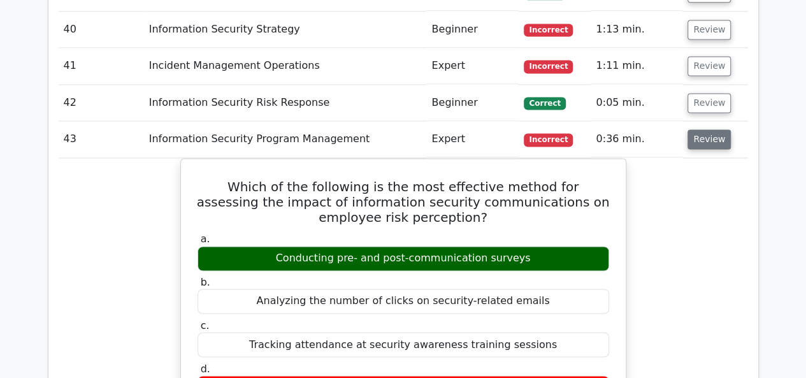
click at [707, 129] on button "Review" at bounding box center [708, 139] width 43 height 20
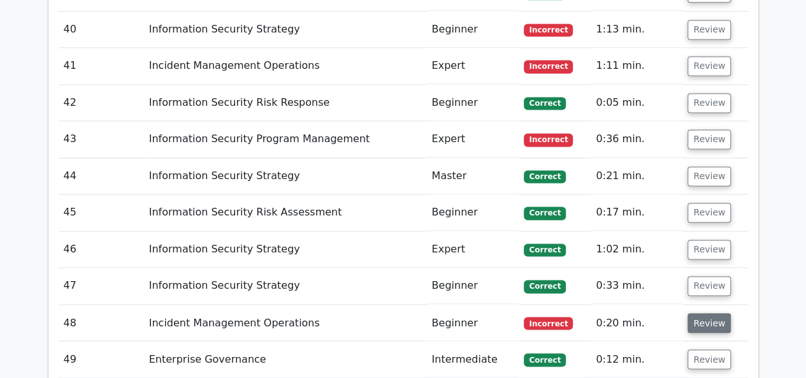
click at [710, 313] on button "Review" at bounding box center [708, 323] width 43 height 20
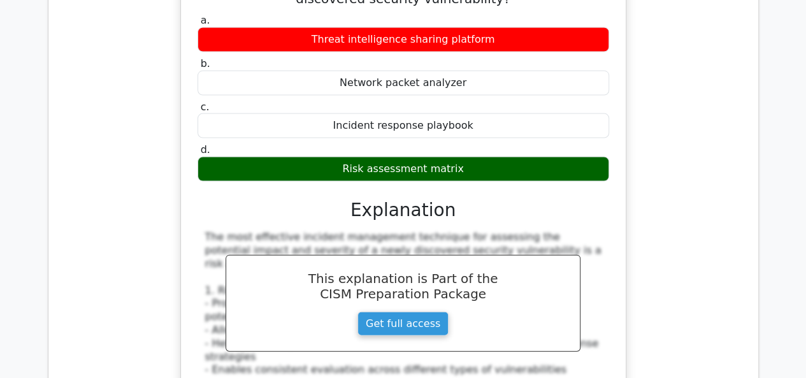
scroll to position [3695, 0]
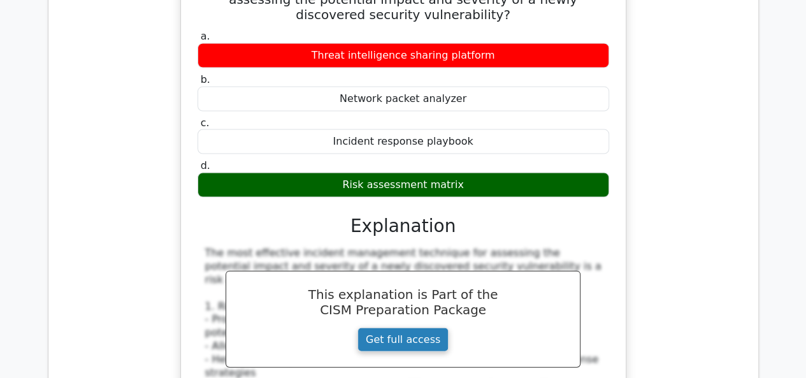
click at [400, 327] on link "Get full access" at bounding box center [402, 339] width 91 height 24
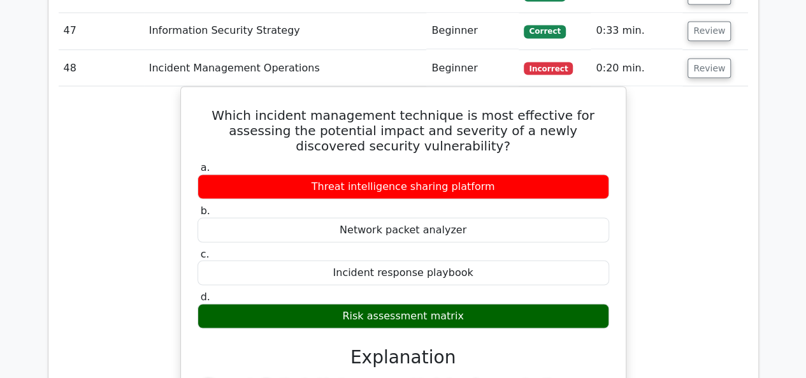
scroll to position [3376, 0]
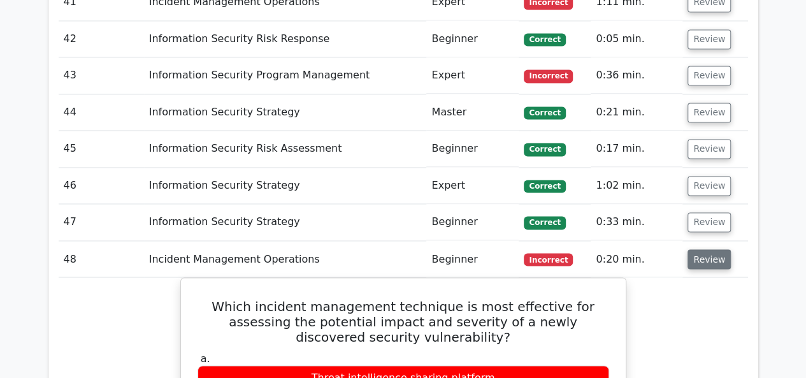
click at [713, 249] on button "Review" at bounding box center [708, 259] width 43 height 20
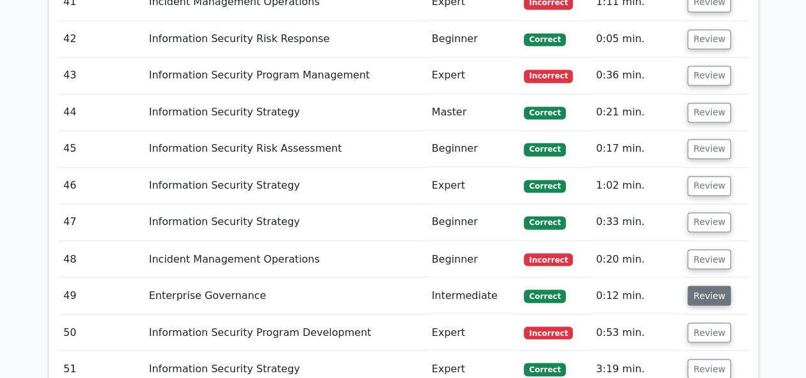
click at [707, 285] on button "Review" at bounding box center [708, 295] width 43 height 20
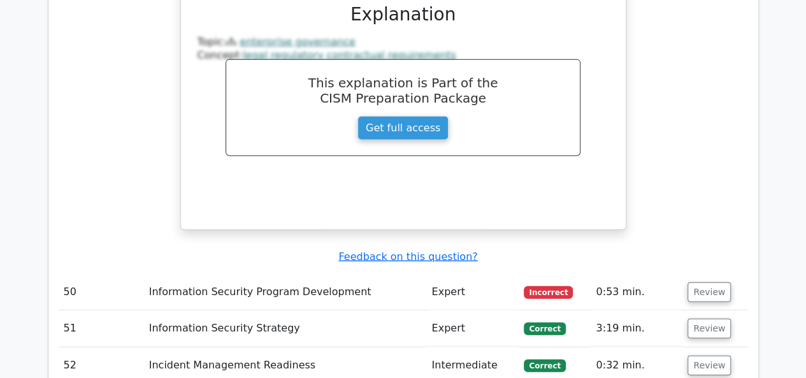
scroll to position [3950, 0]
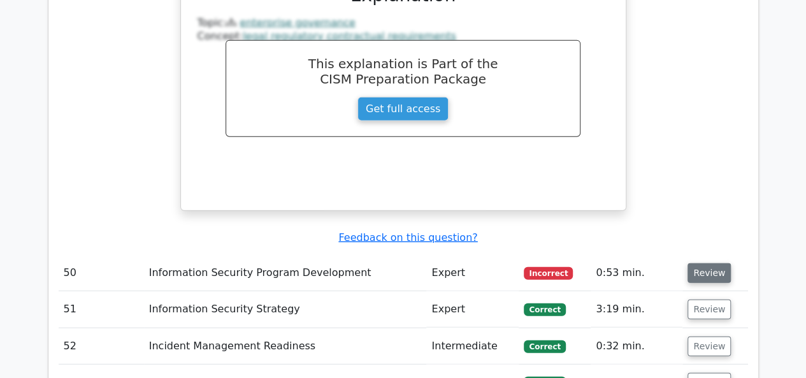
click at [706, 263] on button "Review" at bounding box center [708, 273] width 43 height 20
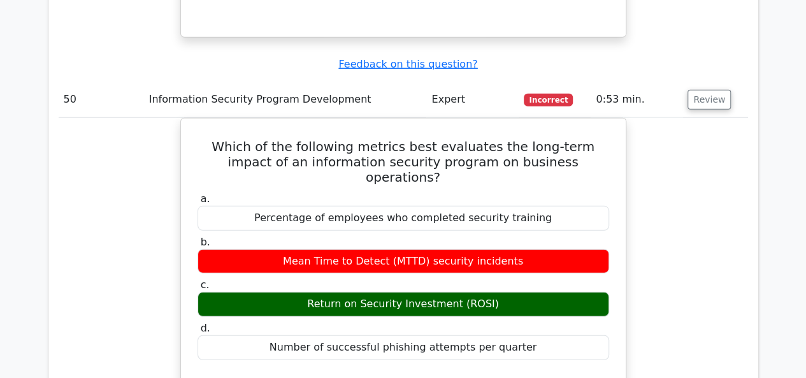
scroll to position [4077, 0]
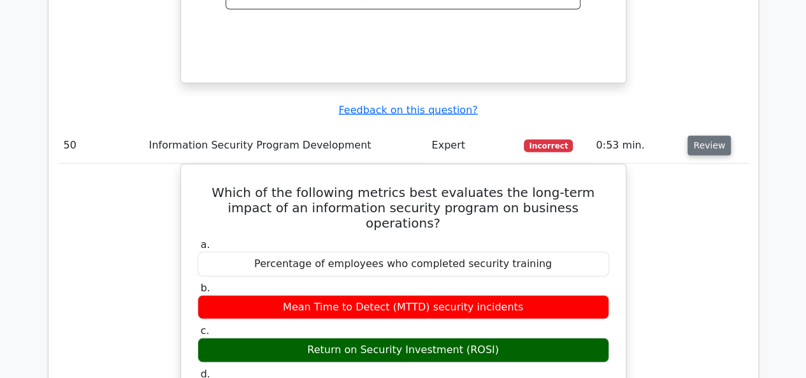
click at [708, 136] on button "Review" at bounding box center [708, 146] width 43 height 20
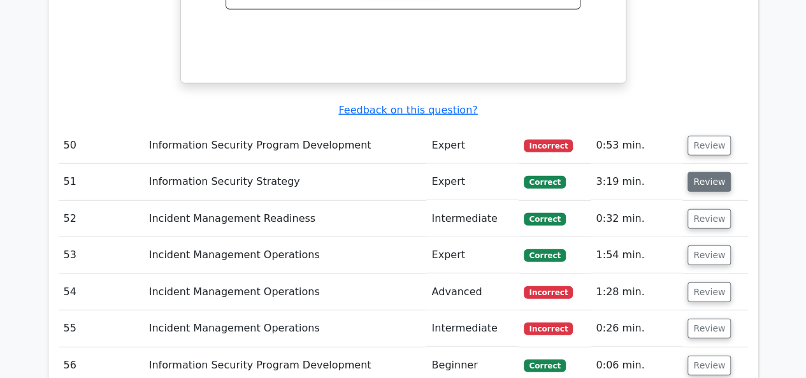
click at [692, 172] on button "Review" at bounding box center [708, 182] width 43 height 20
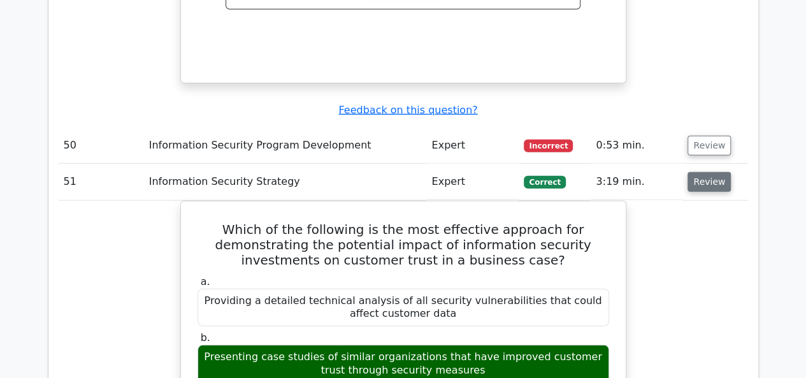
click at [696, 172] on button "Review" at bounding box center [708, 182] width 43 height 20
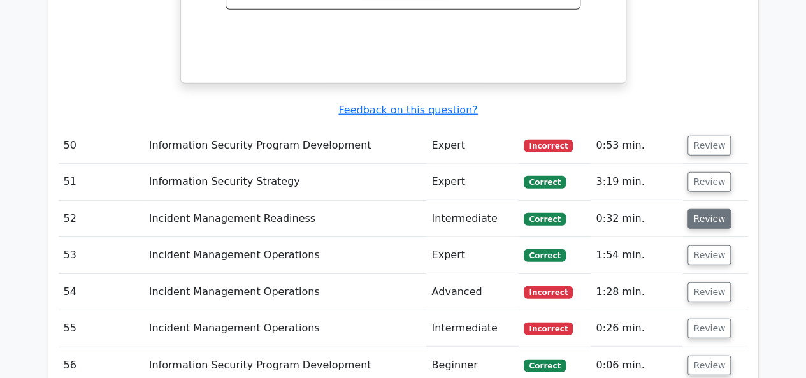
click at [702, 209] on button "Review" at bounding box center [708, 219] width 43 height 20
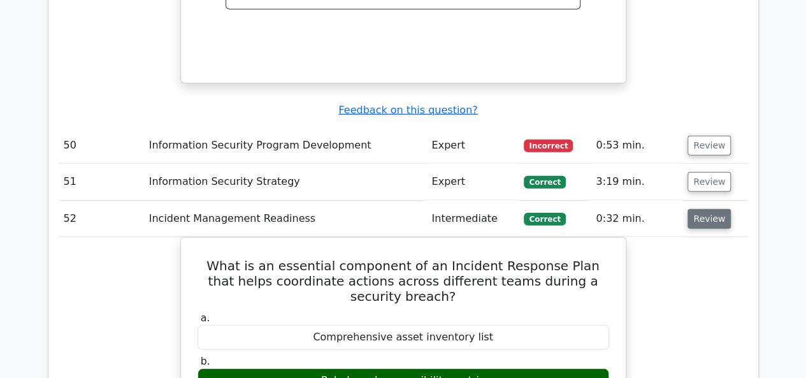
click at [702, 209] on button "Review" at bounding box center [708, 219] width 43 height 20
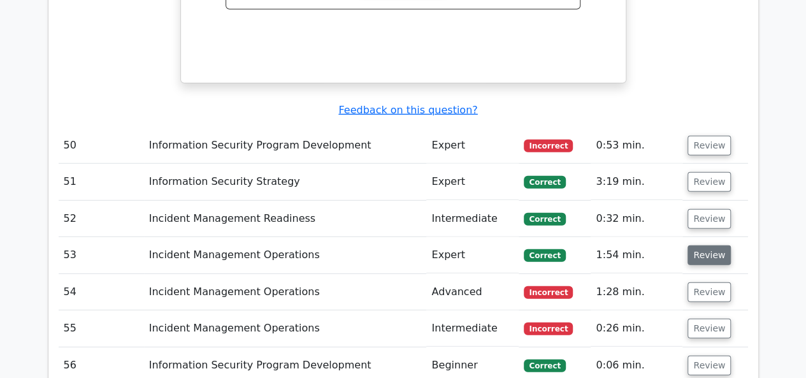
click at [703, 245] on button "Review" at bounding box center [708, 255] width 43 height 20
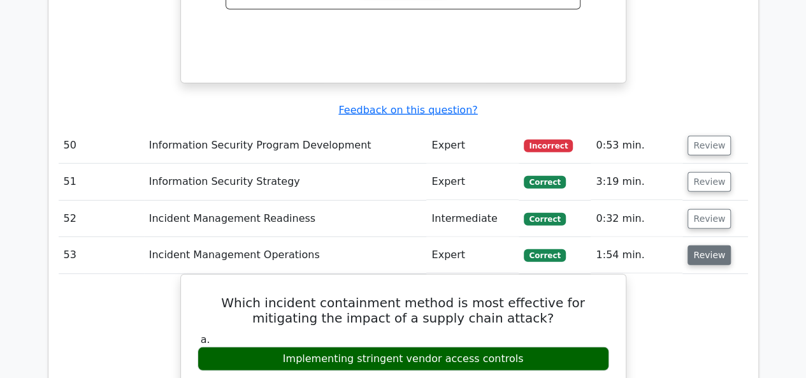
click at [703, 245] on button "Review" at bounding box center [708, 255] width 43 height 20
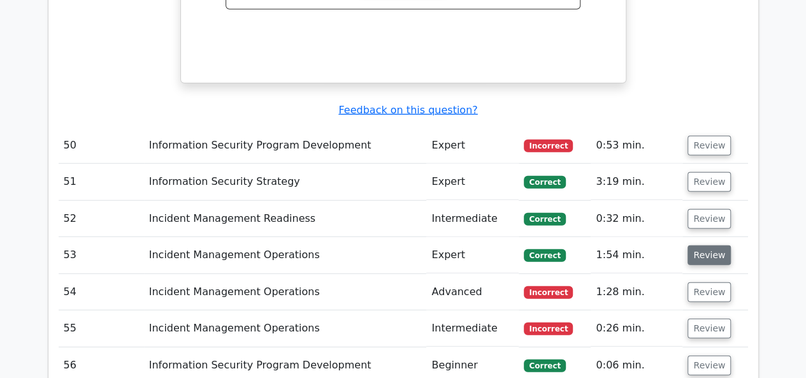
click at [703, 245] on button "Review" at bounding box center [708, 255] width 43 height 20
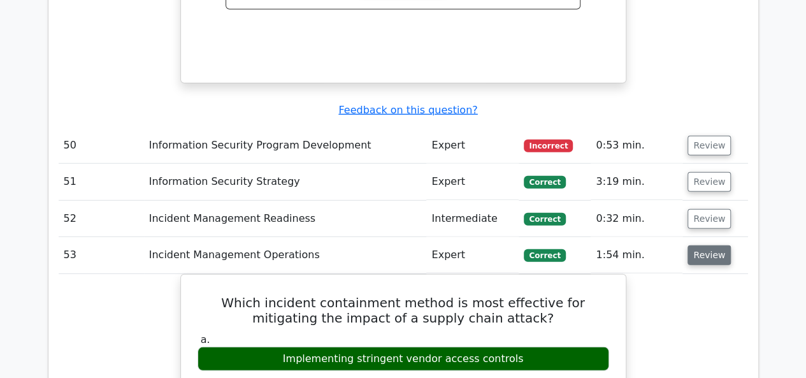
click at [703, 245] on button "Review" at bounding box center [708, 255] width 43 height 20
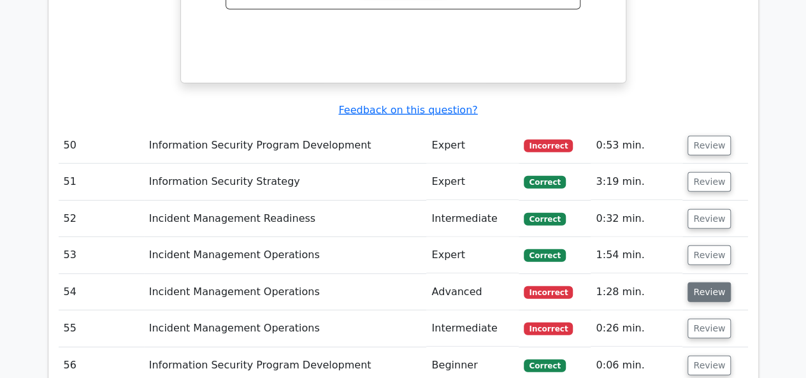
click at [703, 282] on button "Review" at bounding box center [708, 292] width 43 height 20
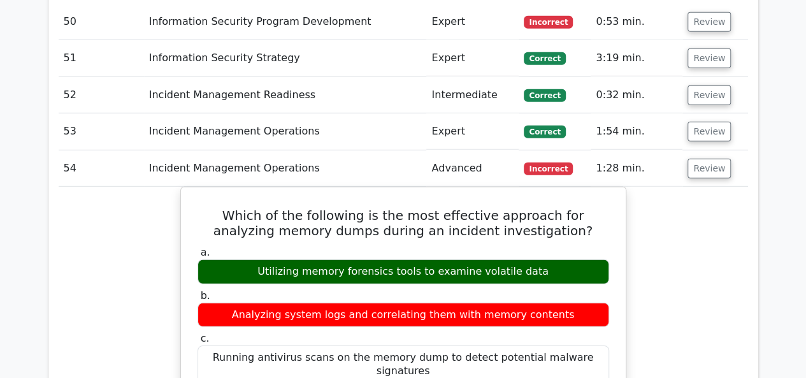
scroll to position [4204, 0]
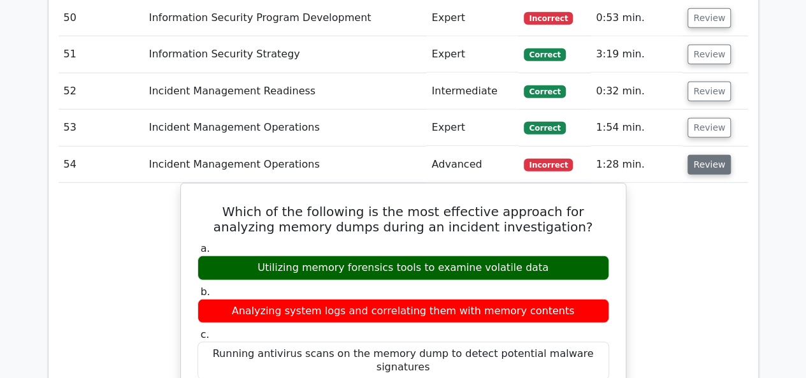
click at [712, 155] on button "Review" at bounding box center [708, 165] width 43 height 20
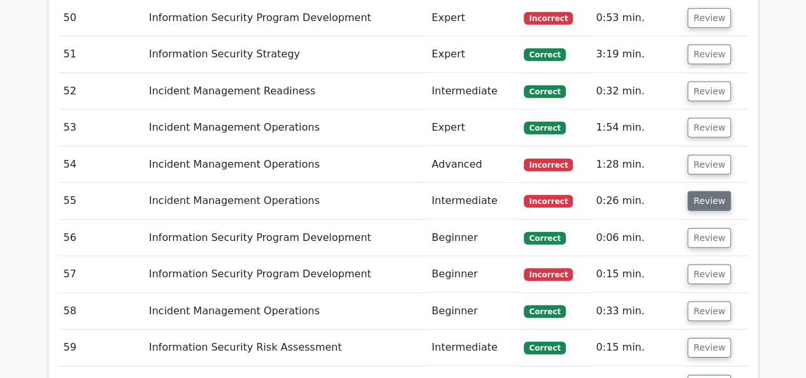
click at [710, 191] on button "Review" at bounding box center [708, 201] width 43 height 20
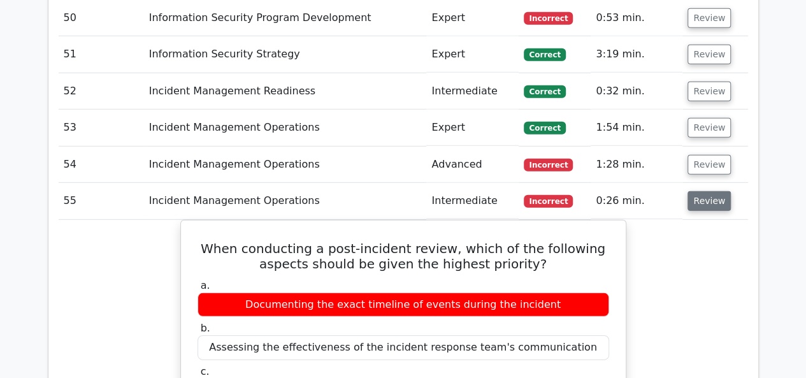
click at [710, 191] on button "Review" at bounding box center [708, 201] width 43 height 20
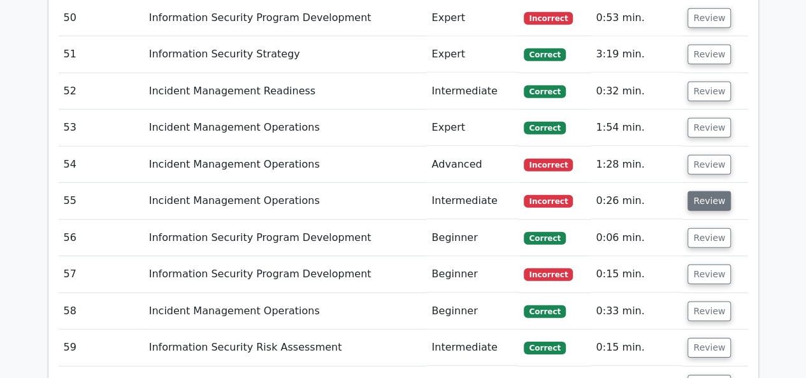
click at [710, 191] on button "Review" at bounding box center [708, 201] width 43 height 20
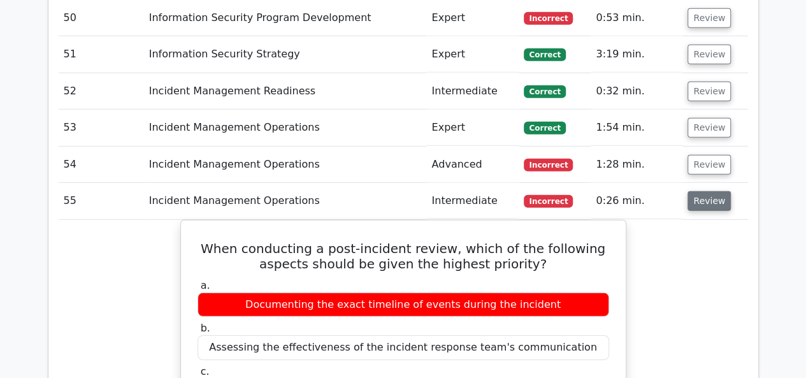
click at [692, 191] on button "Review" at bounding box center [708, 201] width 43 height 20
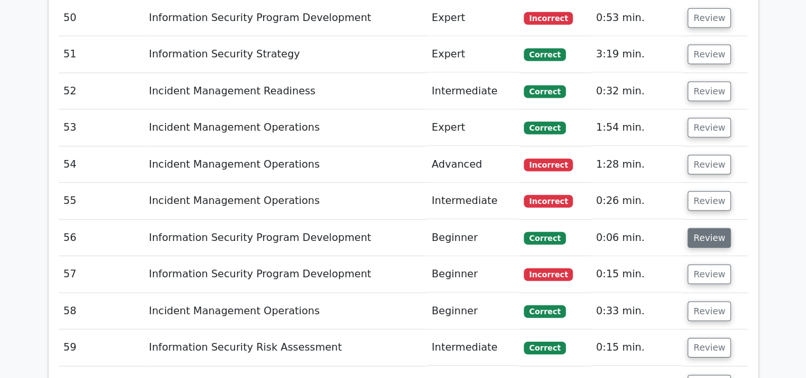
click at [702, 228] on button "Review" at bounding box center [708, 238] width 43 height 20
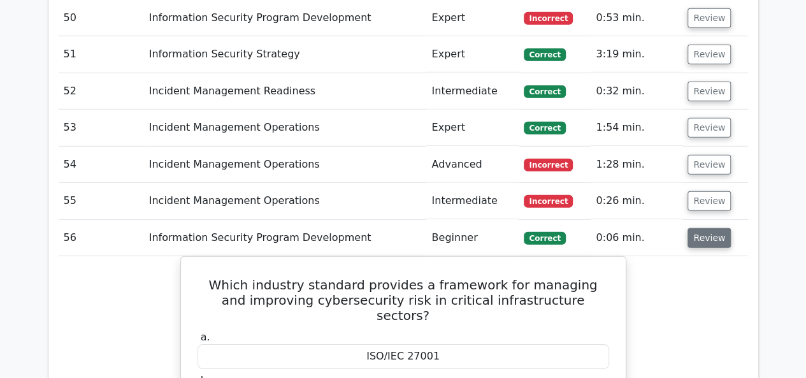
click at [702, 228] on button "Review" at bounding box center [708, 238] width 43 height 20
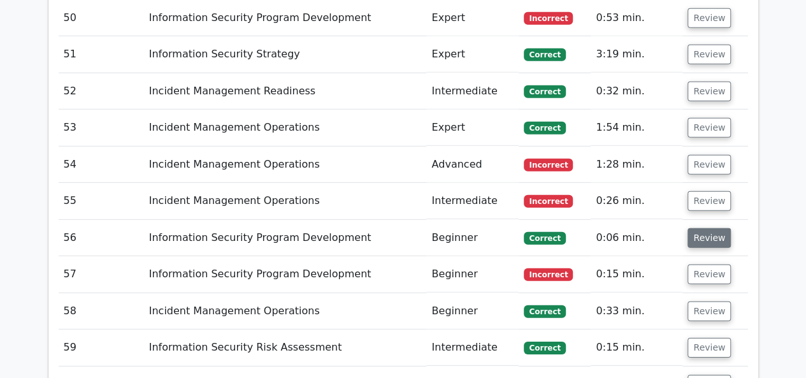
click at [702, 228] on button "Review" at bounding box center [708, 238] width 43 height 20
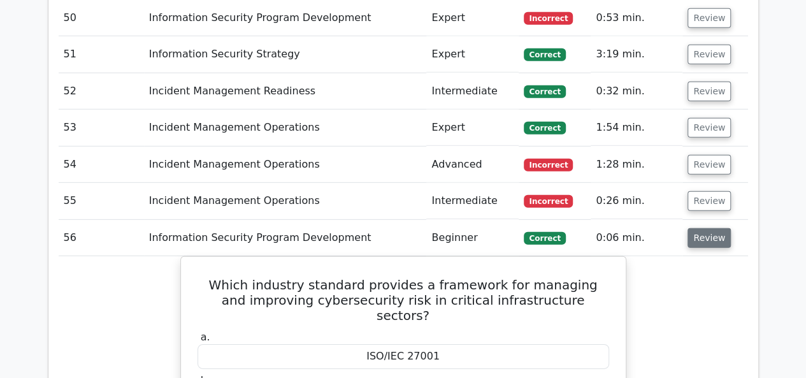
click at [702, 228] on button "Review" at bounding box center [708, 238] width 43 height 20
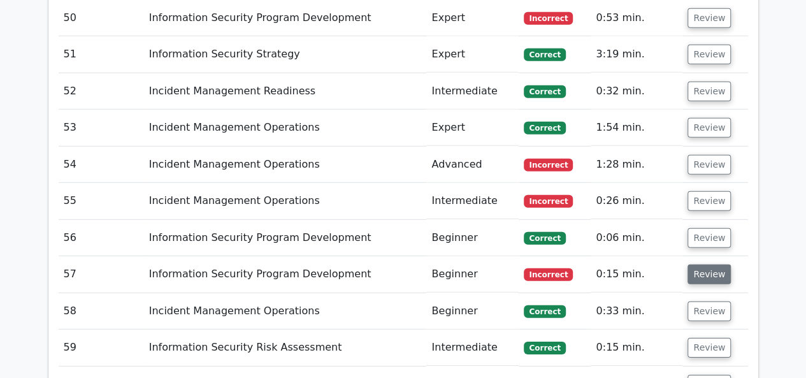
click at [698, 264] on button "Review" at bounding box center [708, 274] width 43 height 20
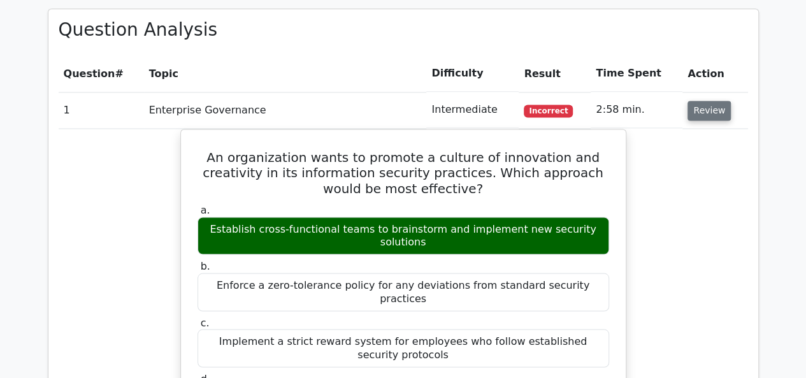
scroll to position [1019, 0]
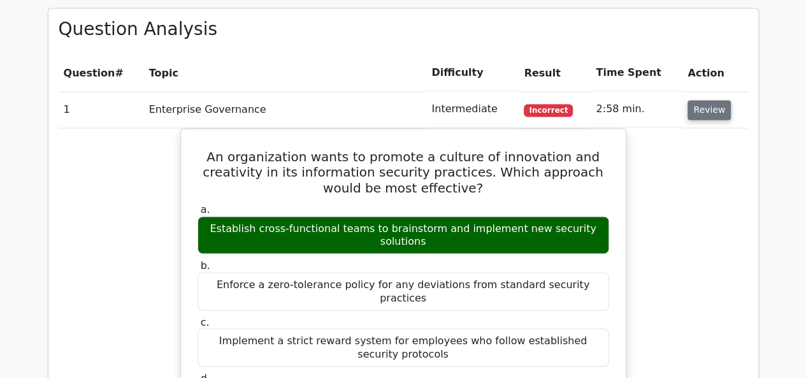
click at [701, 100] on button "Review" at bounding box center [708, 110] width 43 height 20
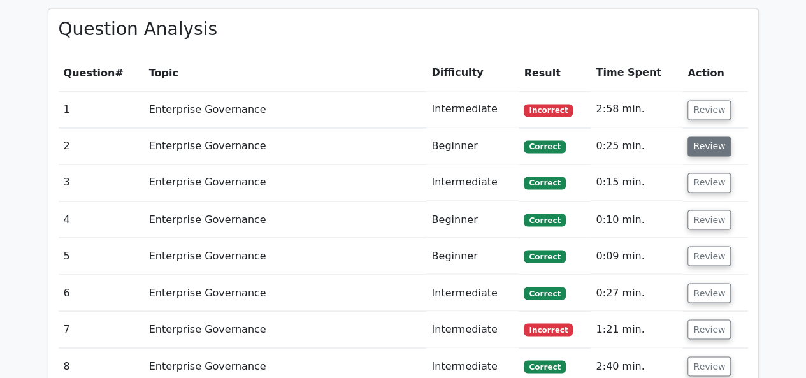
click at [701, 136] on button "Review" at bounding box center [708, 146] width 43 height 20
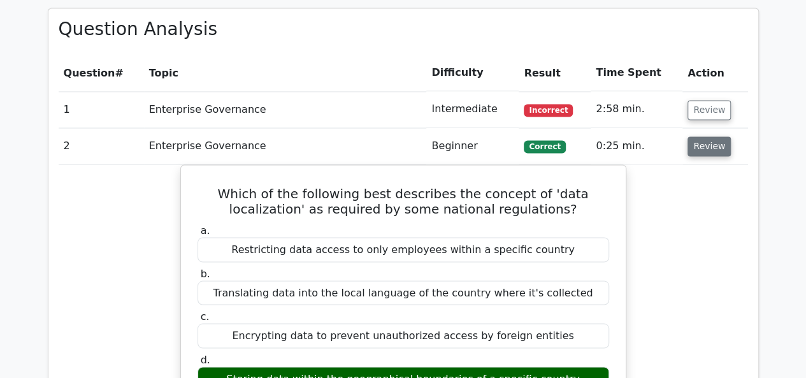
click at [701, 136] on button "Review" at bounding box center [708, 146] width 43 height 20
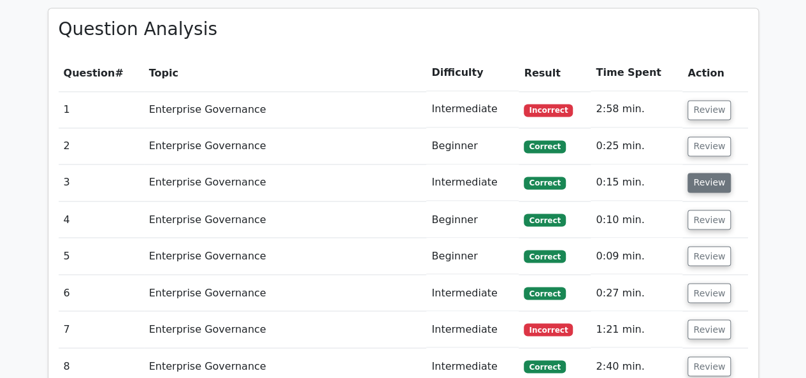
click at [705, 173] on button "Review" at bounding box center [708, 183] width 43 height 20
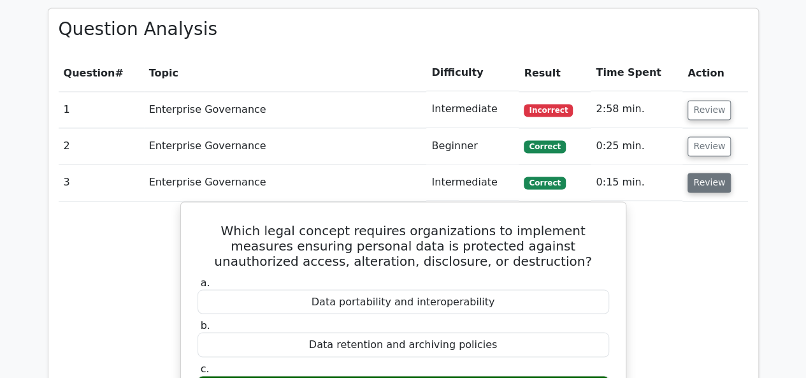
click at [705, 173] on button "Review" at bounding box center [708, 183] width 43 height 20
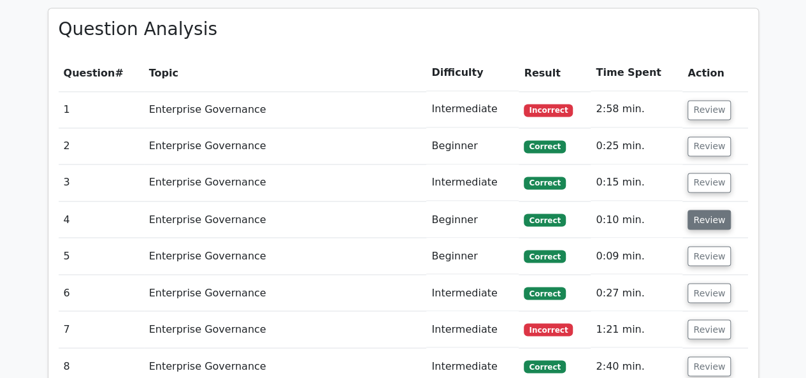
click at [704, 210] on button "Review" at bounding box center [708, 220] width 43 height 20
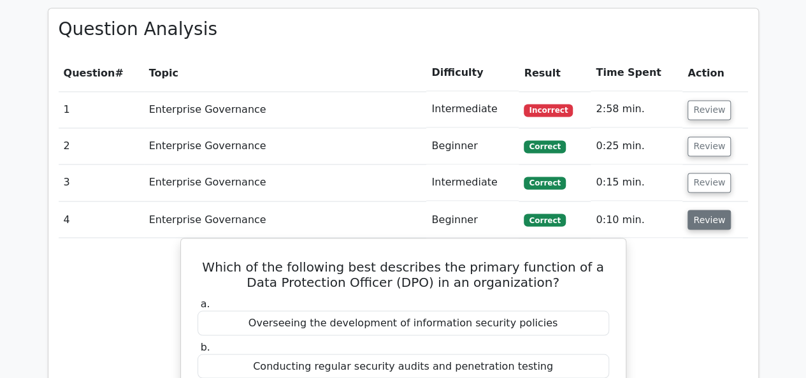
click at [703, 210] on button "Review" at bounding box center [708, 220] width 43 height 20
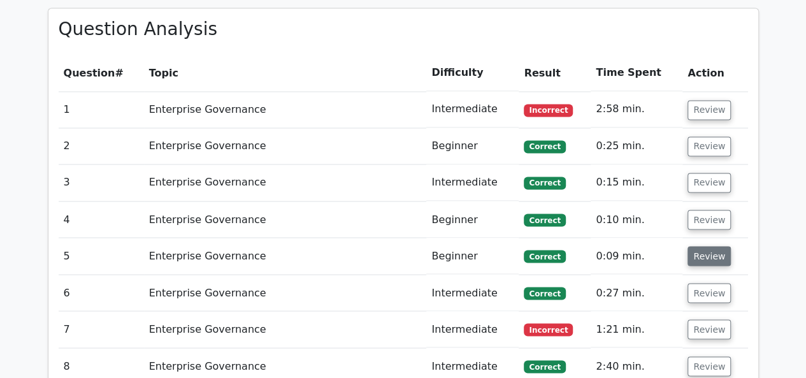
click at [703, 246] on button "Review" at bounding box center [708, 256] width 43 height 20
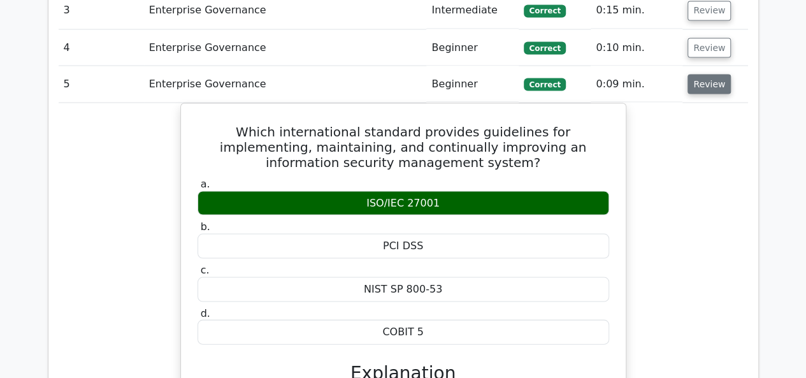
scroll to position [1210, 0]
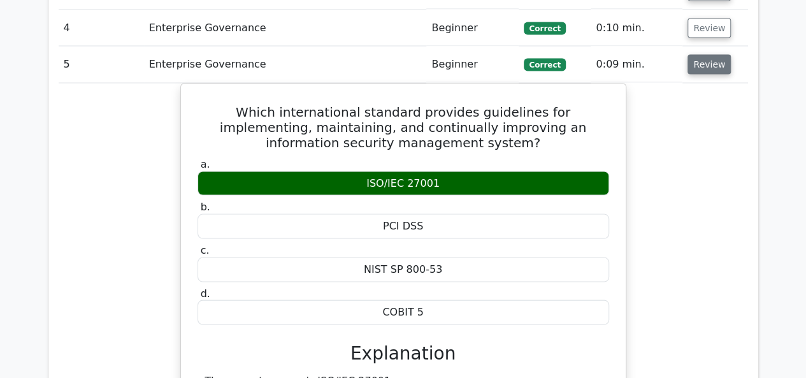
click at [703, 55] on button "Review" at bounding box center [708, 65] width 43 height 20
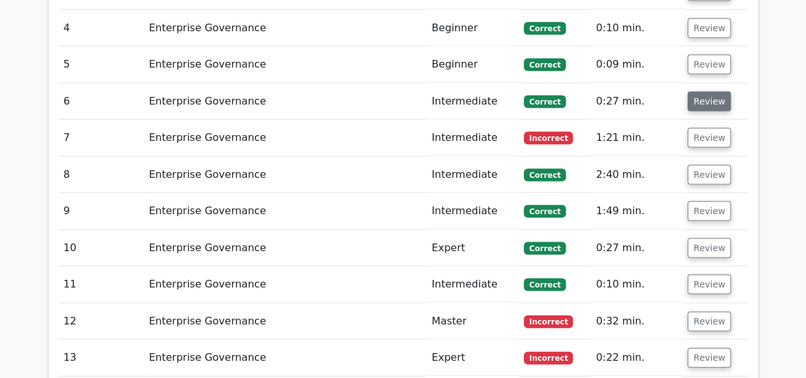
click at [705, 92] on button "Review" at bounding box center [708, 102] width 43 height 20
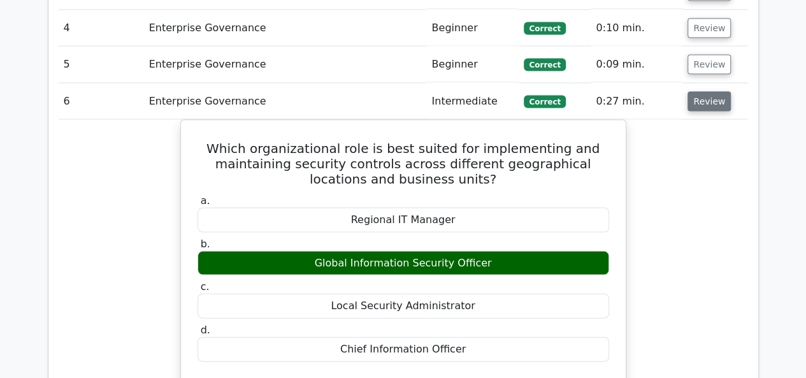
click at [705, 92] on button "Review" at bounding box center [708, 102] width 43 height 20
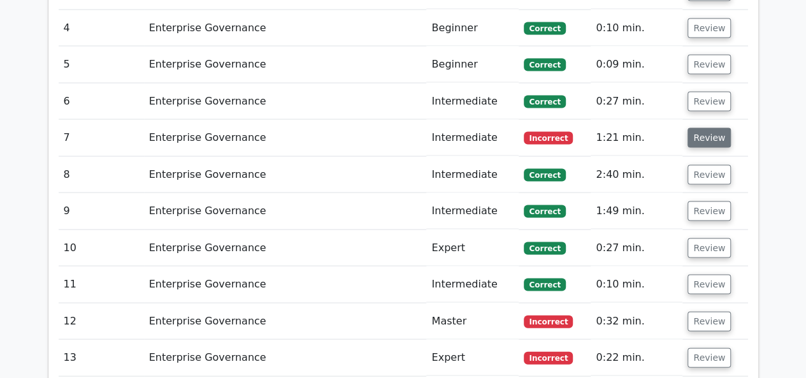
click at [706, 128] on button "Review" at bounding box center [708, 138] width 43 height 20
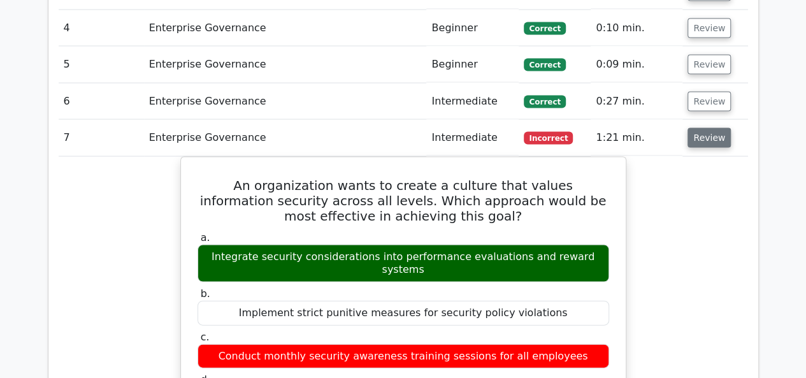
click at [705, 128] on button "Review" at bounding box center [708, 138] width 43 height 20
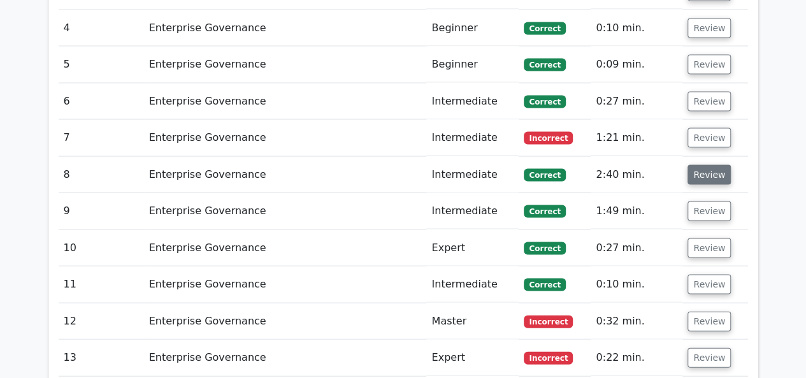
click at [706, 165] on button "Review" at bounding box center [708, 175] width 43 height 20
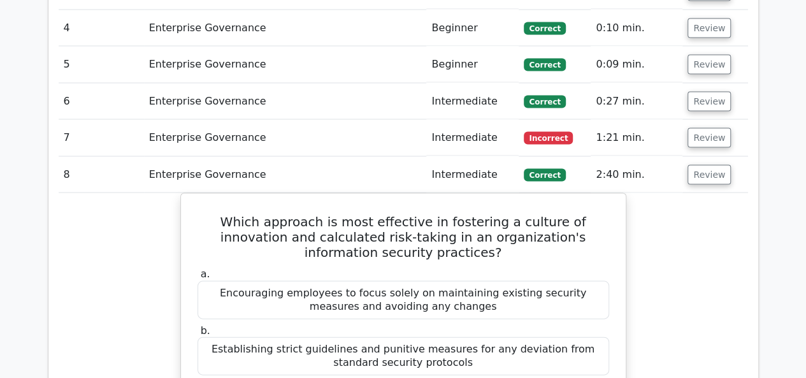
scroll to position [1274, 0]
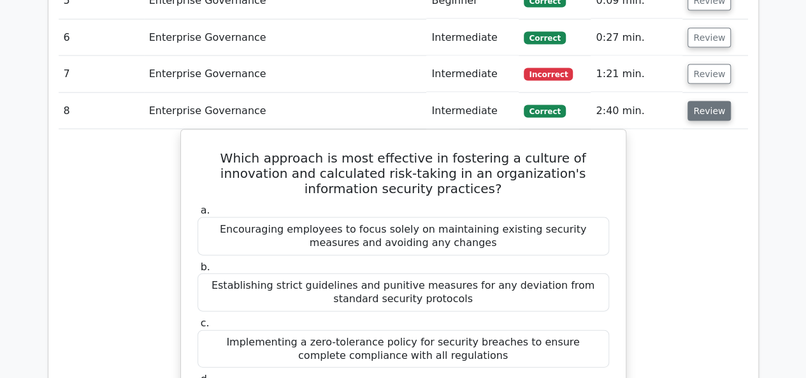
click at [710, 101] on button "Review" at bounding box center [708, 111] width 43 height 20
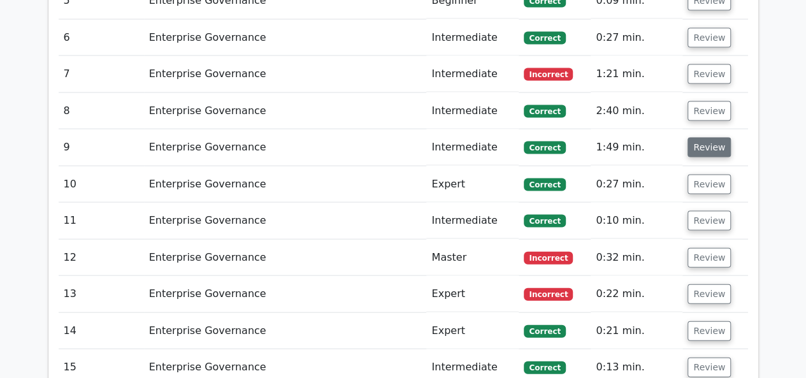
click at [712, 138] on button "Review" at bounding box center [708, 148] width 43 height 20
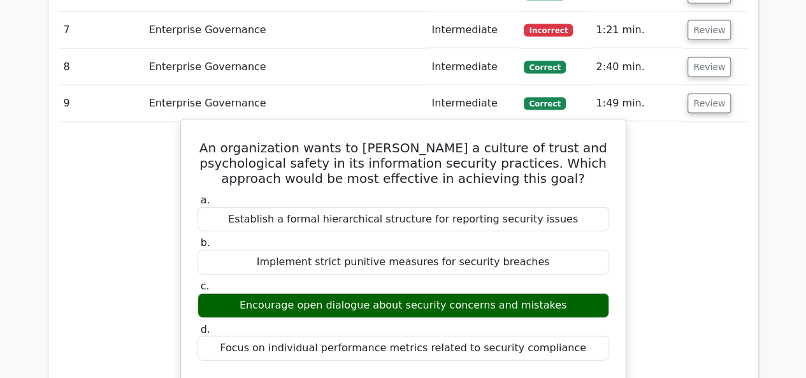
scroll to position [1338, 0]
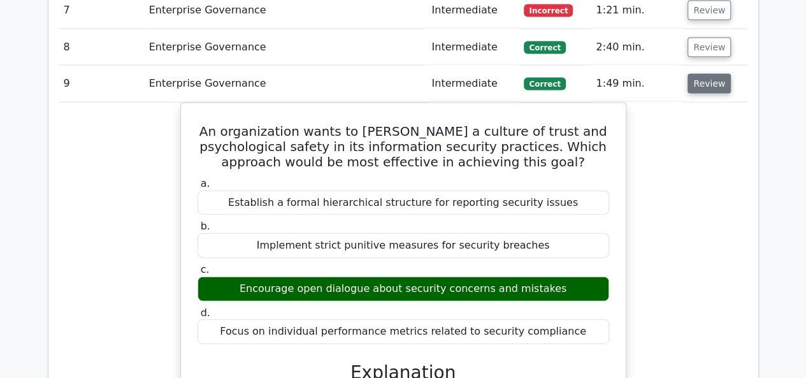
click at [699, 74] on button "Review" at bounding box center [708, 84] width 43 height 20
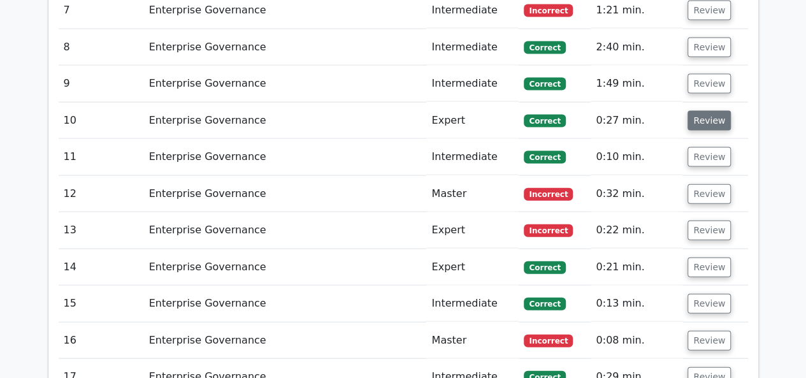
click at [717, 111] on button "Review" at bounding box center [708, 121] width 43 height 20
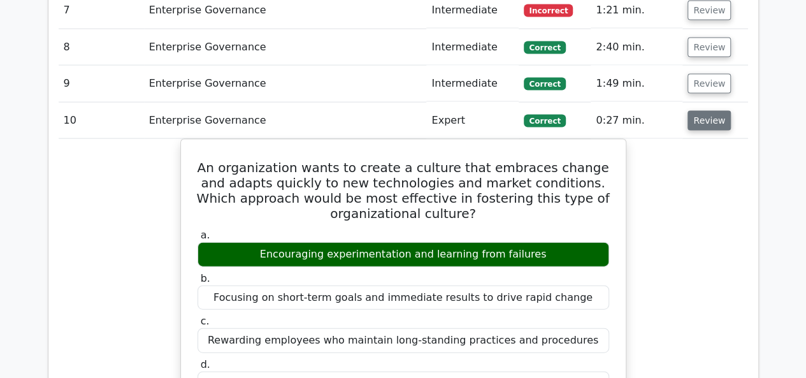
click at [717, 111] on button "Review" at bounding box center [708, 121] width 43 height 20
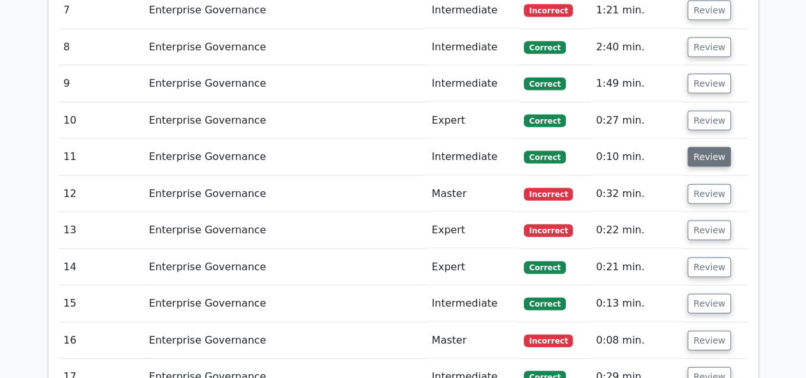
click at [707, 147] on button "Review" at bounding box center [708, 157] width 43 height 20
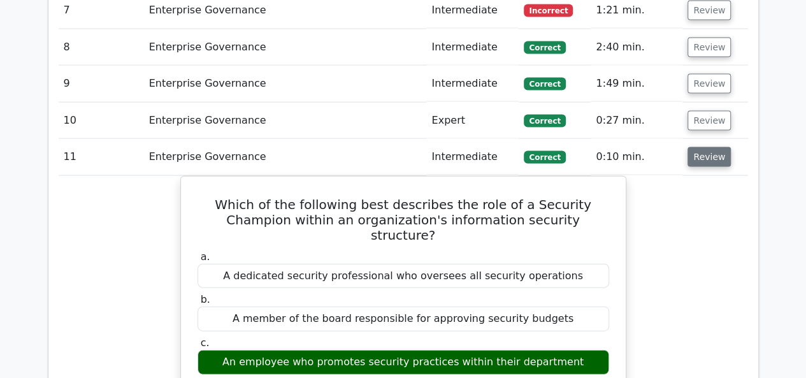
click at [707, 147] on button "Review" at bounding box center [708, 157] width 43 height 20
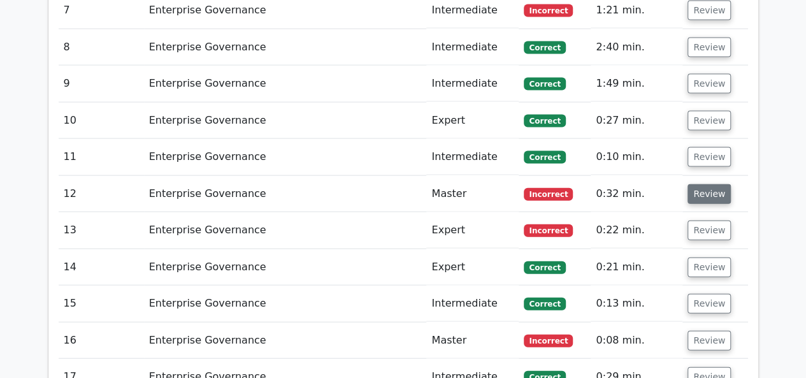
click at [706, 184] on button "Review" at bounding box center [708, 194] width 43 height 20
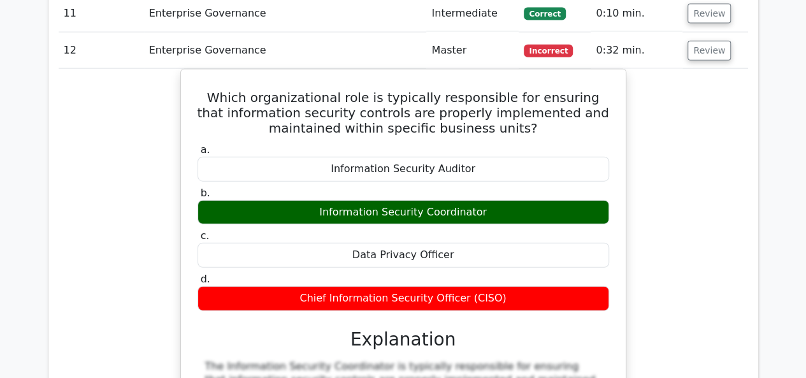
scroll to position [1465, 0]
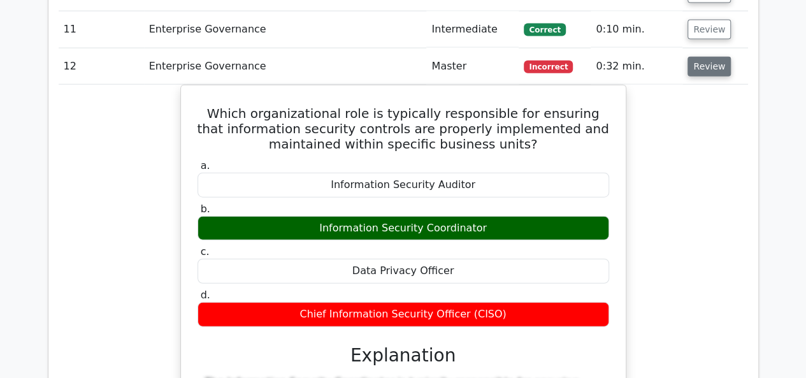
click at [711, 57] on button "Review" at bounding box center [708, 67] width 43 height 20
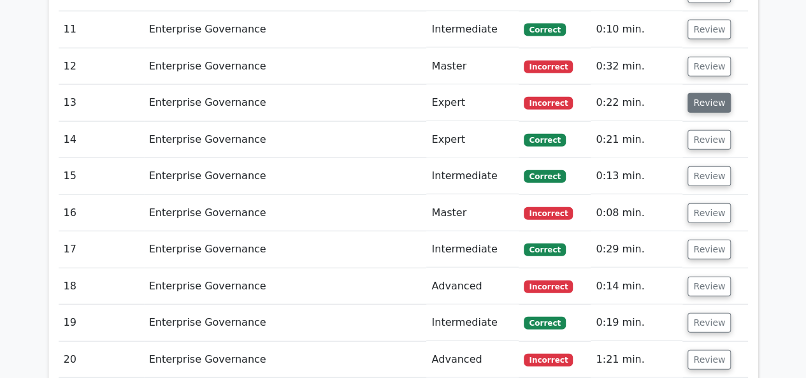
click at [706, 93] on button "Review" at bounding box center [708, 103] width 43 height 20
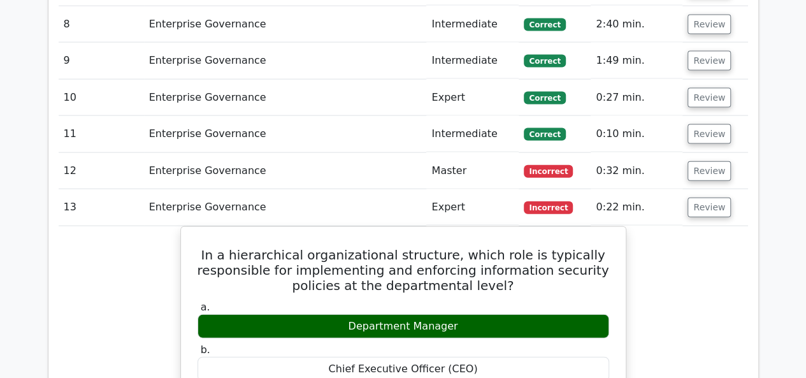
scroll to position [1303, 0]
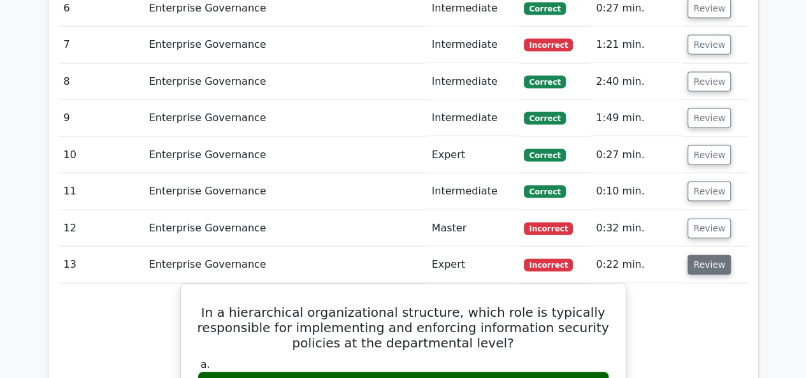
click at [708, 255] on button "Review" at bounding box center [708, 265] width 43 height 20
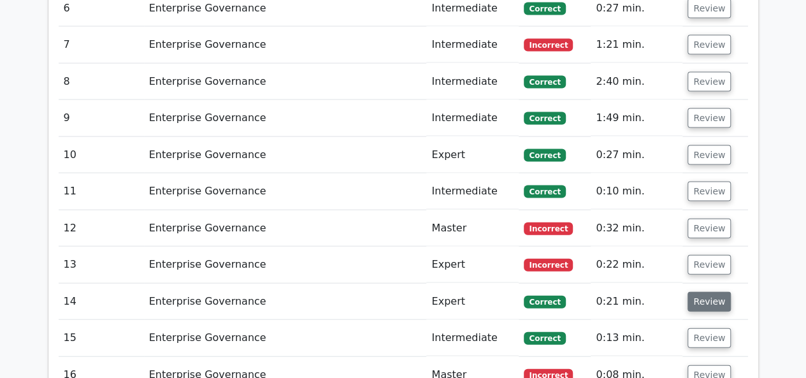
click at [706, 292] on button "Review" at bounding box center [708, 302] width 43 height 20
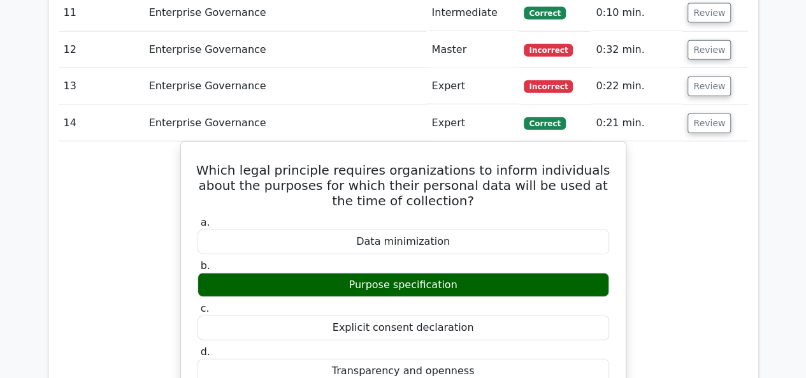
scroll to position [1494, 0]
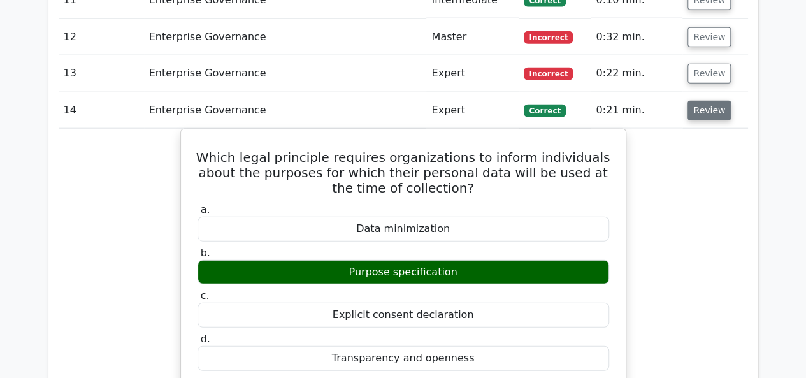
click at [702, 101] on button "Review" at bounding box center [708, 111] width 43 height 20
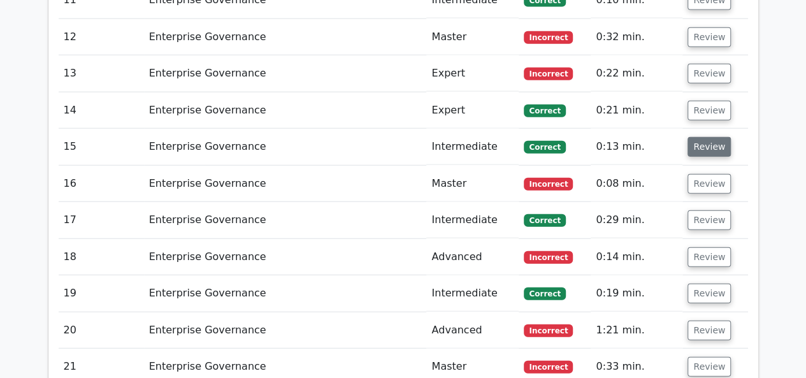
click at [694, 137] on button "Review" at bounding box center [708, 147] width 43 height 20
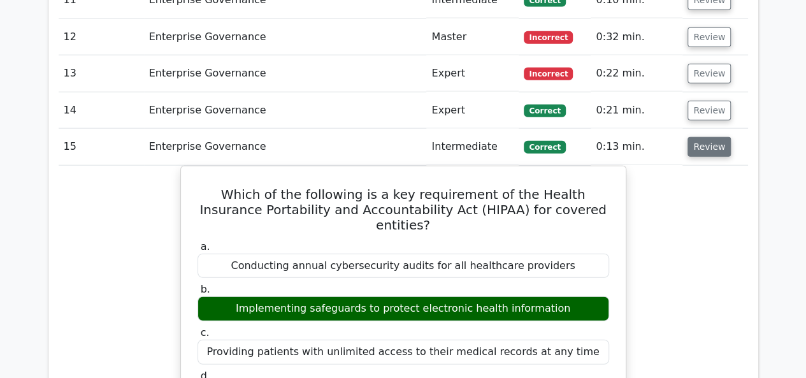
click at [694, 137] on button "Review" at bounding box center [708, 147] width 43 height 20
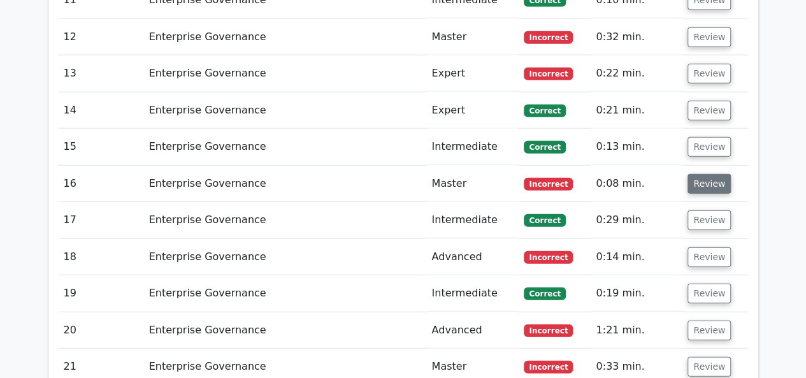
click at [698, 174] on button "Review" at bounding box center [708, 184] width 43 height 20
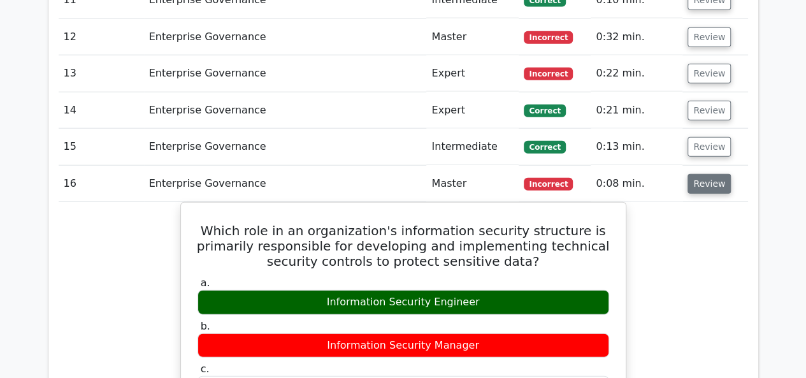
click at [703, 174] on button "Review" at bounding box center [708, 184] width 43 height 20
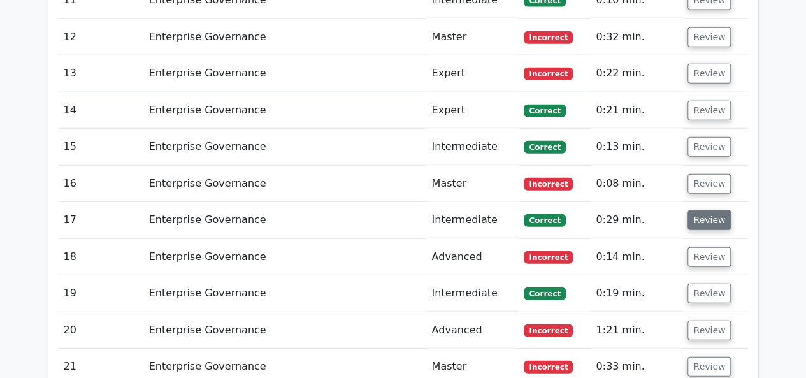
click at [706, 210] on button "Review" at bounding box center [708, 220] width 43 height 20
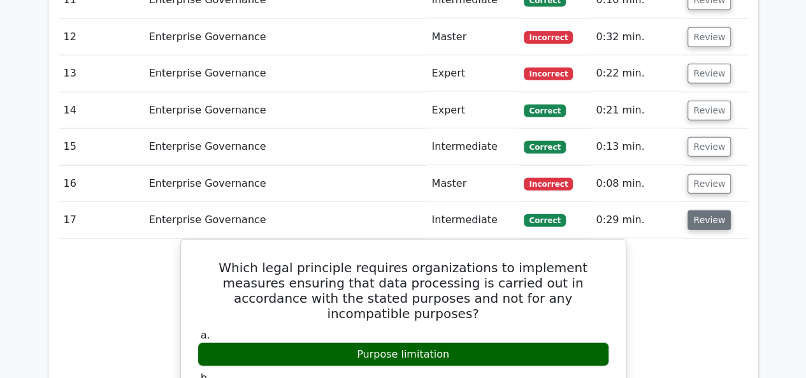
click at [706, 210] on button "Review" at bounding box center [708, 220] width 43 height 20
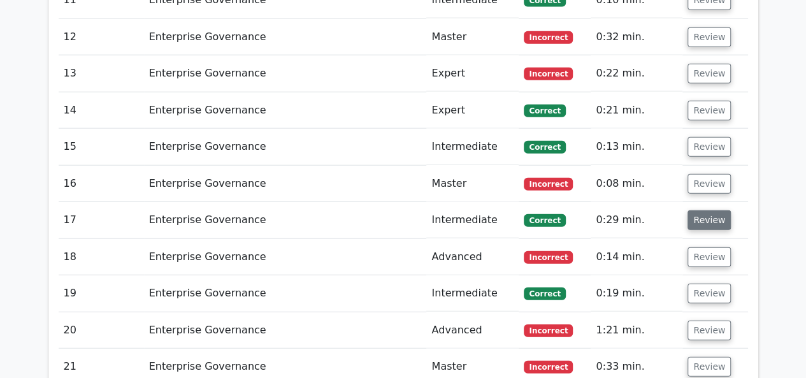
click at [706, 210] on button "Review" at bounding box center [708, 220] width 43 height 20
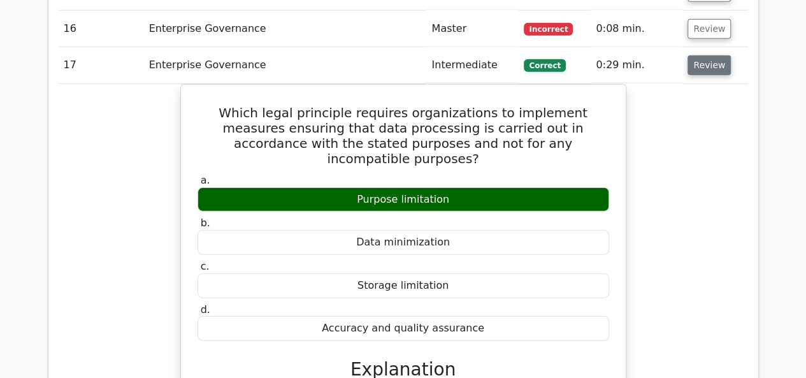
scroll to position [1650, 0]
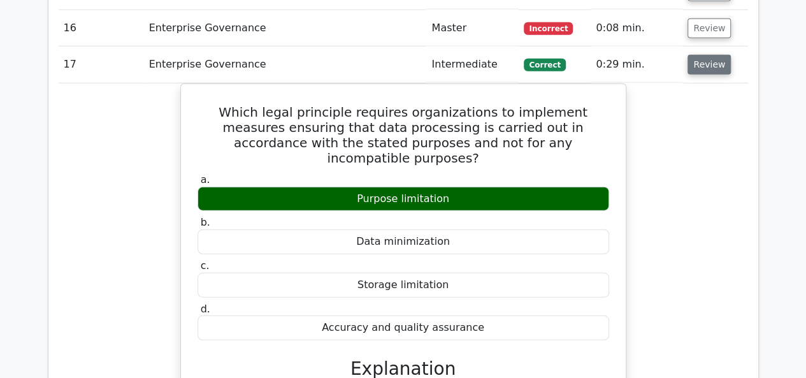
click at [703, 55] on button "Review" at bounding box center [708, 65] width 43 height 20
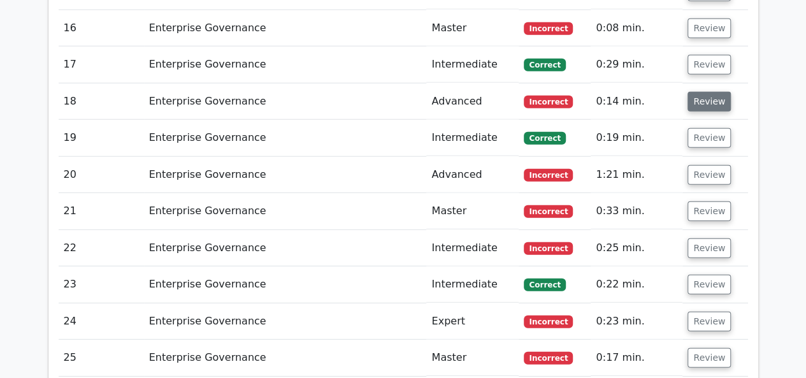
click at [700, 92] on button "Review" at bounding box center [708, 102] width 43 height 20
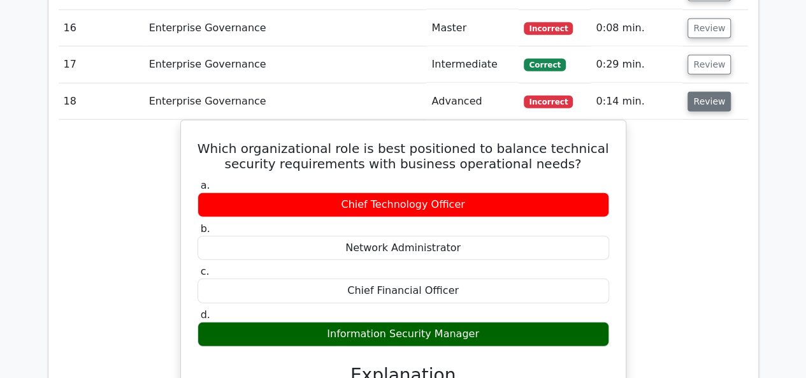
click at [707, 92] on button "Review" at bounding box center [708, 102] width 43 height 20
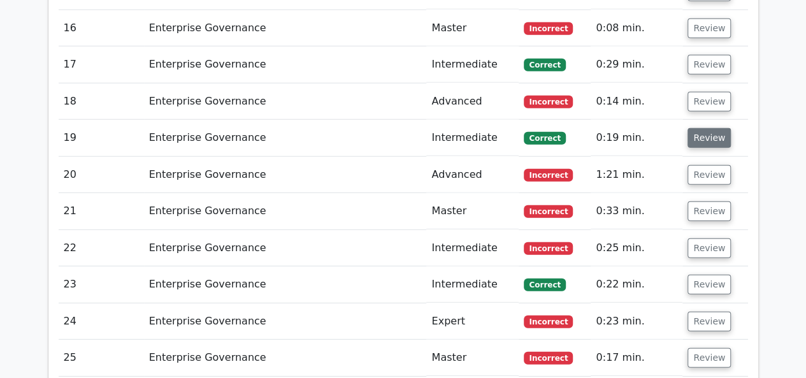
click at [705, 128] on button "Review" at bounding box center [708, 138] width 43 height 20
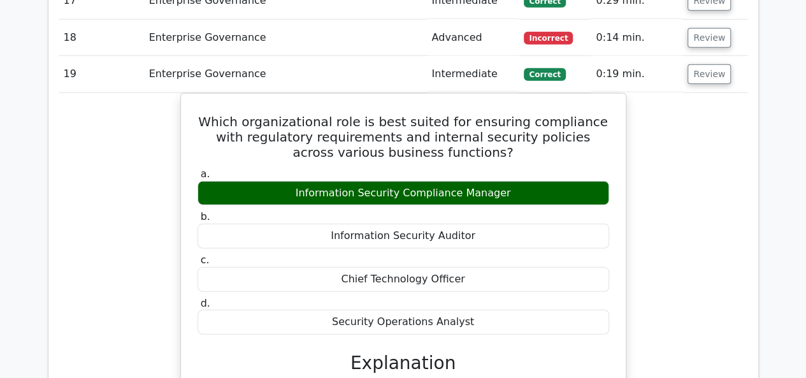
scroll to position [1715, 0]
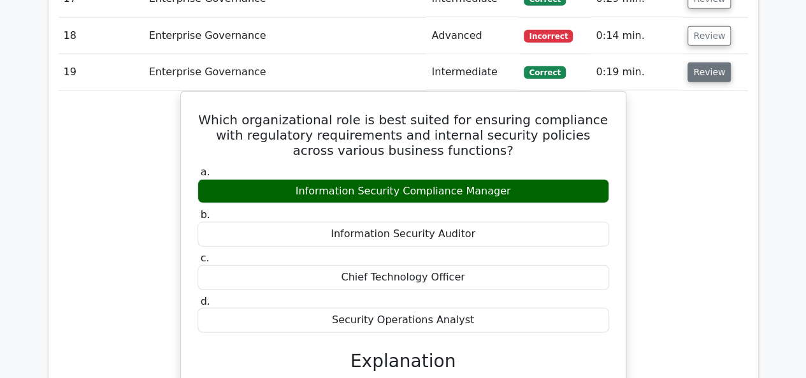
click at [702, 62] on button "Review" at bounding box center [708, 72] width 43 height 20
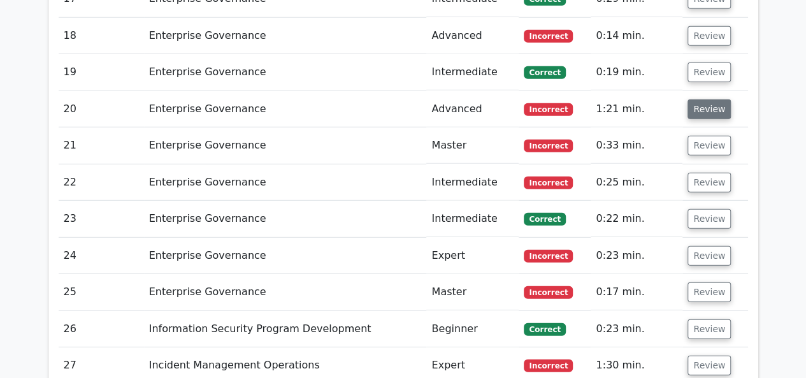
click at [696, 99] on button "Review" at bounding box center [708, 109] width 43 height 20
